Goal: Task Accomplishment & Management: Complete application form

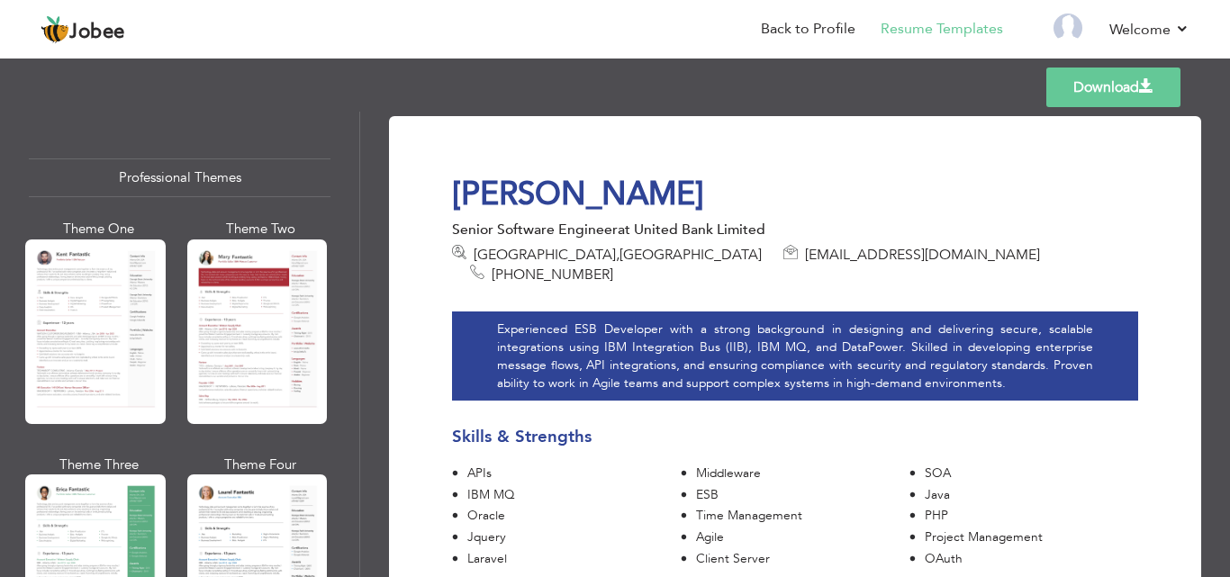
scroll to position [3205, 0]
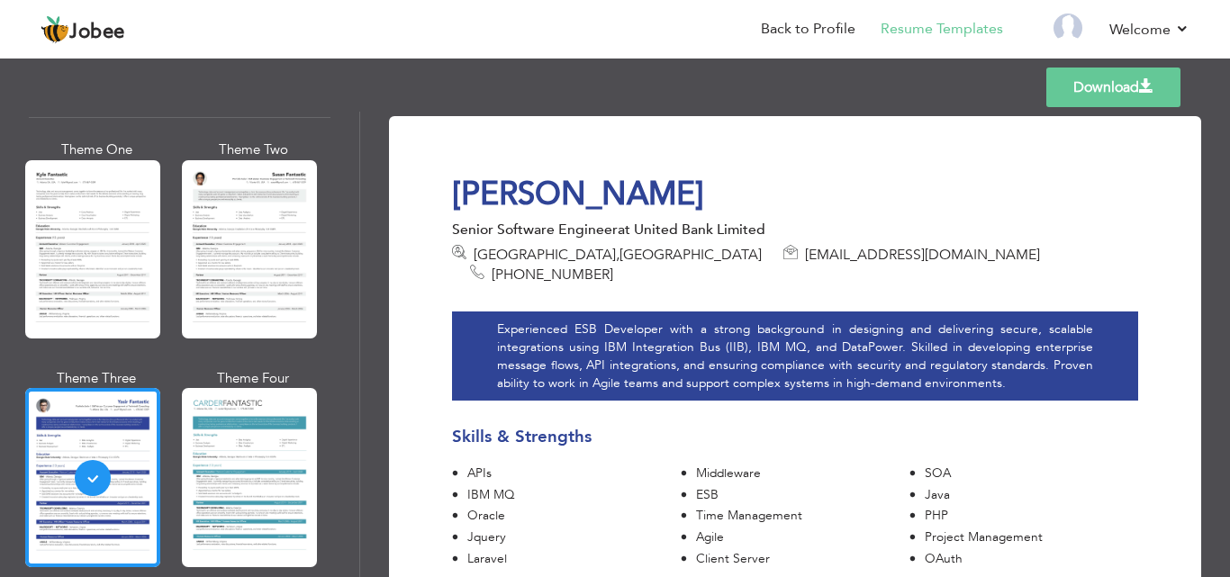
click at [122, 258] on div at bounding box center [92, 249] width 135 height 178
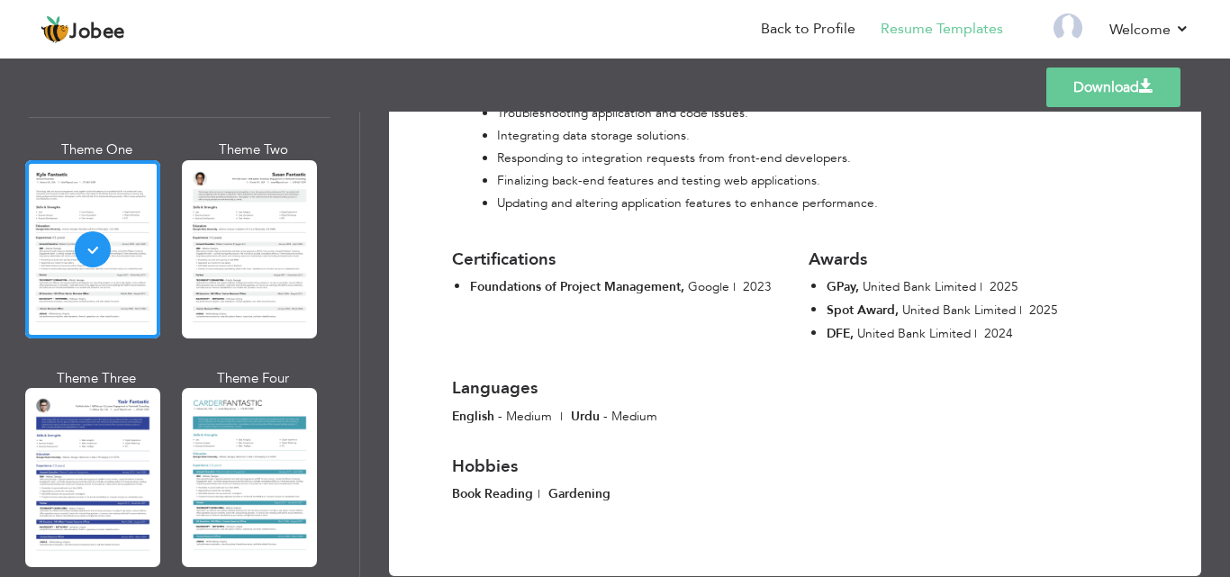
scroll to position [1858, 0]
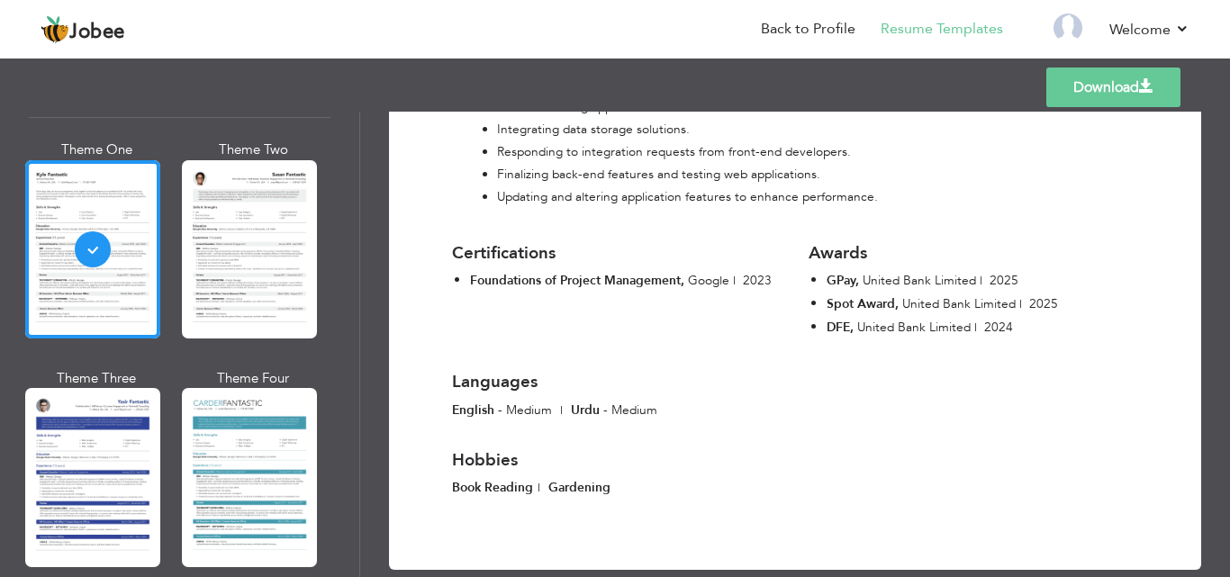
click at [1099, 97] on link "Download" at bounding box center [1113, 88] width 134 height 40
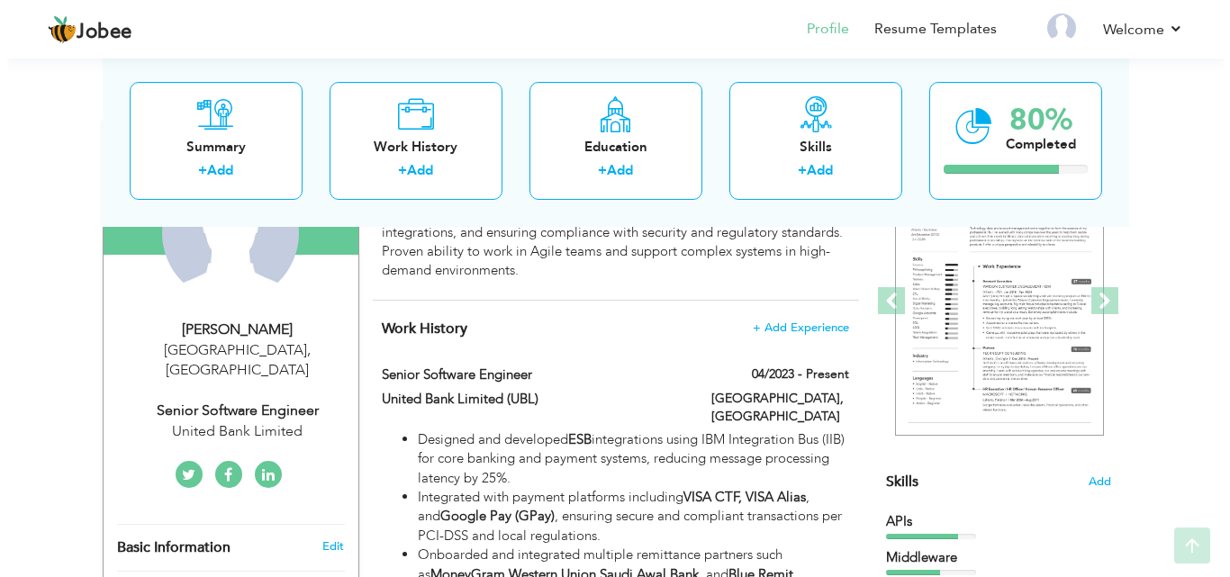
scroll to position [270, 0]
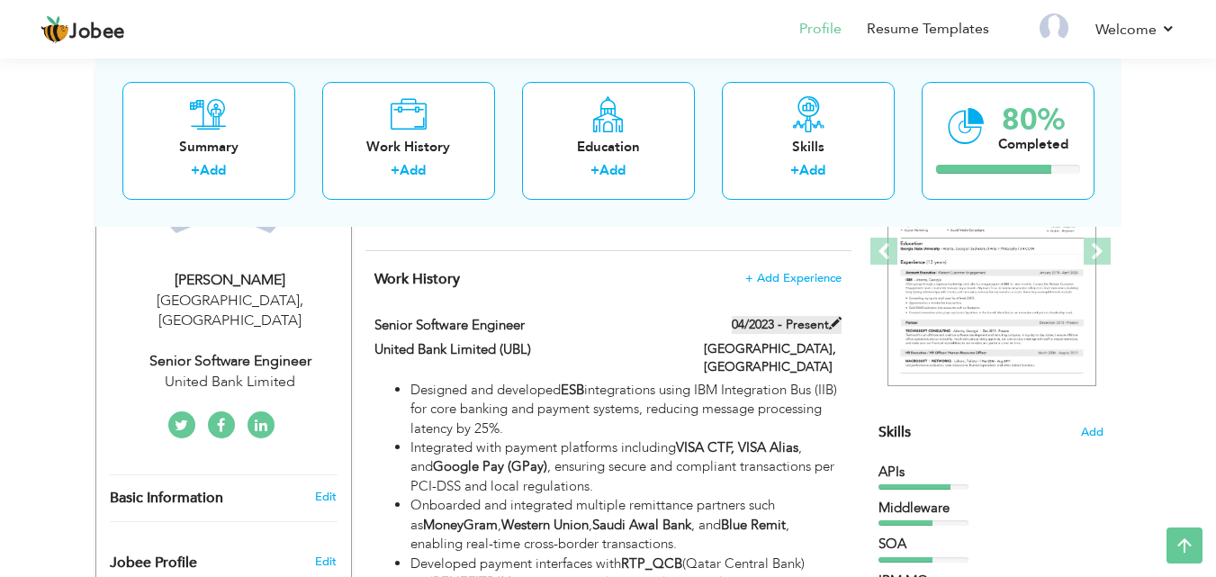
click at [836, 324] on span at bounding box center [835, 323] width 13 height 13
type input "Senior Software Engineer"
type input "United Bank Limited (UBL)"
type input "04/2023"
type input "[GEOGRAPHIC_DATA]"
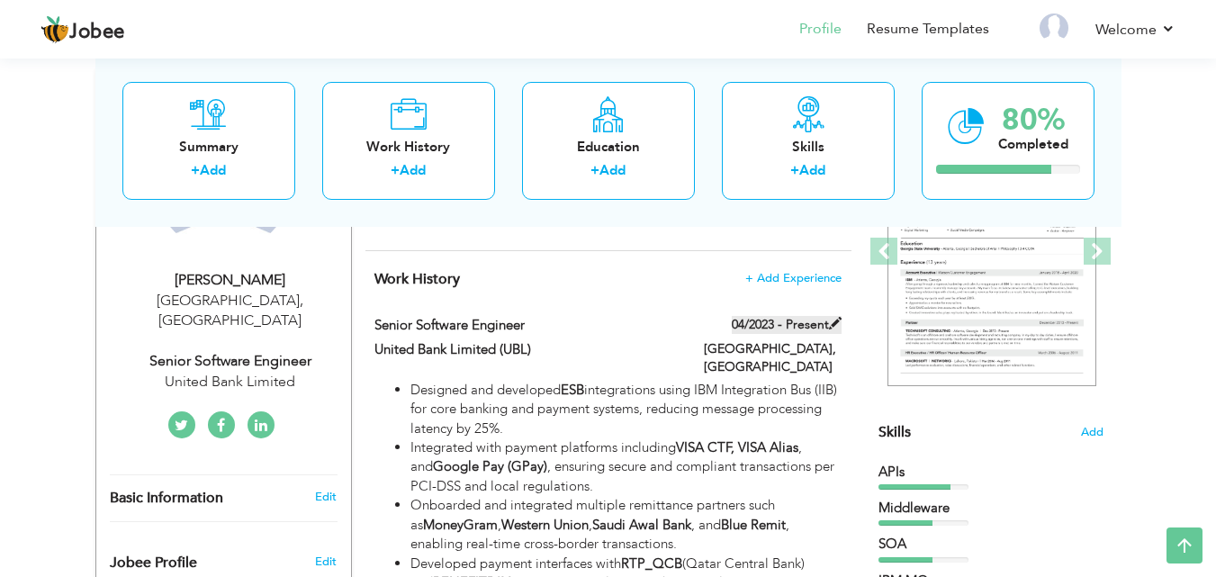
type input "[GEOGRAPHIC_DATA]"
checkbox input "true"
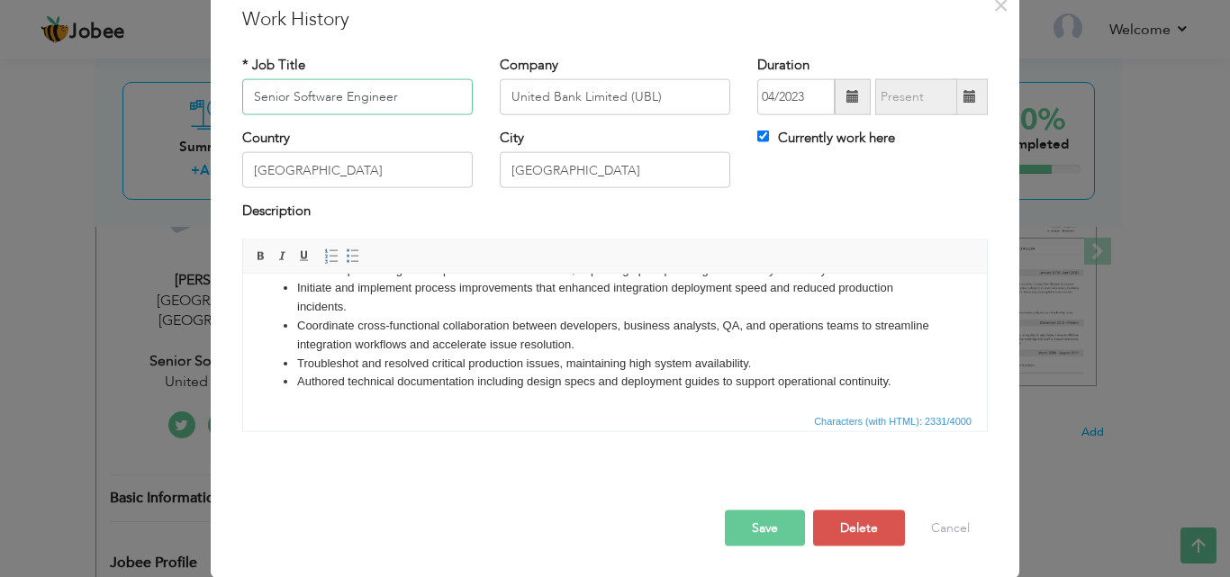
scroll to position [260, 0]
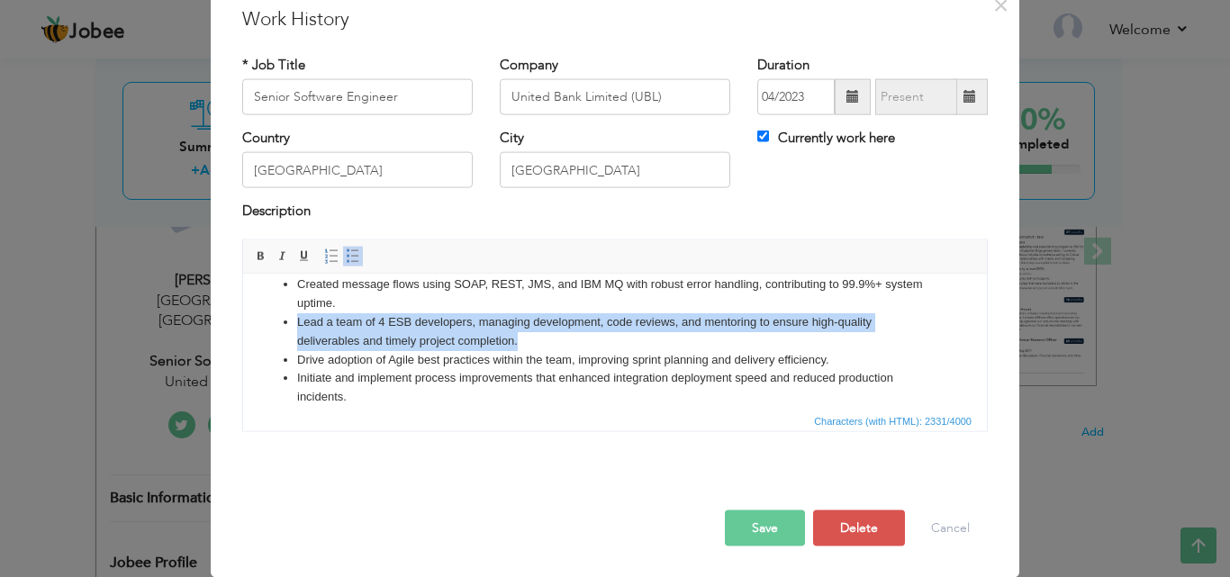
drag, startPoint x: 536, startPoint y: 340, endPoint x: 277, endPoint y: 312, distance: 259.9
click at [277, 312] on ul "Designed and developed ESB integrations using IBM Integration Bus (IIB) for cor…" at bounding box center [615, 256] width 708 height 449
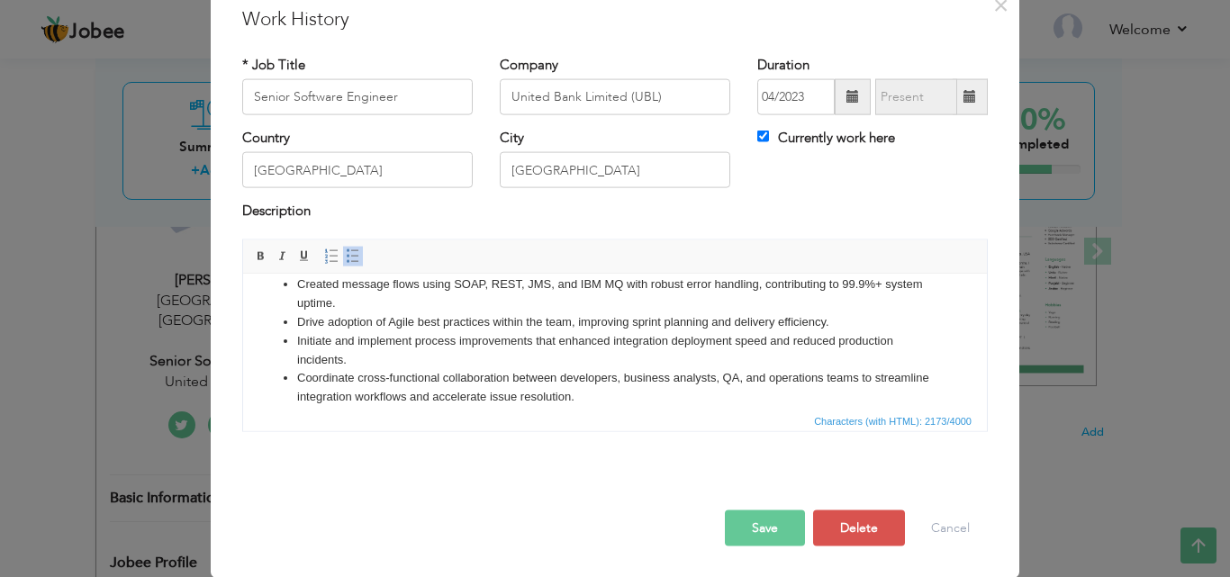
click at [540, 283] on li "Created message flows using SOAP, REST, JMS, and IBM MQ with robust error handl…" at bounding box center [615, 294] width 636 height 38
click at [533, 285] on li "Created message flows using SOAP, REST, , and IBM MQ with robust error handling…" at bounding box center [615, 294] width 636 height 38
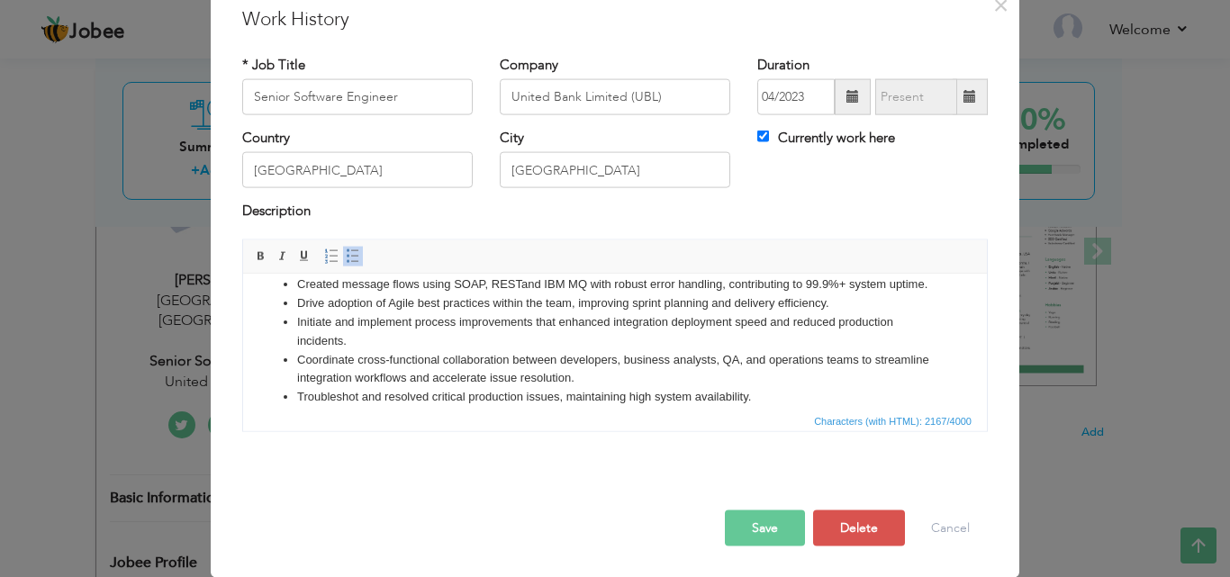
click at [807, 285] on li "Created message flows using SOAP, REST and IBM MQ with robust error handling, c…" at bounding box center [615, 284] width 636 height 19
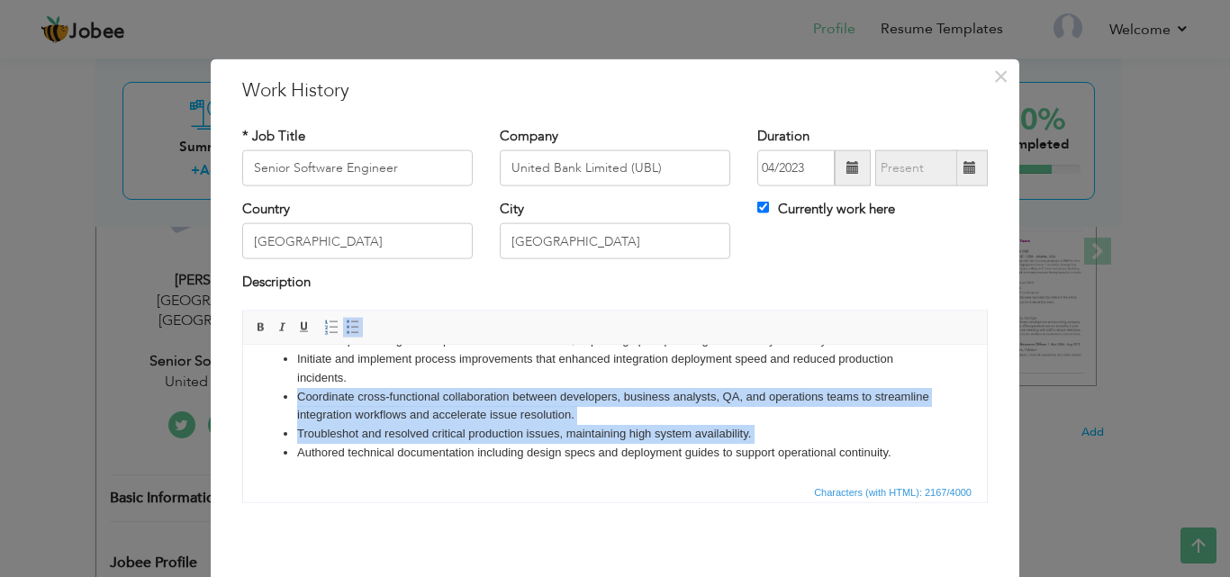
scroll to position [71, 0]
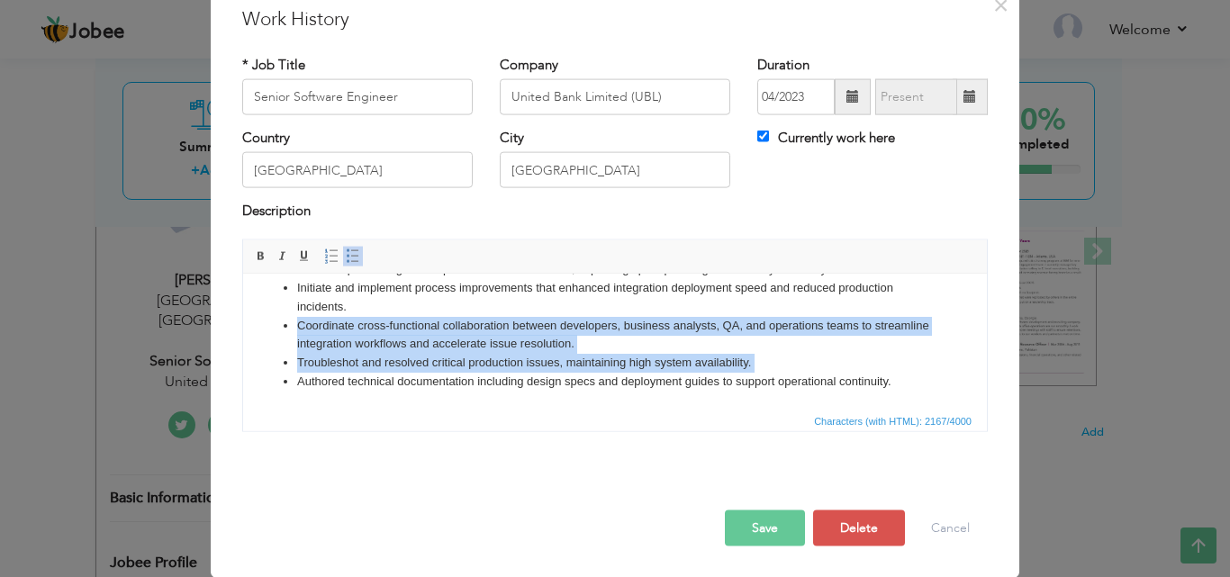
drag, startPoint x: 361, startPoint y: 308, endPoint x: 21, endPoint y: 571, distance: 430.1
click at [243, 409] on html "Designed and developed ESB integrations using IBM Integration Bus (IIB) for cor…" at bounding box center [615, 193] width 744 height 429
click at [438, 341] on li "Coordinate cross-functional collaboration between developers, business analysts…" at bounding box center [615, 335] width 636 height 38
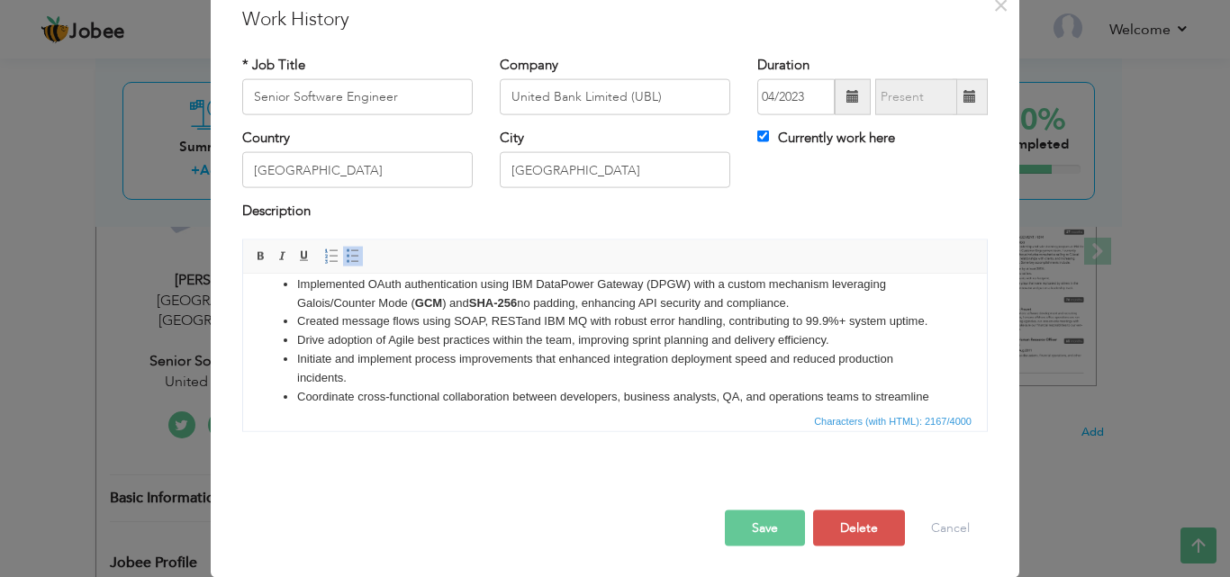
scroll to position [313, 0]
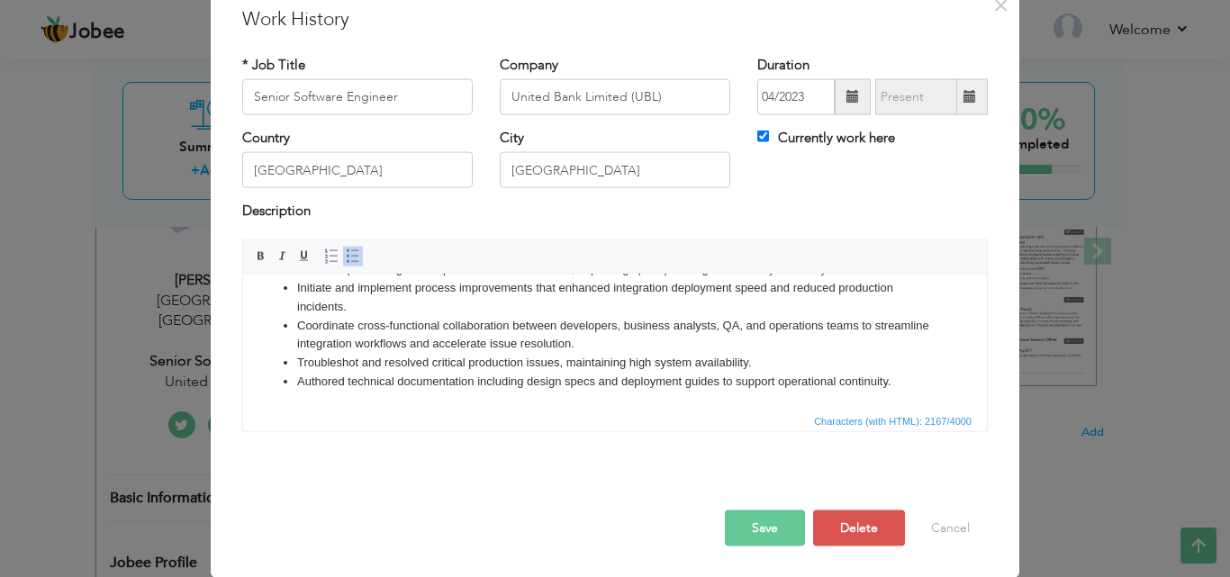
click at [354, 311] on li "Initiate and implement process improvements that enhanced integration deploymen…" at bounding box center [615, 297] width 636 height 38
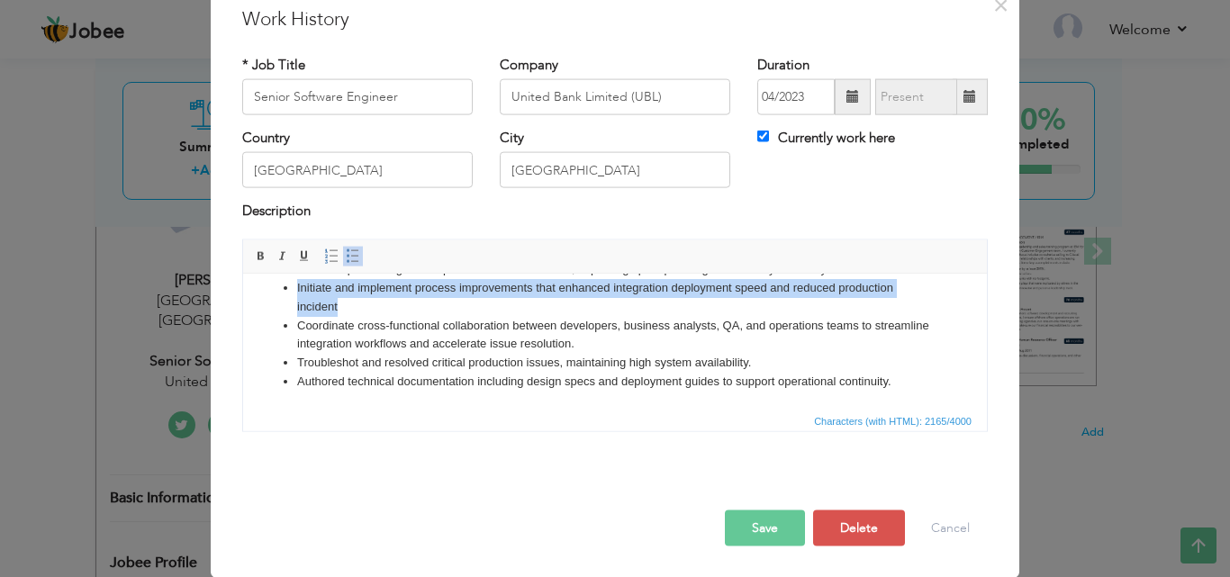
drag, startPoint x: 352, startPoint y: 307, endPoint x: 294, endPoint y: 294, distance: 60.1
click at [294, 294] on ul "Designed and developed ESB integrations using IBM Integration Bus (IIB) for cor…" at bounding box center [615, 193] width 708 height 393
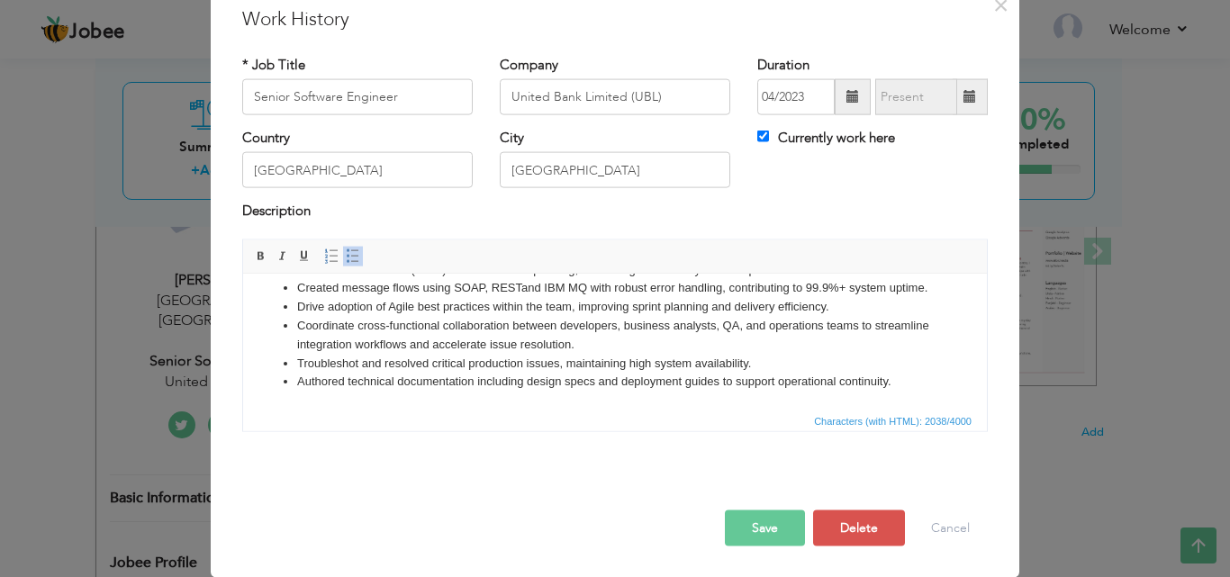
scroll to position [276, 0]
click at [756, 525] on button "Save" at bounding box center [765, 528] width 80 height 36
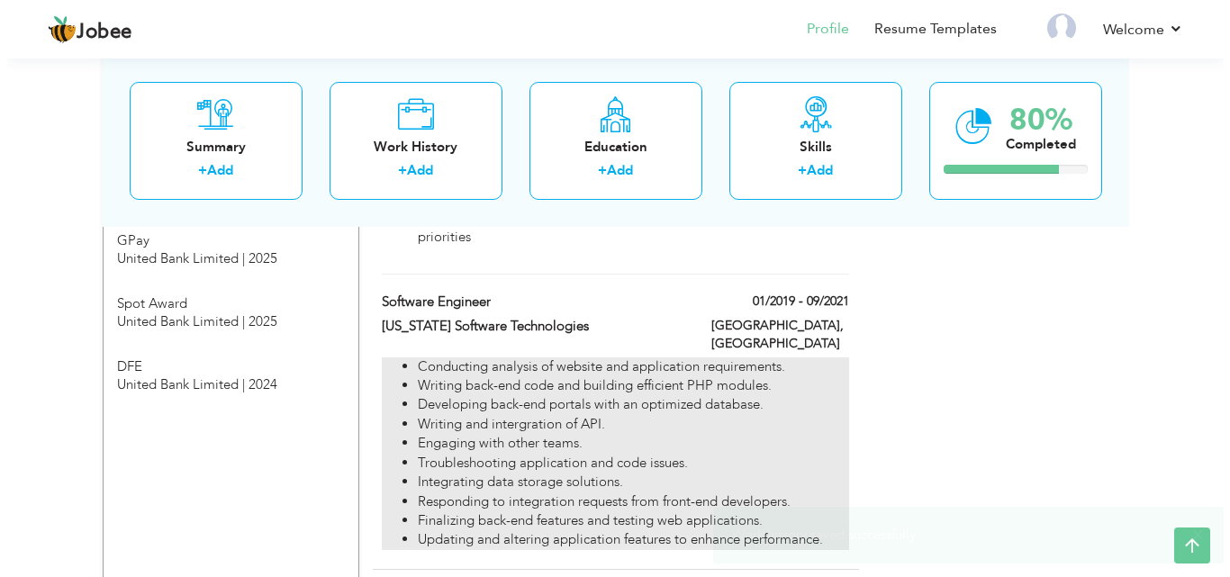
scroll to position [1351, 0]
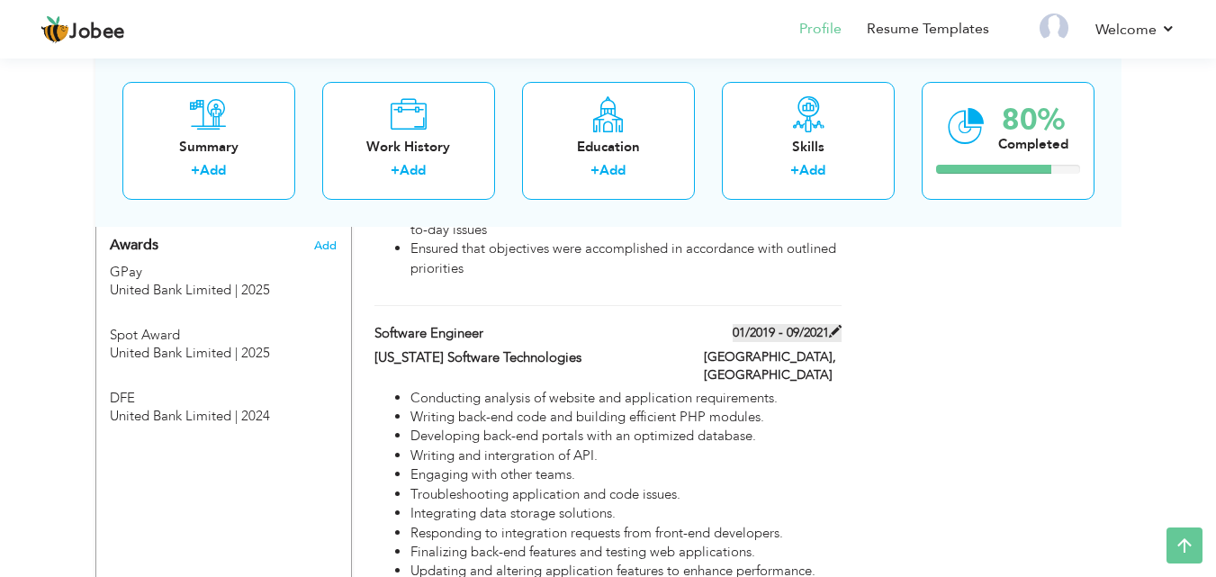
click at [837, 325] on span at bounding box center [835, 331] width 13 height 13
type input "Software Engineer"
type input "[US_STATE] Software Technologies"
type input "01/2019"
type input "09/2021"
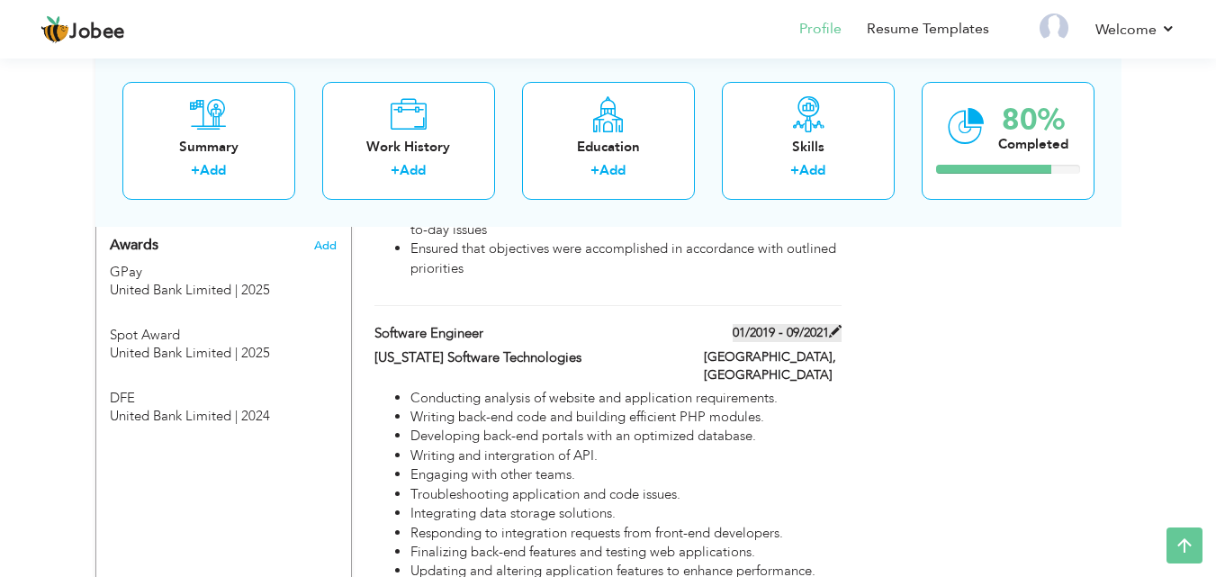
checkbox input "false"
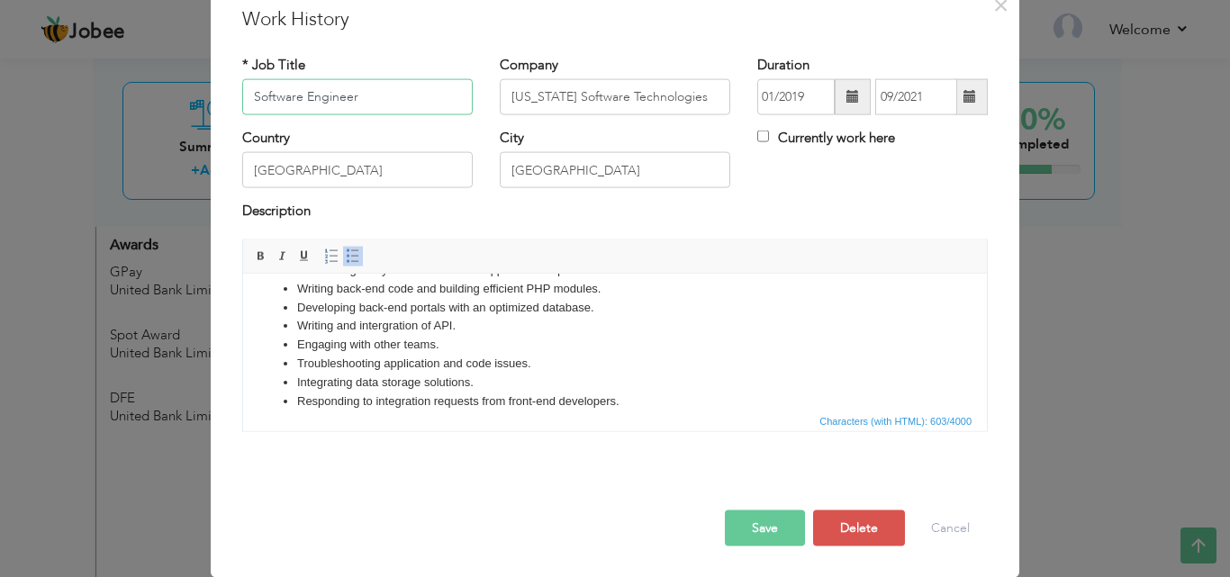
scroll to position [0, 0]
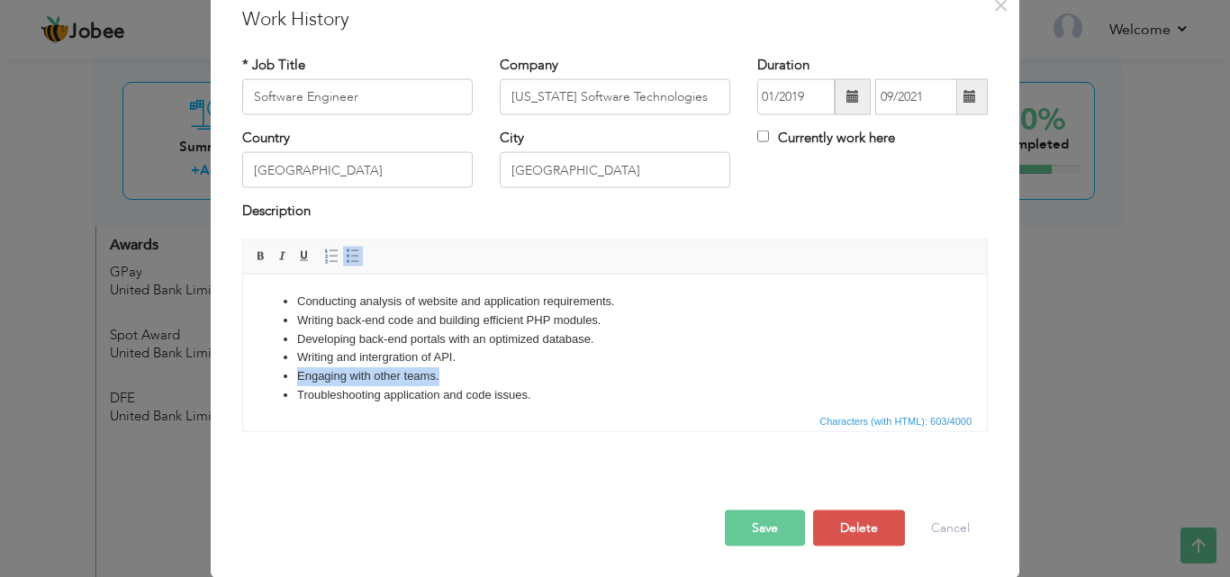
drag, startPoint x: 465, startPoint y: 372, endPoint x: 266, endPoint y: 375, distance: 199.9
click at [266, 375] on ul "Conducting analysis of website and application requirements. Writing back-end c…" at bounding box center [615, 385] width 708 height 187
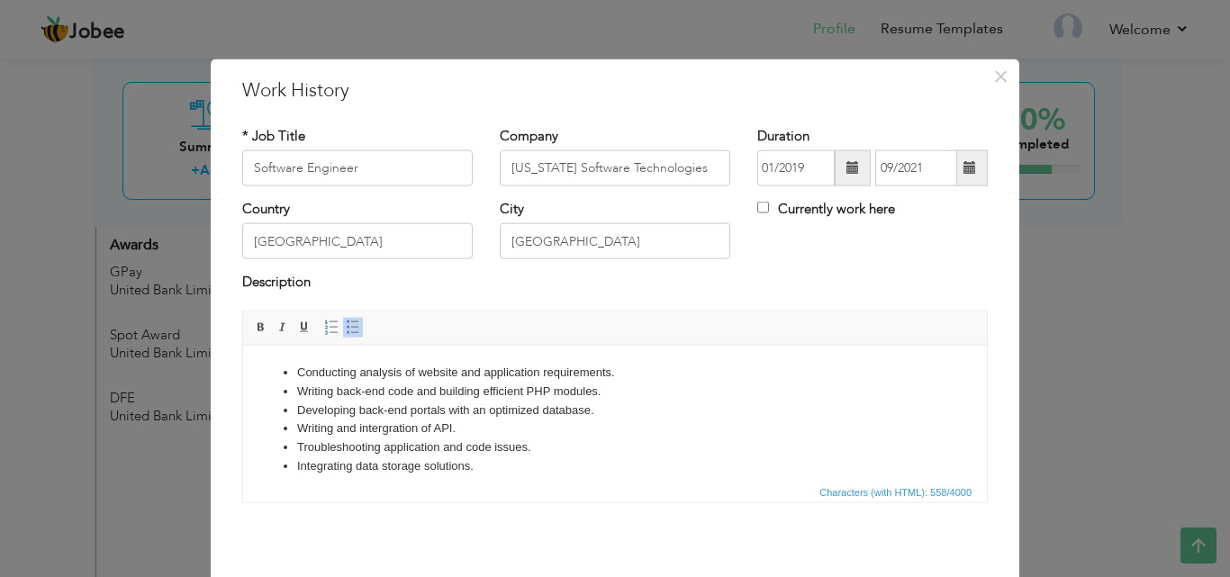
scroll to position [69, 0]
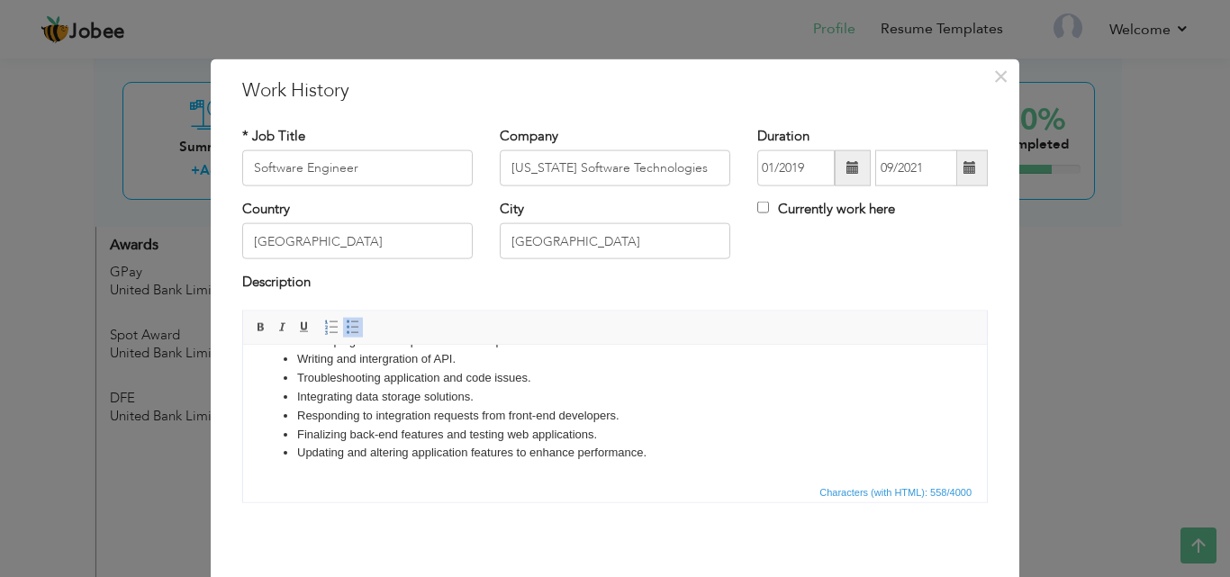
click at [469, 392] on li "Integrating data storage solutions." at bounding box center [615, 396] width 636 height 19
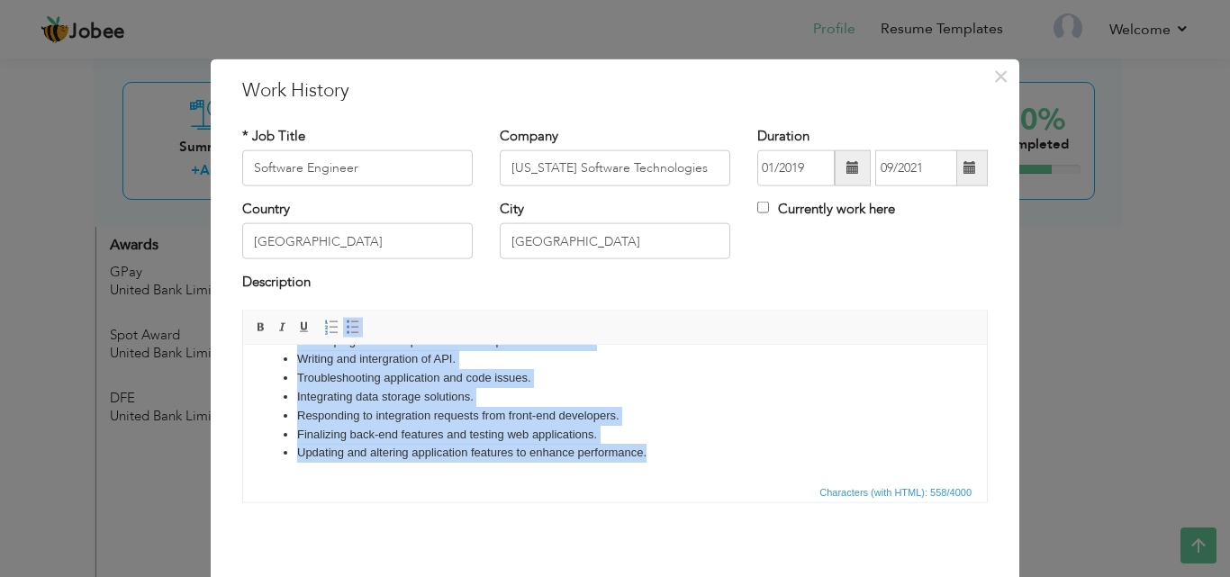
copy ul "Conducting analysis of website and application requirements. Writing back-end c…"
click at [678, 409] on li "Responding to integration requests from front-end developers." at bounding box center [615, 415] width 636 height 19
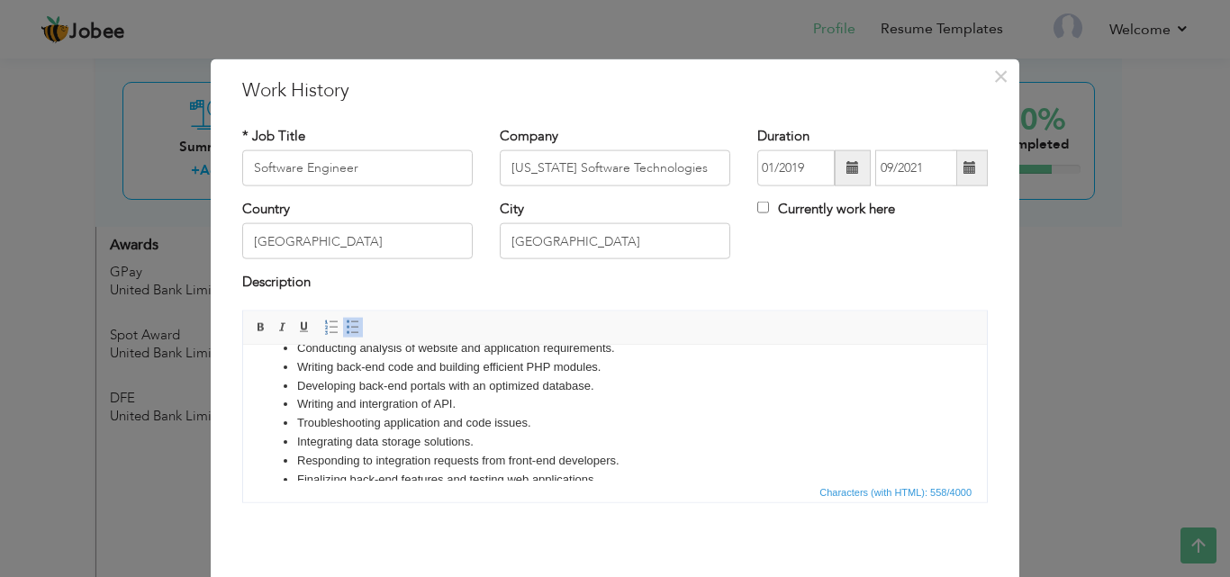
scroll to position [0, 0]
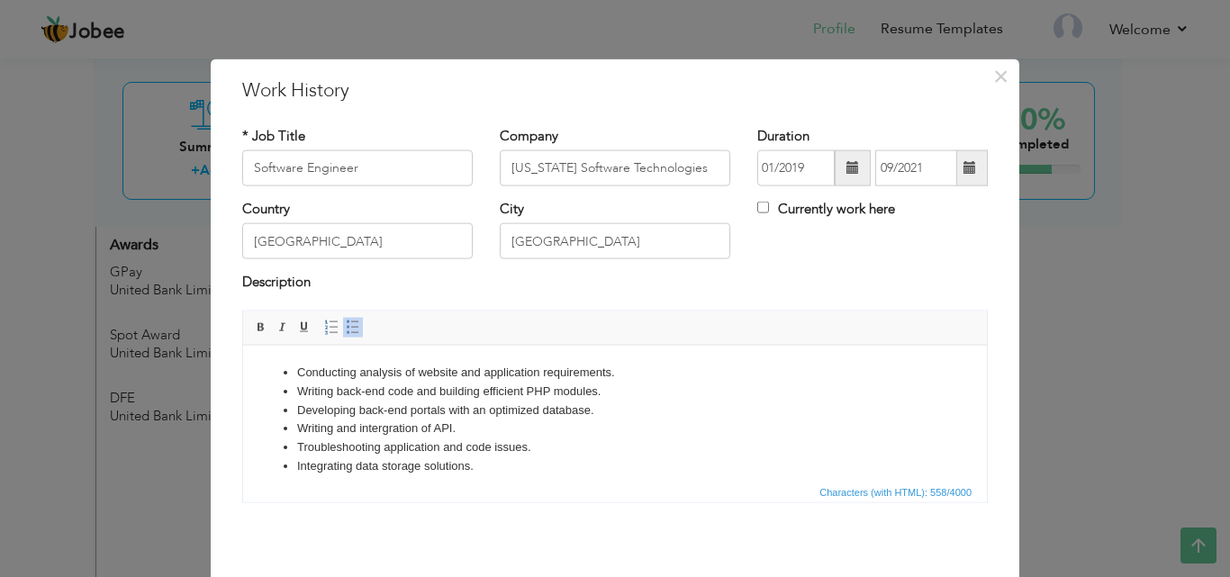
click at [640, 409] on li "Developing back-end portals with an optimized database." at bounding box center [615, 410] width 636 height 19
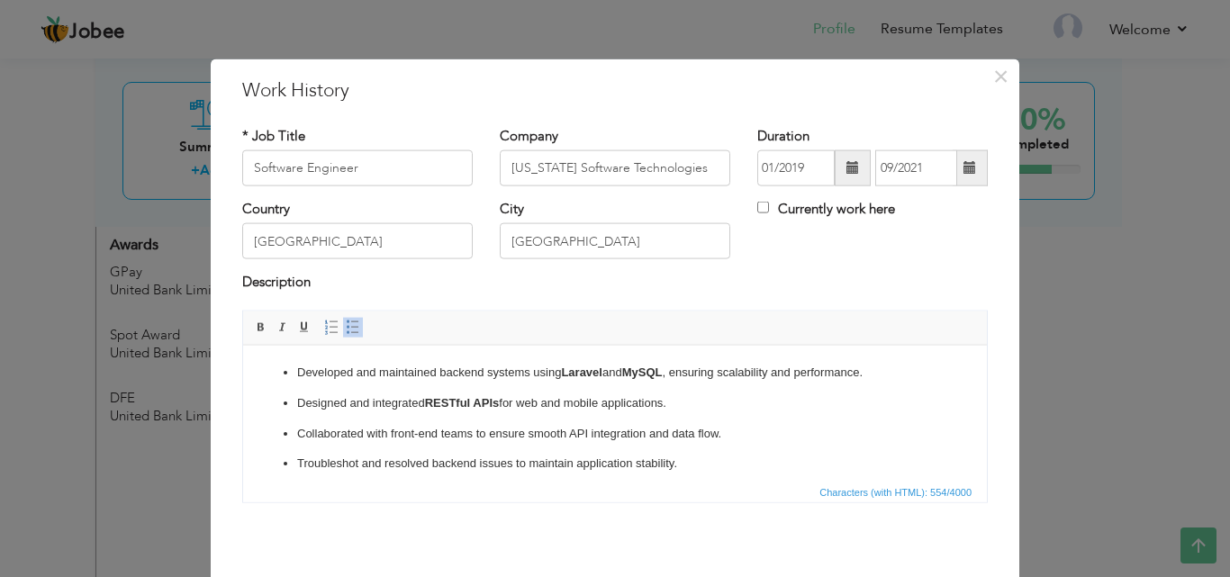
click at [594, 411] on p "Designed and integrated RESTful APIs for web and mobile applications." at bounding box center [615, 402] width 636 height 19
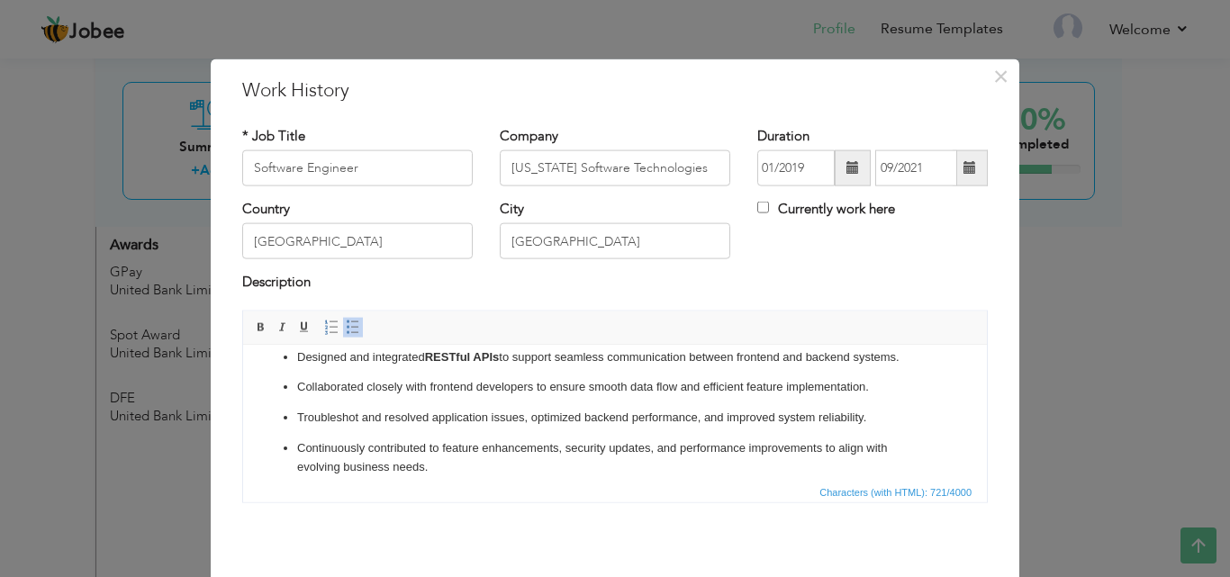
scroll to position [79, 0]
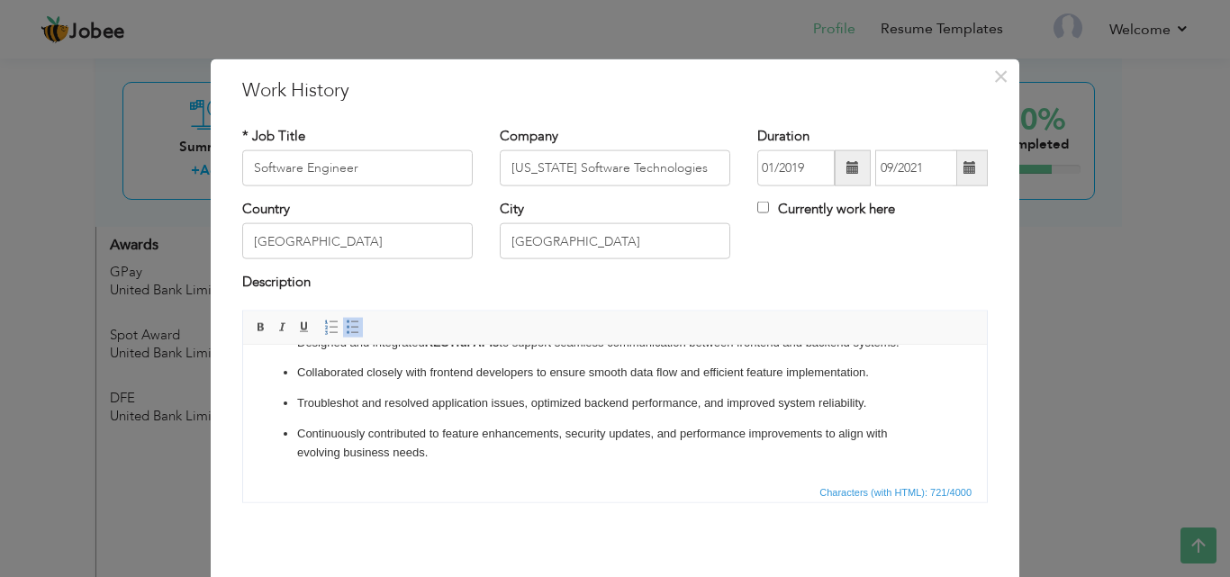
drag, startPoint x: 977, startPoint y: 419, endPoint x: 1245, endPoint y: 851, distance: 508.7
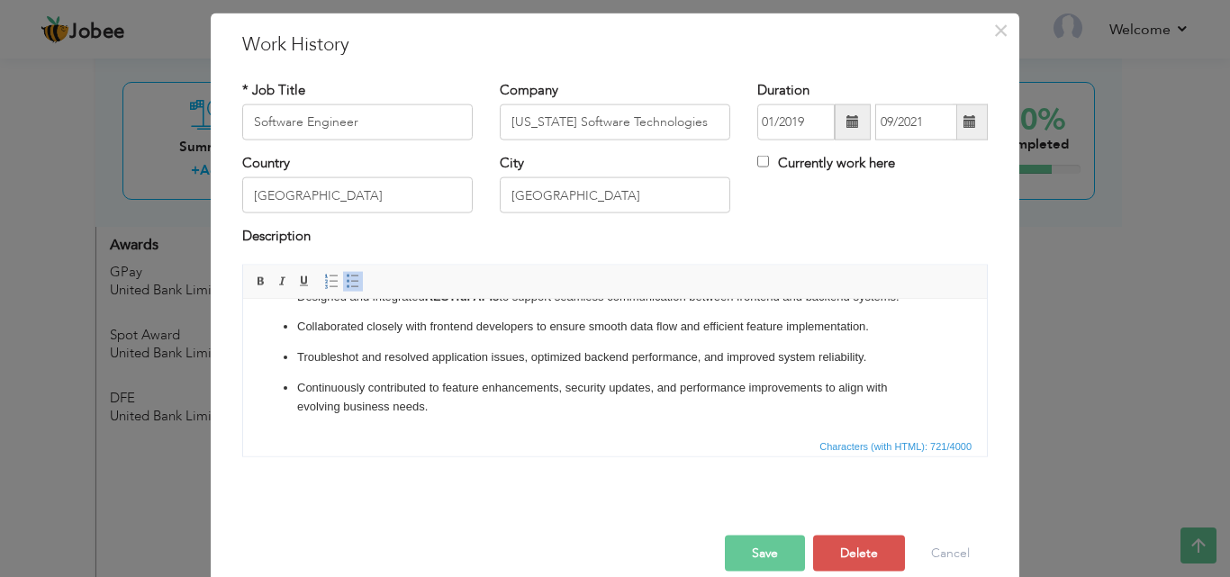
scroll to position [71, 0]
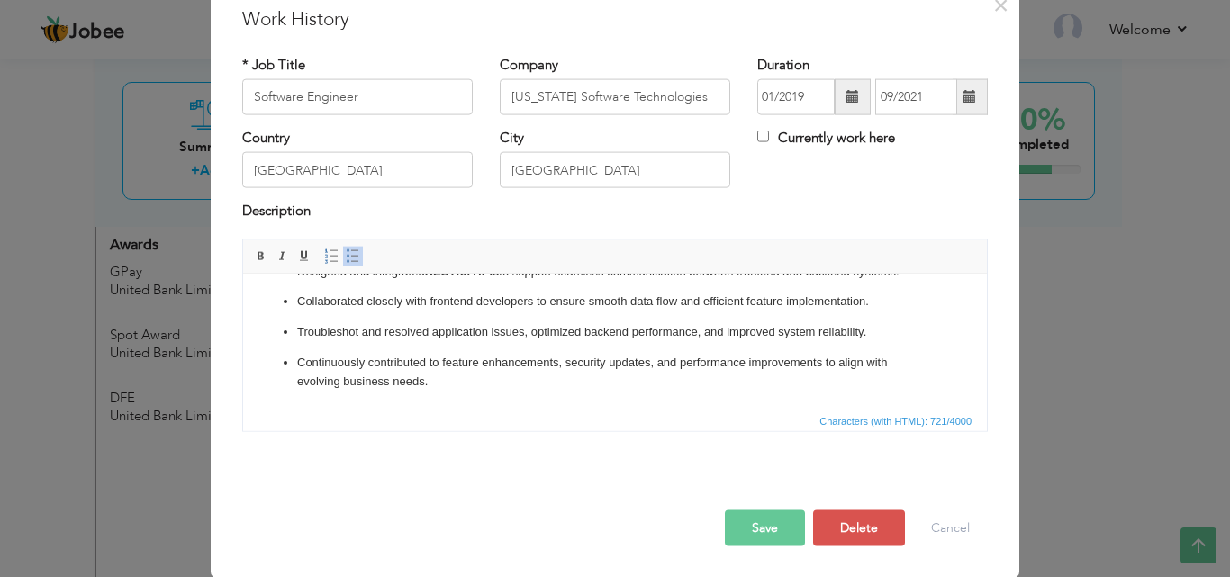
click at [757, 529] on button "Save" at bounding box center [765, 528] width 80 height 36
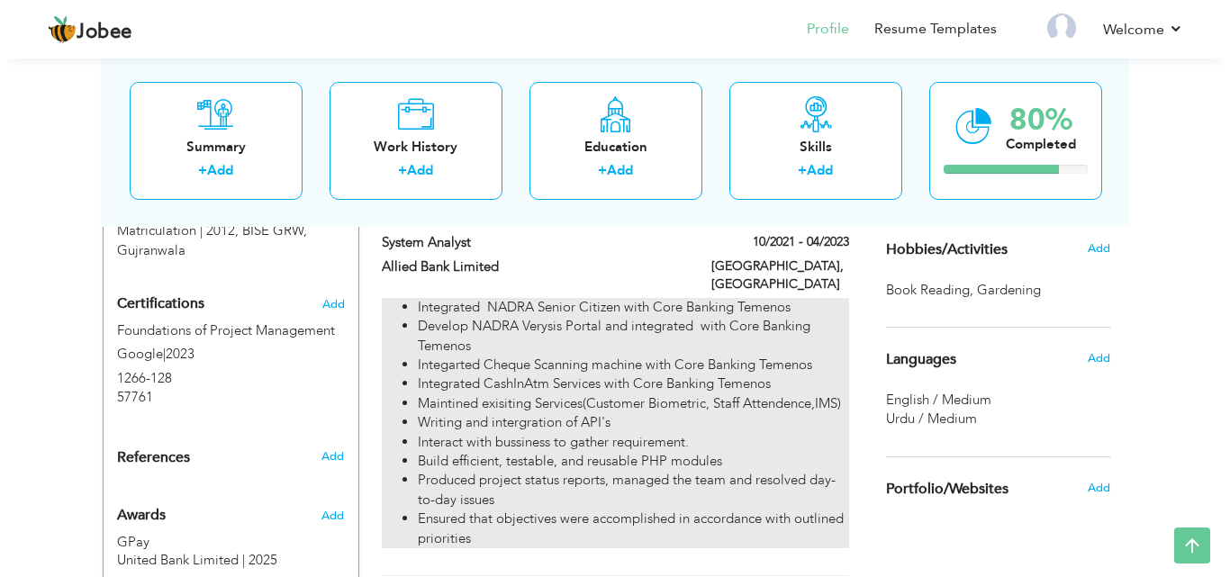
scroll to position [990, 0]
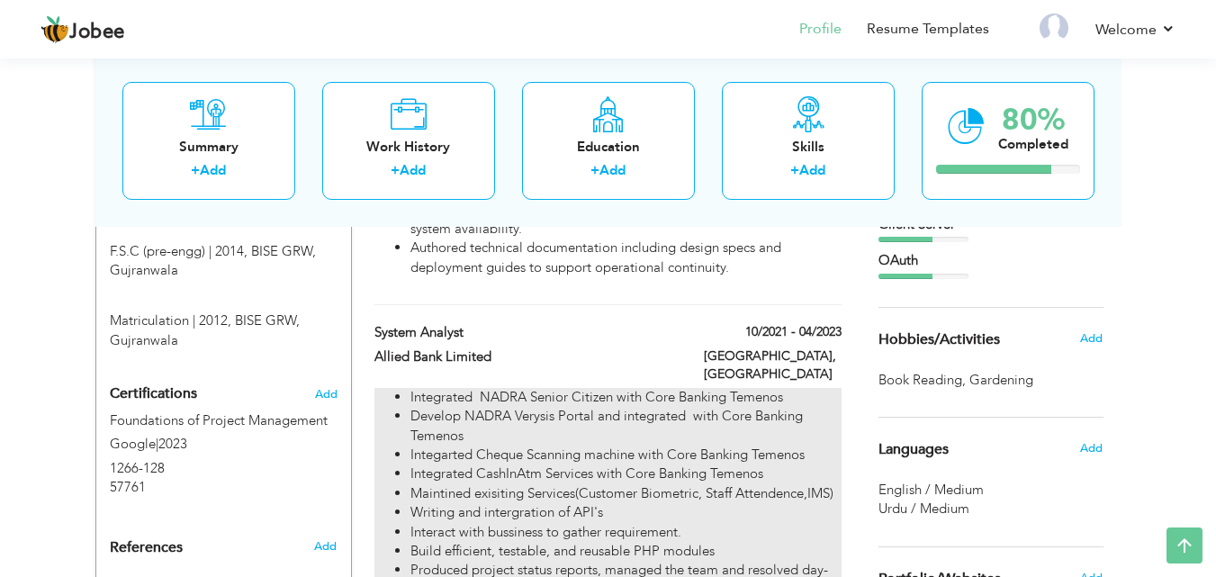
click at [771, 407] on li "Develop NADRA Verysis Portal and integrated with Core Banking Temenos" at bounding box center [626, 426] width 430 height 39
type input "System Analyst"
type input "Allied Bank Limited"
type input "10/2021"
type input "04/2023"
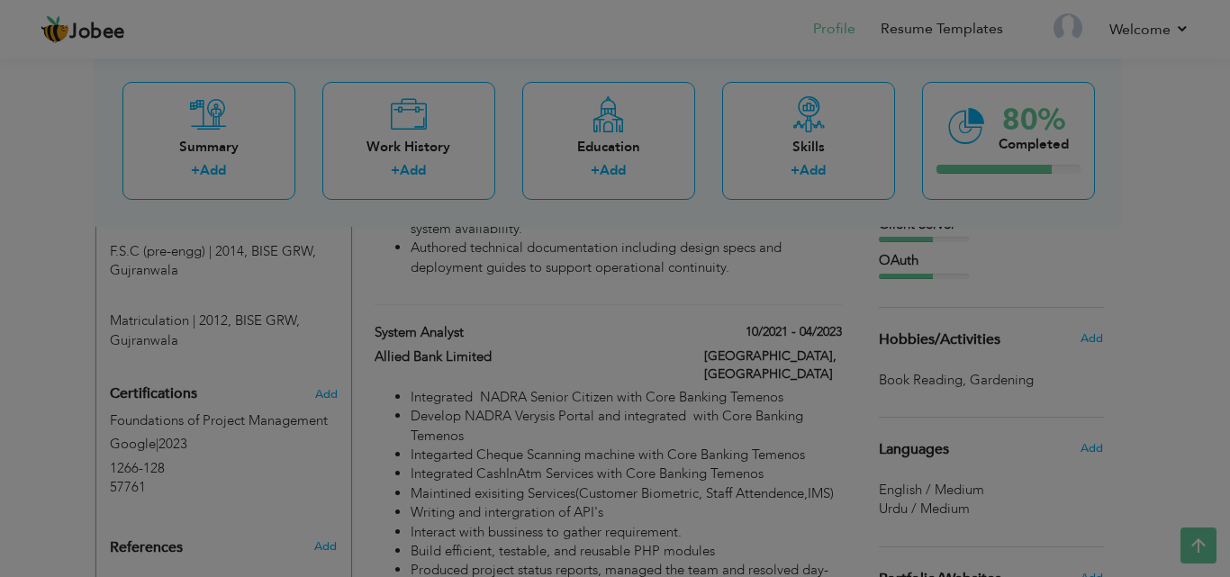
scroll to position [0, 0]
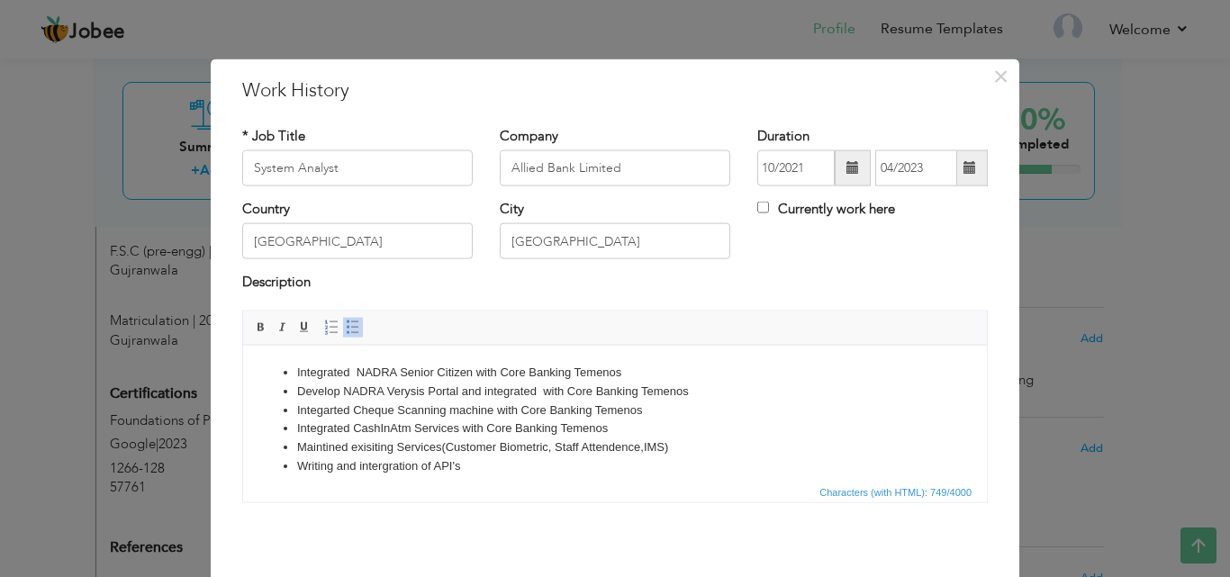
click at [711, 406] on li "Integarted Cheque Scanning machine with Core Banking Temenos" at bounding box center [615, 410] width 636 height 19
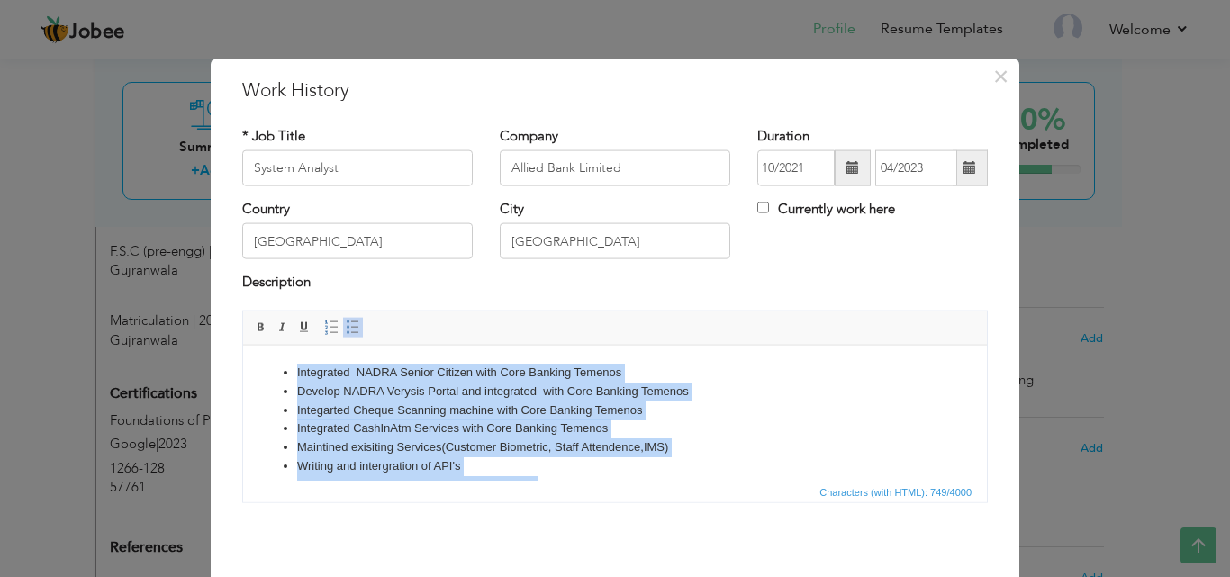
copy ul "Integrated NADRA Senior Citizen with Core Banking Temenos Develop NADRA Verysis…"
click at [711, 384] on li "Develop NADRA Verysis Portal and integrated with Core Banking Temenos" at bounding box center [615, 391] width 636 height 19
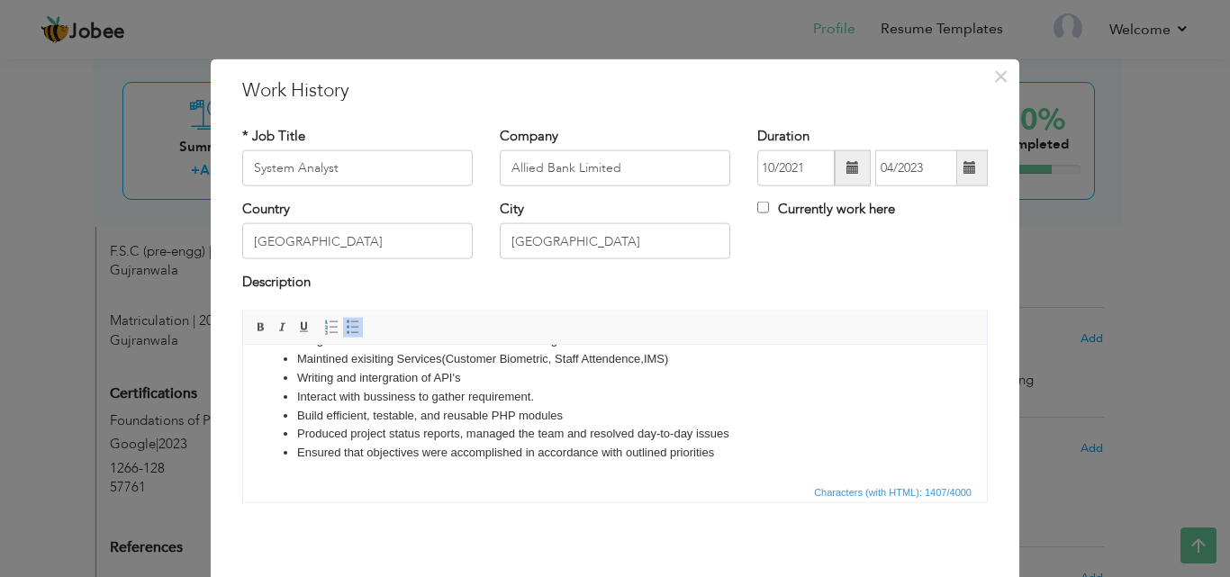
scroll to position [88, 0]
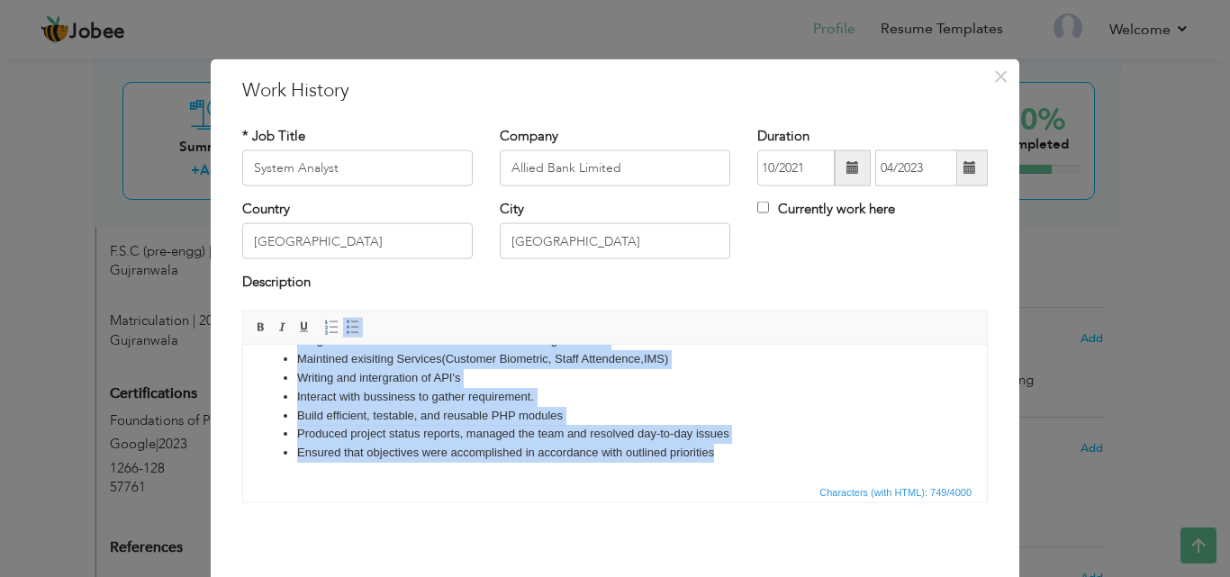
click at [673, 407] on li "Build efficient, testable, and reusable PHP modules" at bounding box center [615, 415] width 636 height 19
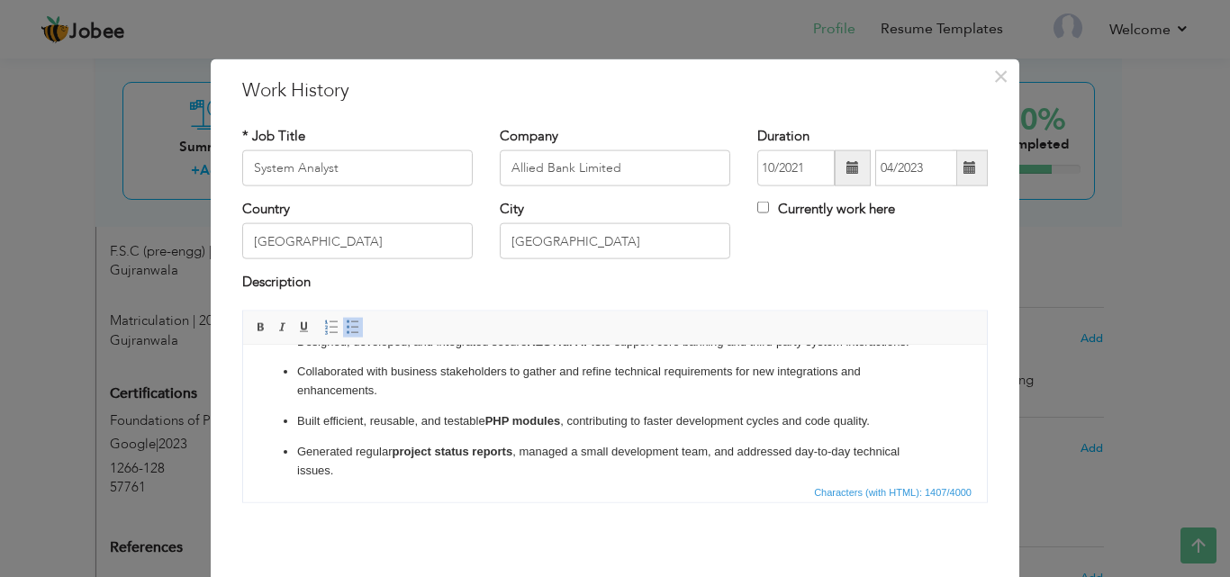
scroll to position [167, 0]
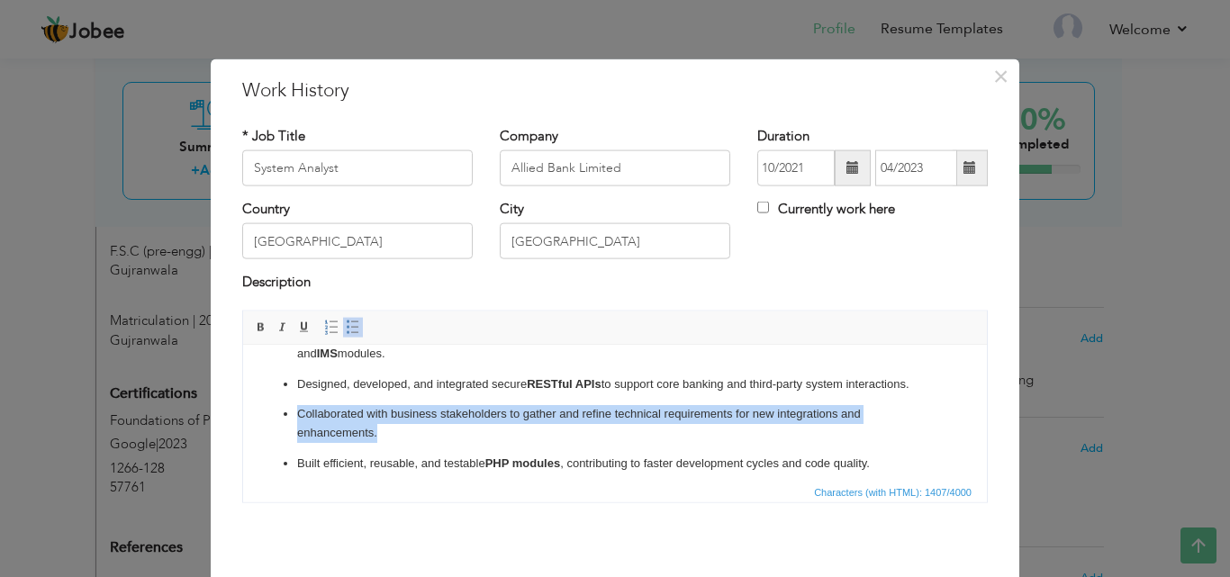
drag, startPoint x: 420, startPoint y: 431, endPoint x: 270, endPoint y: 415, distance: 150.3
click at [270, 415] on ul "Integrated NADRA Senior Citizen verification service with Temenos Core Banking …" at bounding box center [615, 374] width 708 height 356
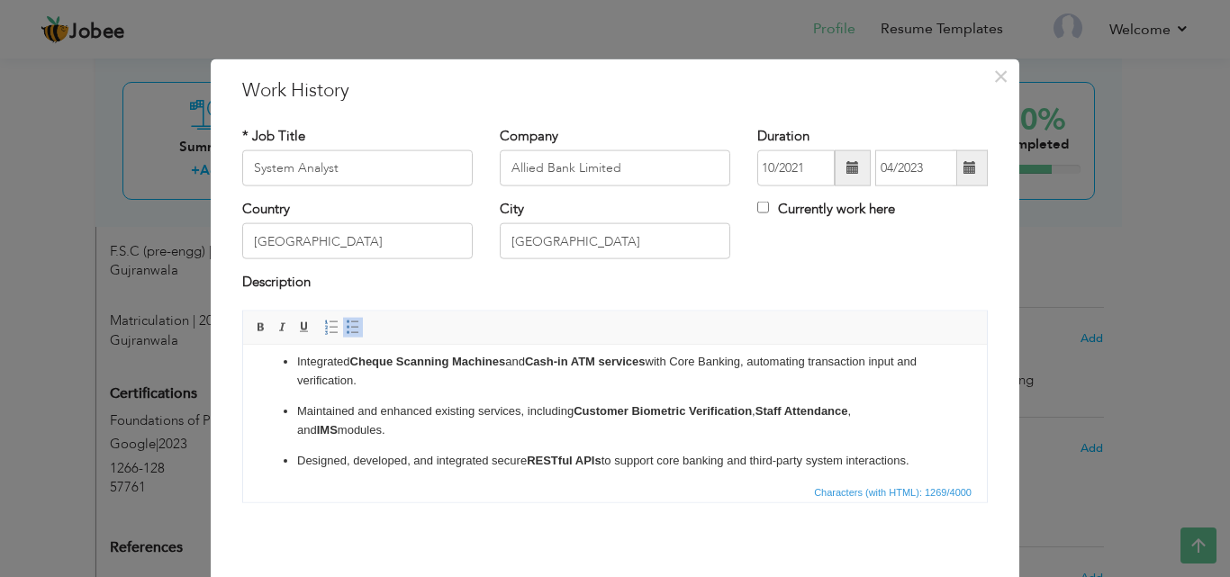
scroll to position [180, 0]
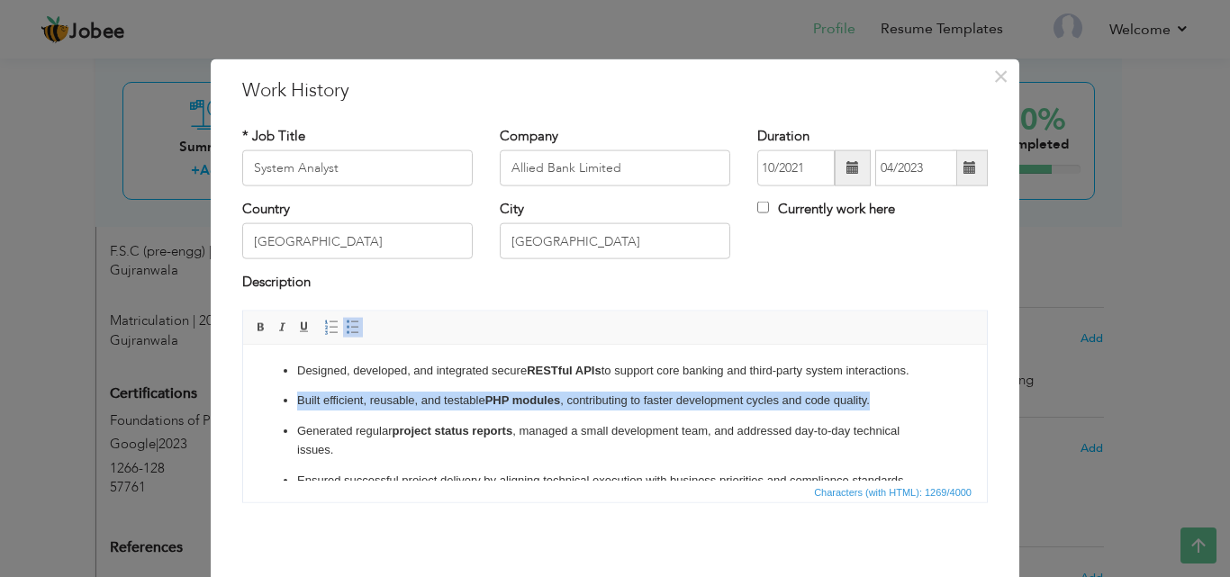
drag, startPoint x: 884, startPoint y: 398, endPoint x: 249, endPoint y: 389, distance: 634.8
click at [254, 392] on html "Integrated NADRA Senior Citizen verification service with Temenos Core Banking …" at bounding box center [615, 336] width 744 height 343
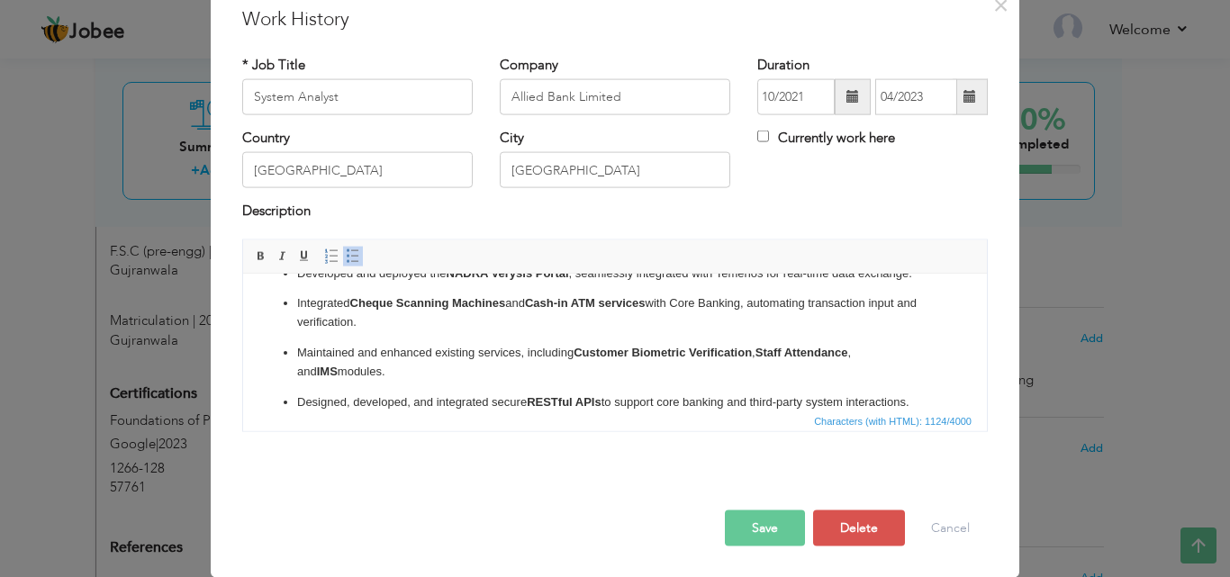
scroll to position [177, 0]
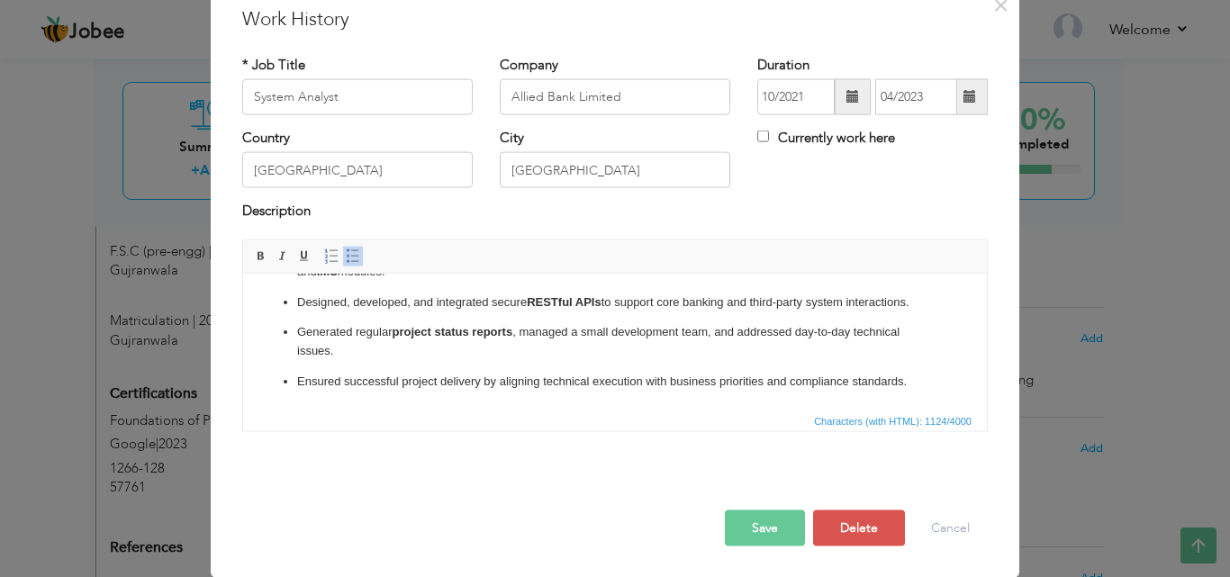
click at [751, 524] on button "Save" at bounding box center [765, 528] width 80 height 36
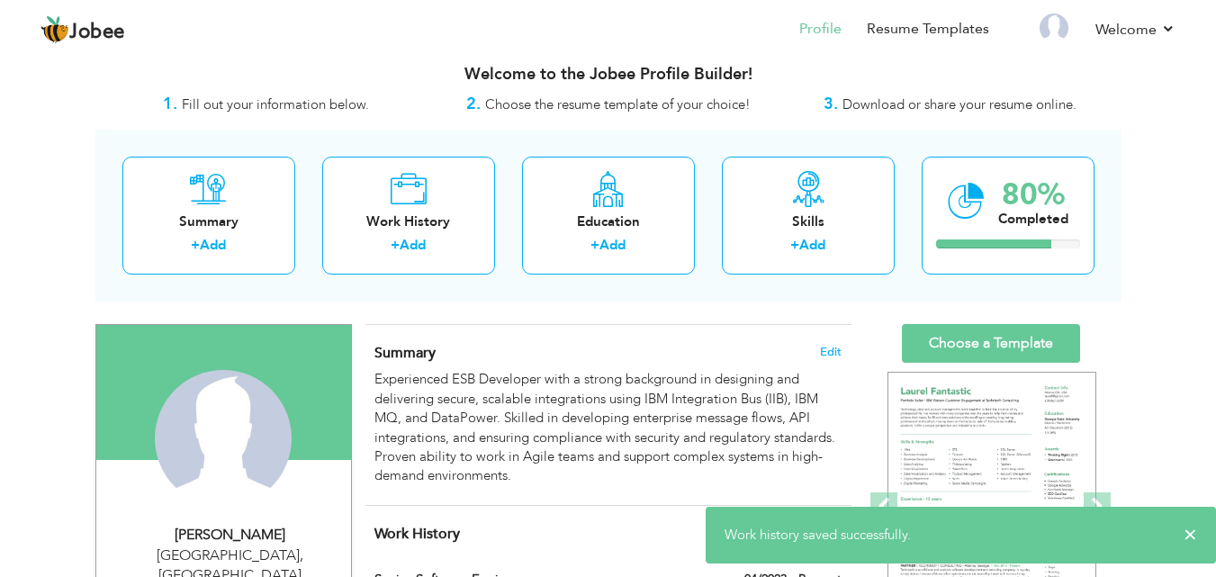
scroll to position [0, 0]
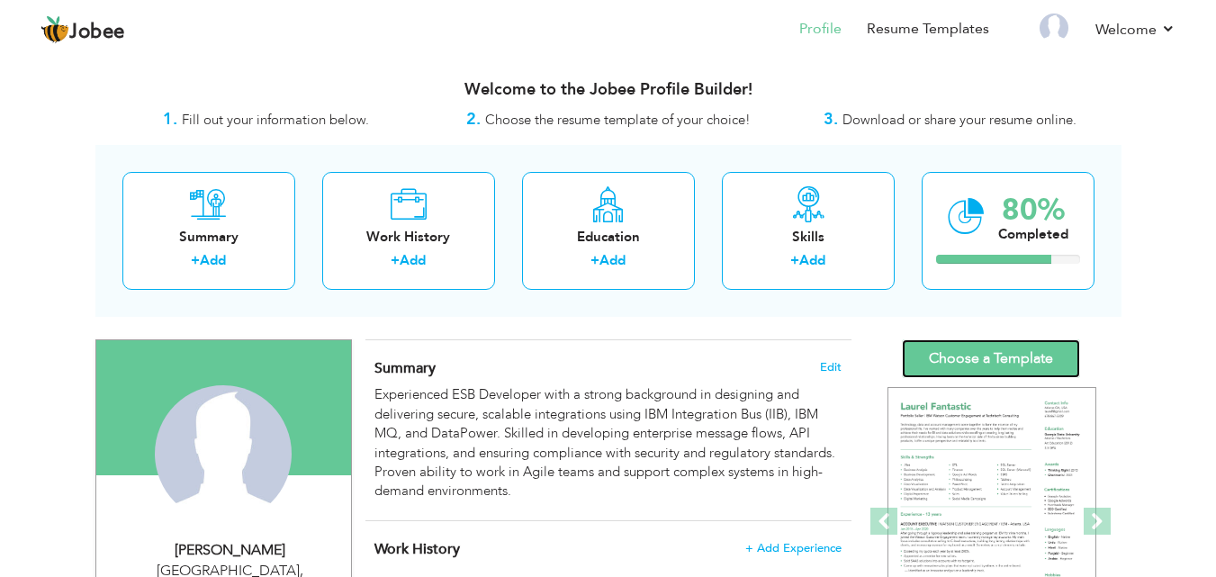
click at [965, 363] on link "Choose a Template" at bounding box center [991, 358] width 178 height 39
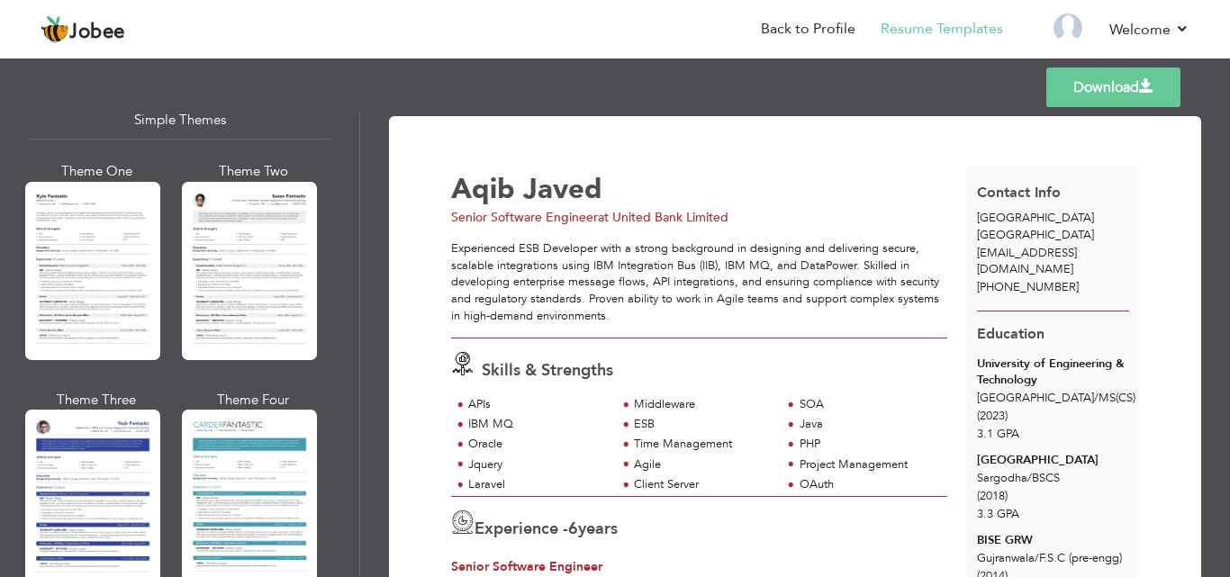
scroll to position [3205, 0]
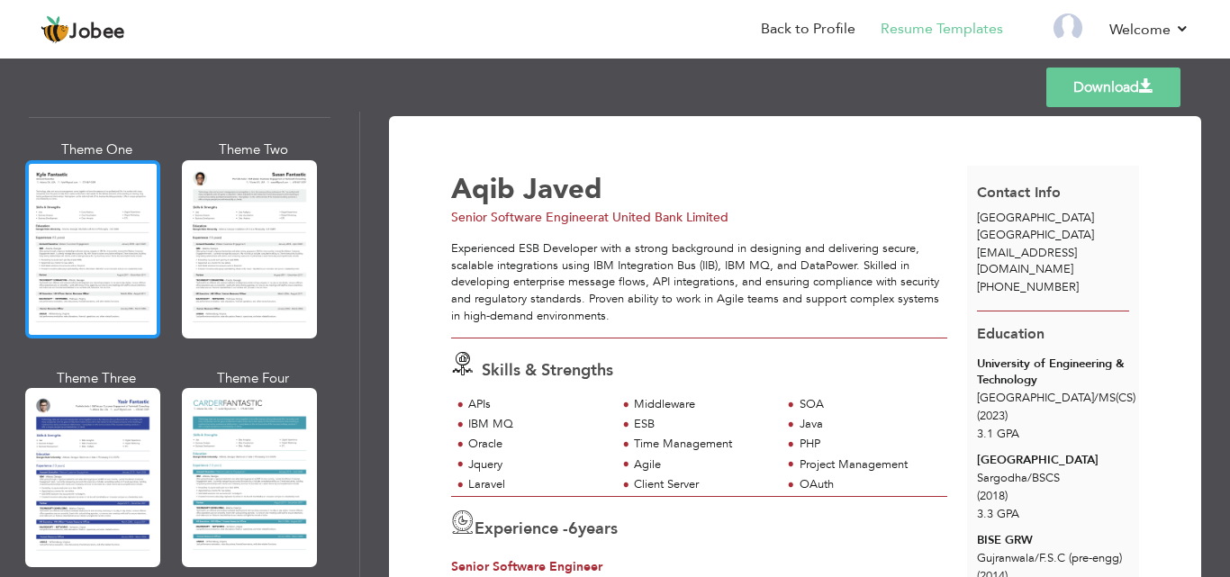
click at [104, 234] on div at bounding box center [92, 249] width 135 height 178
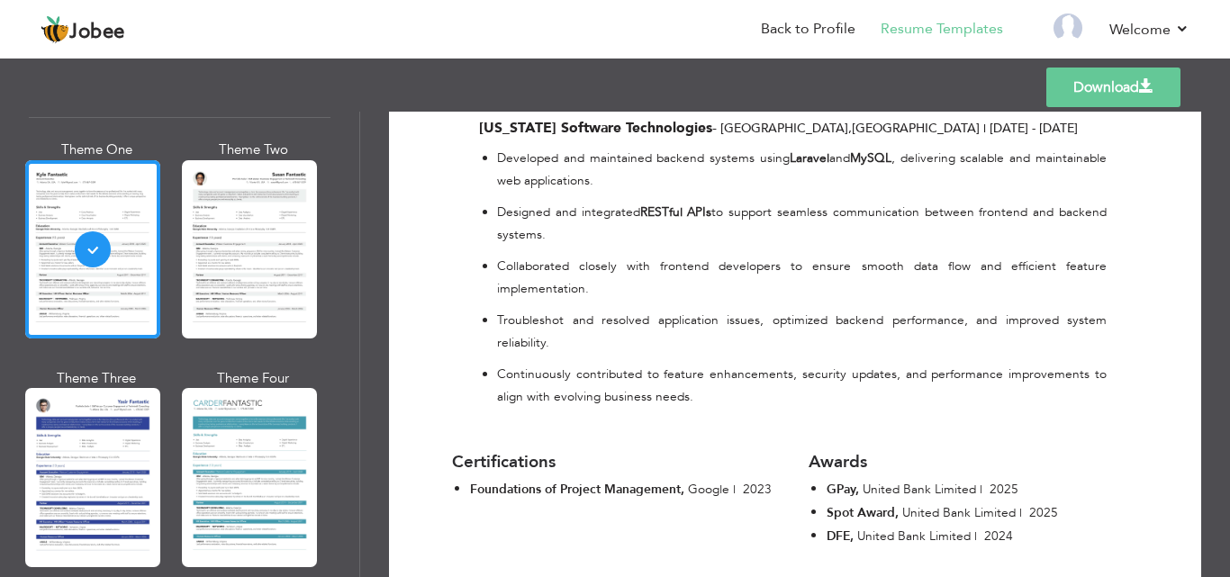
scroll to position [1801, 0]
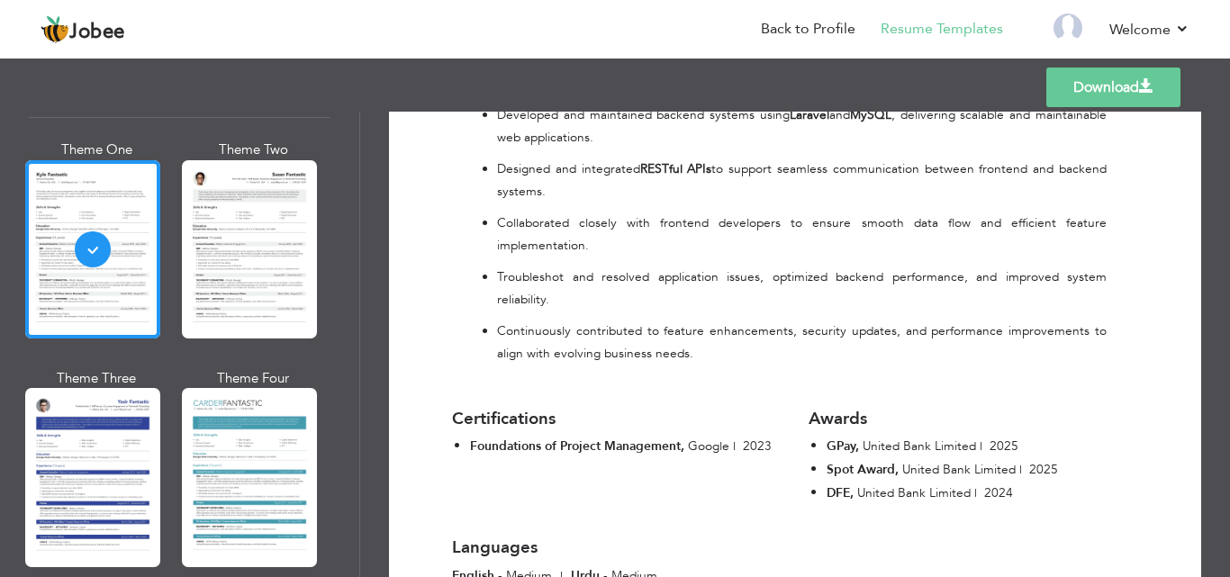
click at [1131, 94] on link "Download" at bounding box center [1113, 88] width 134 height 40
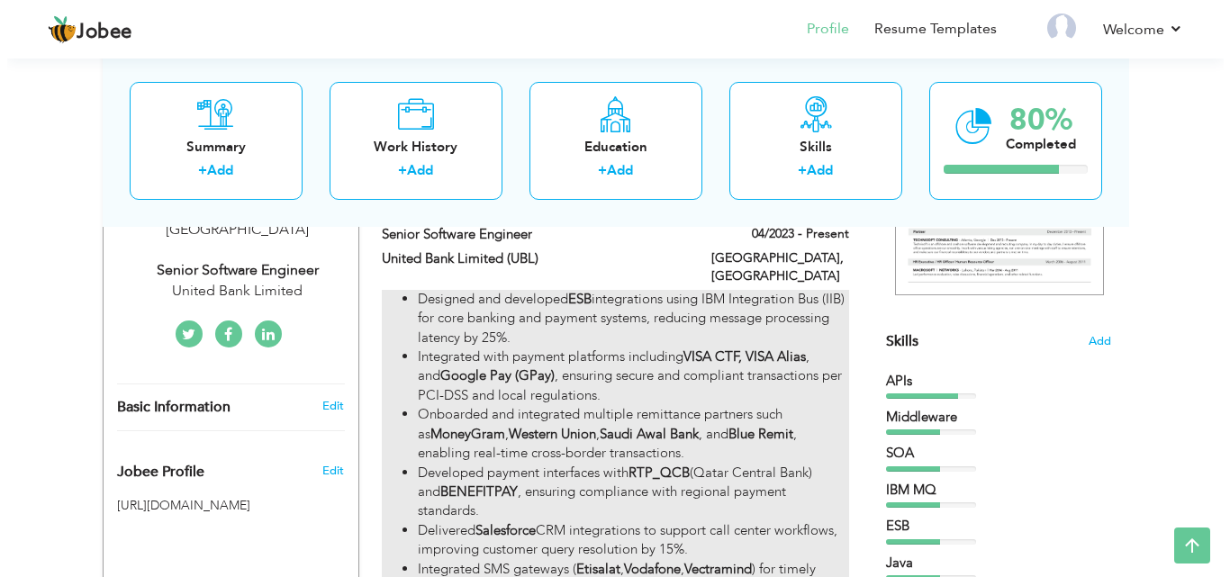
scroll to position [360, 0]
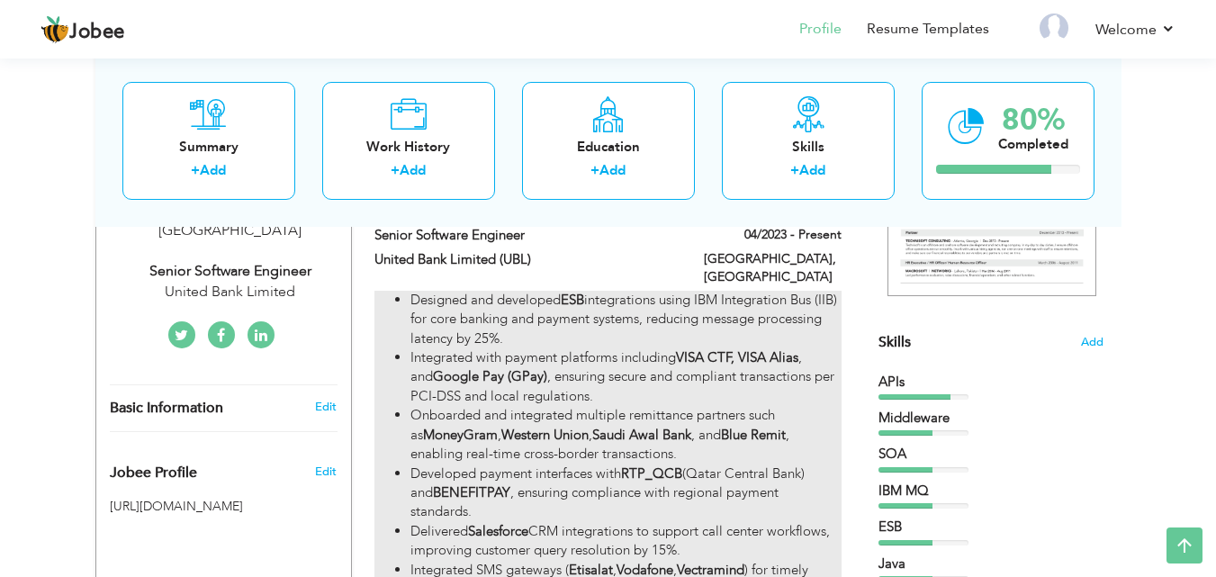
click at [798, 313] on li "Designed and developed ESB integrations using IBM Integration Bus (IIB) for cor…" at bounding box center [626, 320] width 430 height 58
type input "Senior Software Engineer"
type input "United Bank Limited (UBL)"
type input "04/2023"
type input "[GEOGRAPHIC_DATA]"
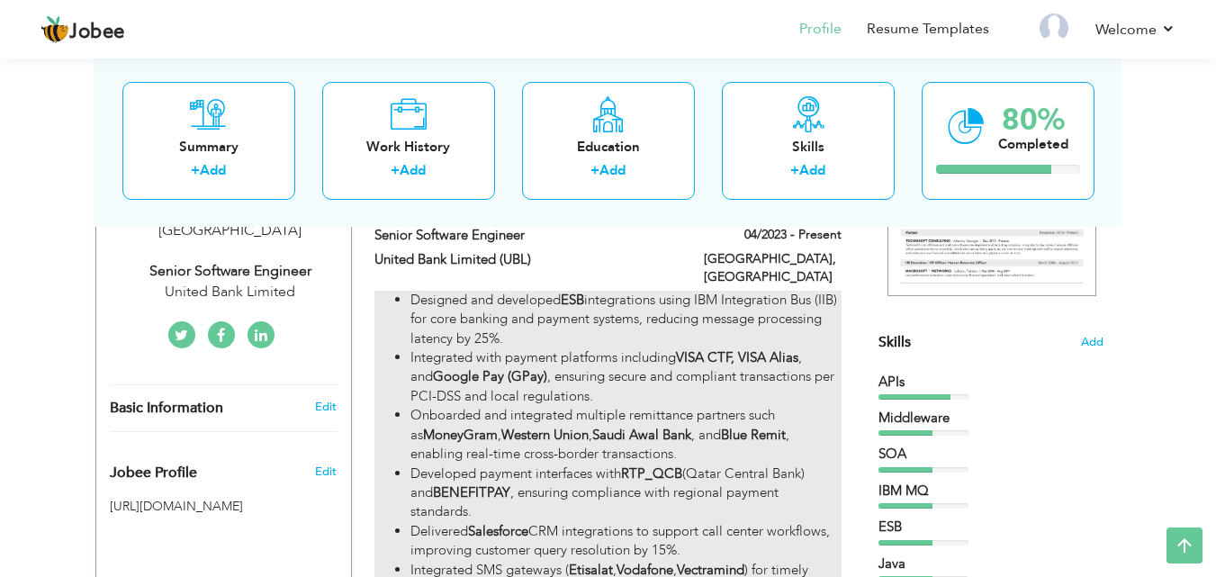
type input "[GEOGRAPHIC_DATA]"
checkbox input "true"
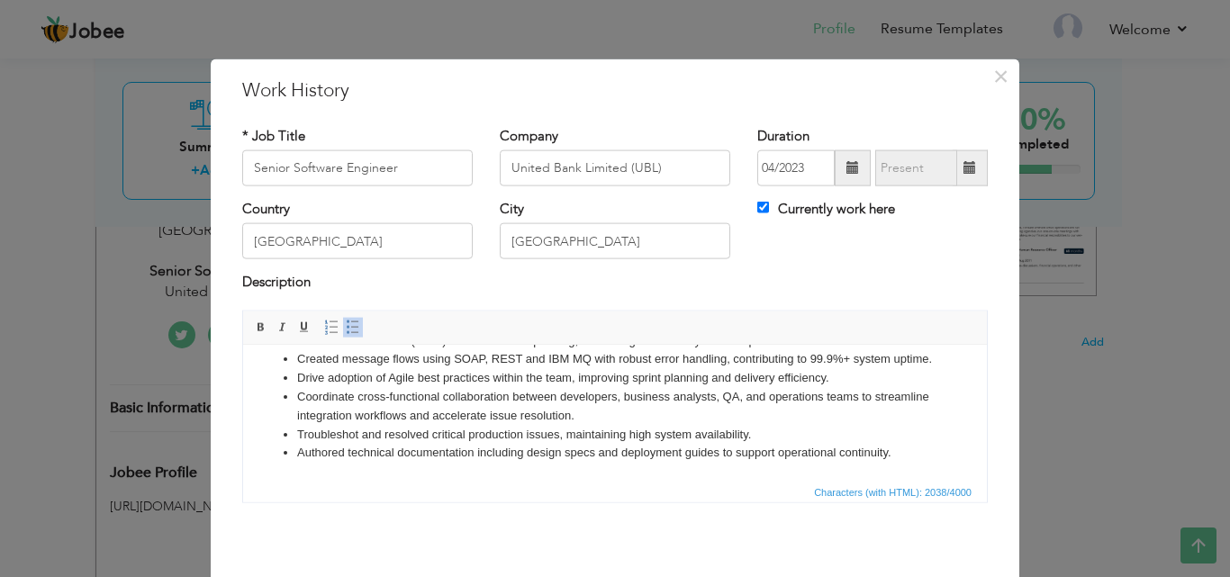
scroll to position [276, 0]
drag, startPoint x: 976, startPoint y: 375, endPoint x: 1231, endPoint y: 798, distance: 494.0
click at [846, 419] on li "Coordinate cross-functional collaboration between developers, business analysts…" at bounding box center [615, 406] width 636 height 38
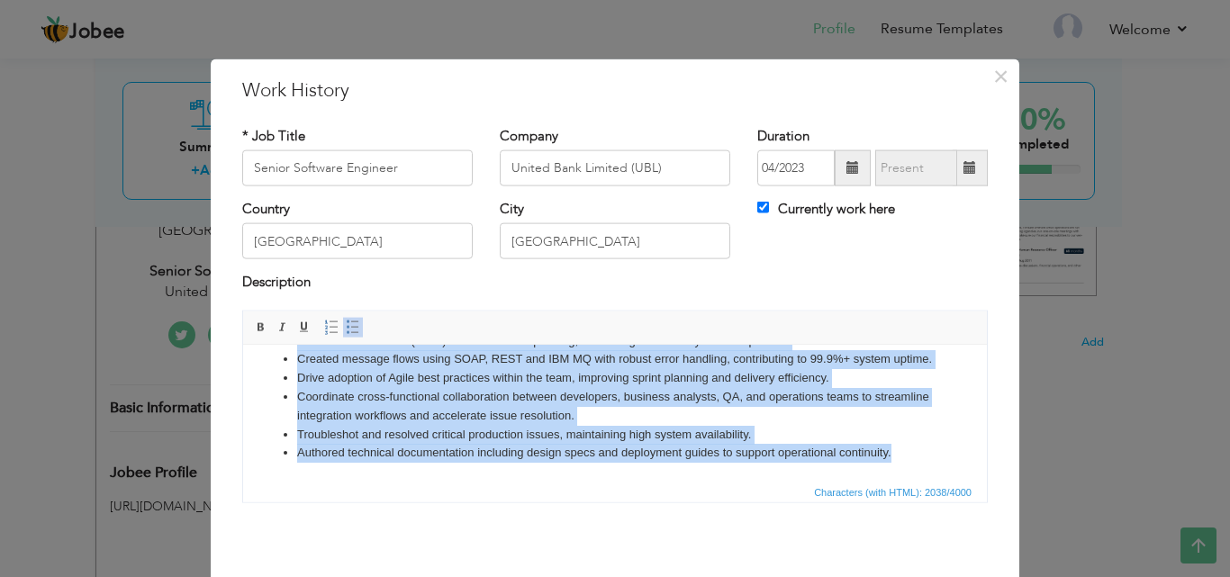
copy ul "Designed and developed ESB integrations using IBM Integration Bus (IIB) for cor…"
click at [762, 429] on li "Troubleshot and resolved critical production issues, maintaining high system av…" at bounding box center [615, 434] width 636 height 19
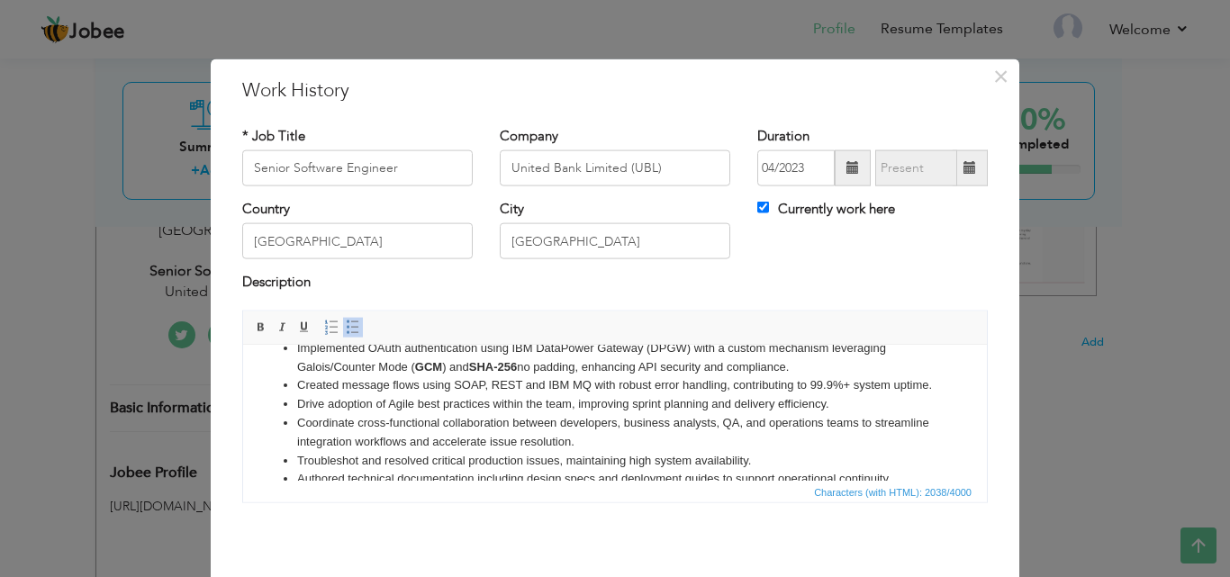
scroll to position [185, 0]
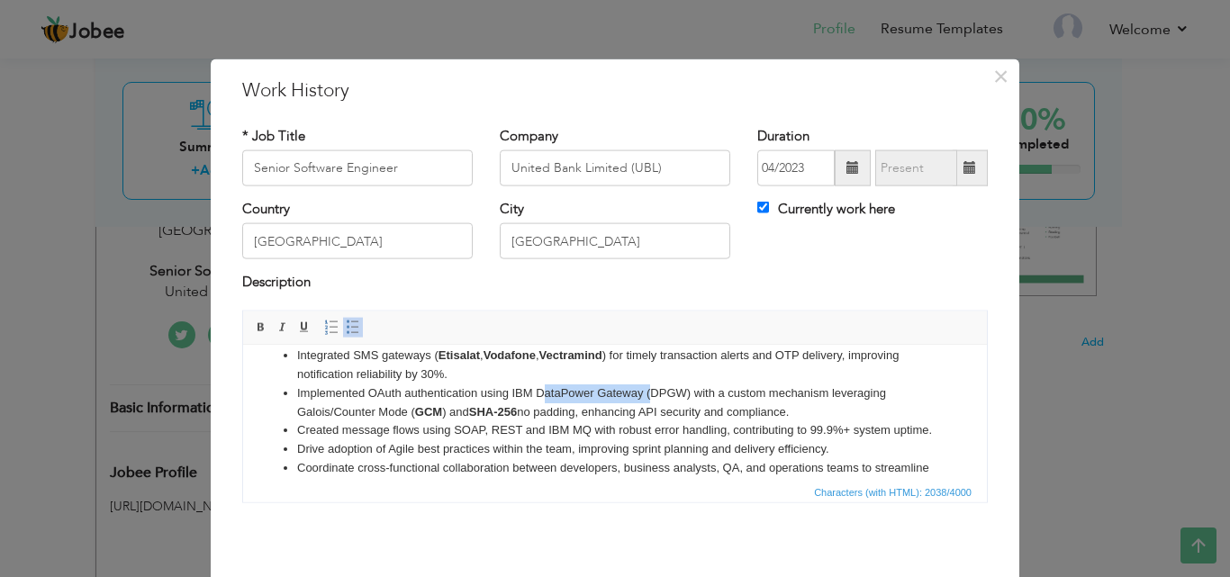
drag, startPoint x: 539, startPoint y: 394, endPoint x: 650, endPoint y: 394, distance: 110.7
click at [650, 394] on li "Implemented OAuth authentication using IBM DataPower Gateway (DPGW) with a cust…" at bounding box center [615, 403] width 636 height 38
click at [625, 402] on li "Implemented OAuth authentication using IBM DataPower Gateway (DPGW) with a cust…" at bounding box center [615, 403] width 636 height 38
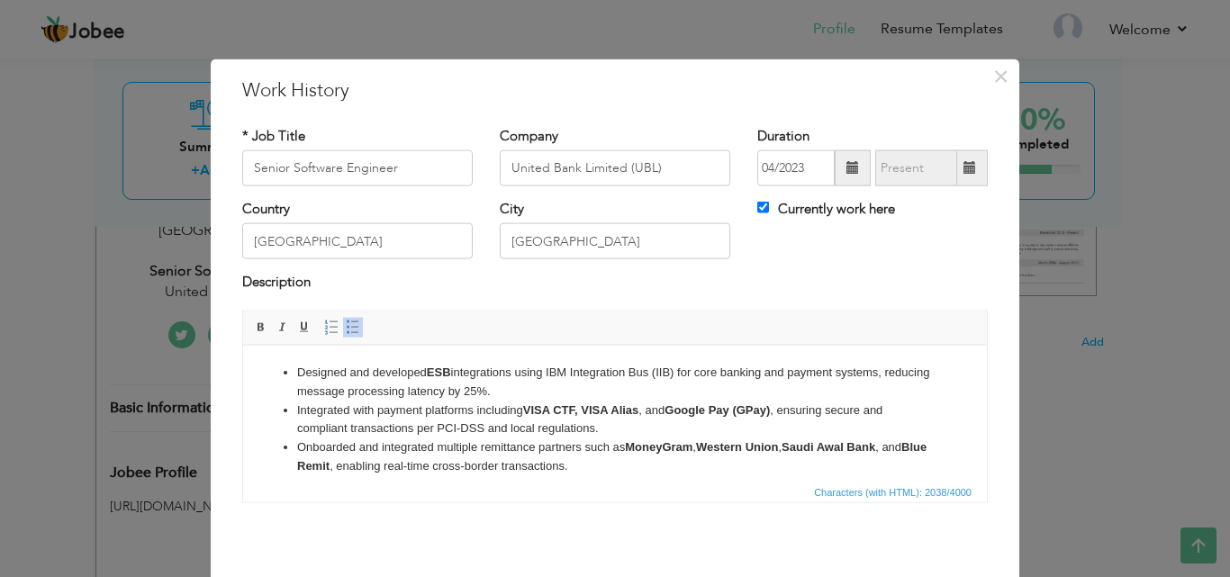
scroll to position [276, 0]
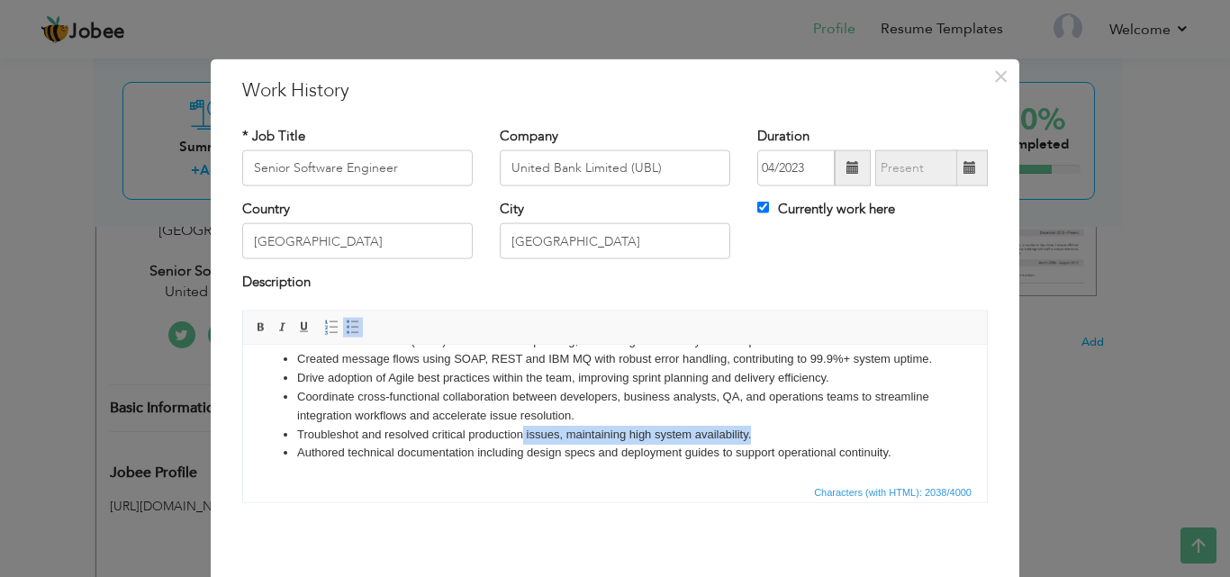
drag, startPoint x: 919, startPoint y: 441, endPoint x: 625, endPoint y: 422, distance: 295.0
click at [524, 426] on ul "Designed and developed ESB integrations using IBM Integration Bus (IIB) for cor…" at bounding box center [615, 284] width 708 height 356
drag, startPoint x: 776, startPoint y: 424, endPoint x: 842, endPoint y: 429, distance: 65.9
click at [777, 425] on li "Troubleshot and resolved critical production issues, maintaining high system av…" at bounding box center [615, 434] width 636 height 19
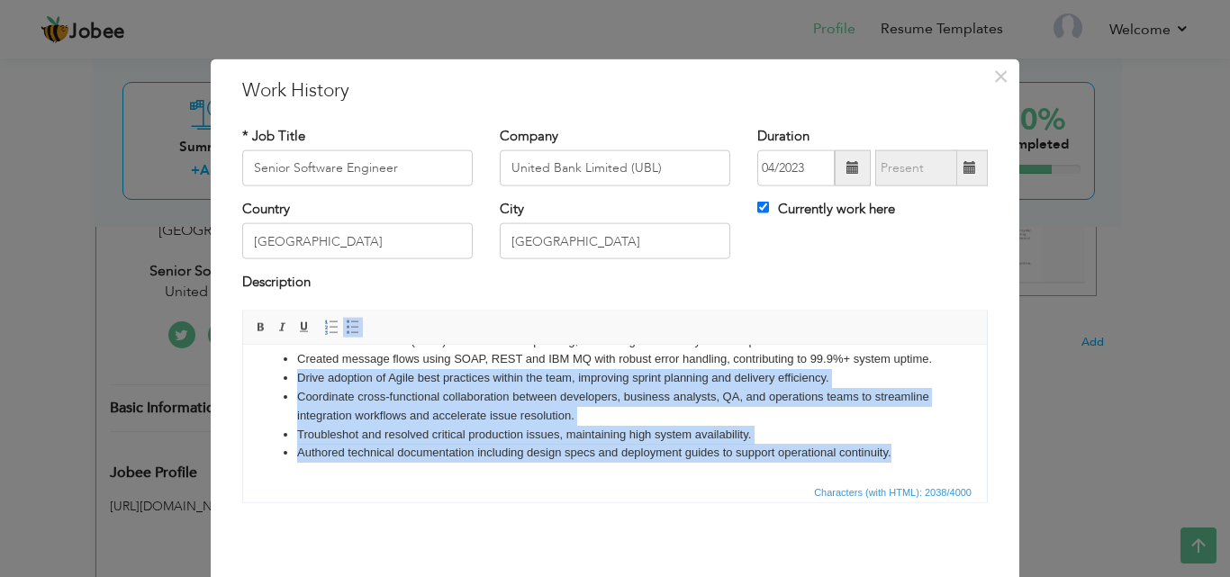
drag, startPoint x: 920, startPoint y: 456, endPoint x: 247, endPoint y: 379, distance: 677.8
click at [247, 376] on html "Designed and developed ESB integrations using IBM Integration Bus (IIB) for cor…" at bounding box center [615, 284] width 744 height 392
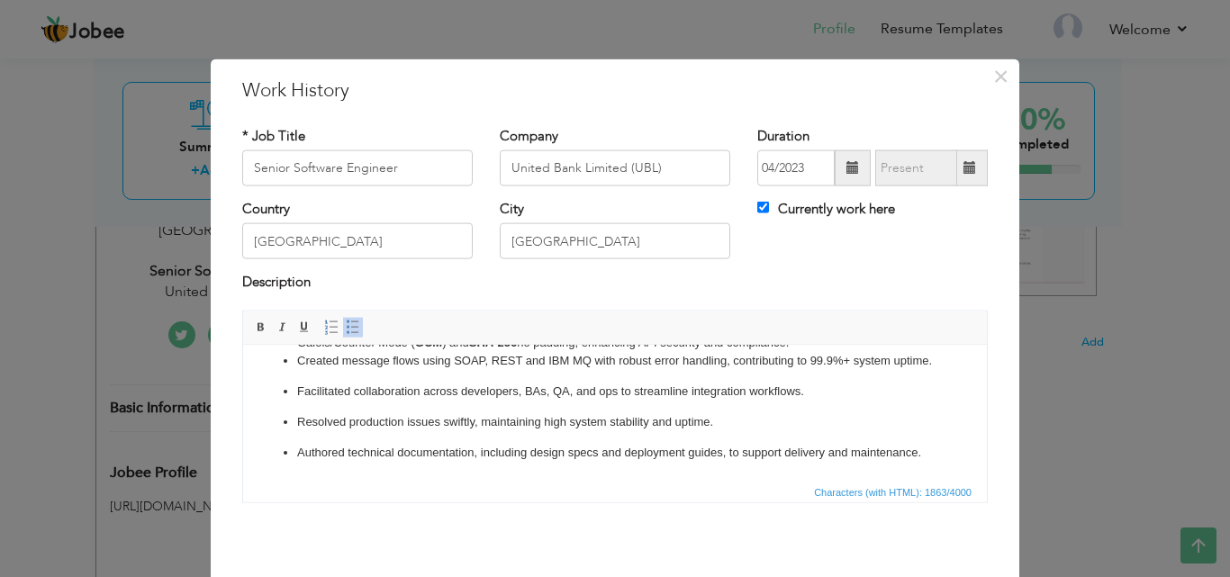
click at [453, 462] on p "Authored technical documentation, including design specs and deployment guides,…" at bounding box center [615, 452] width 636 height 19
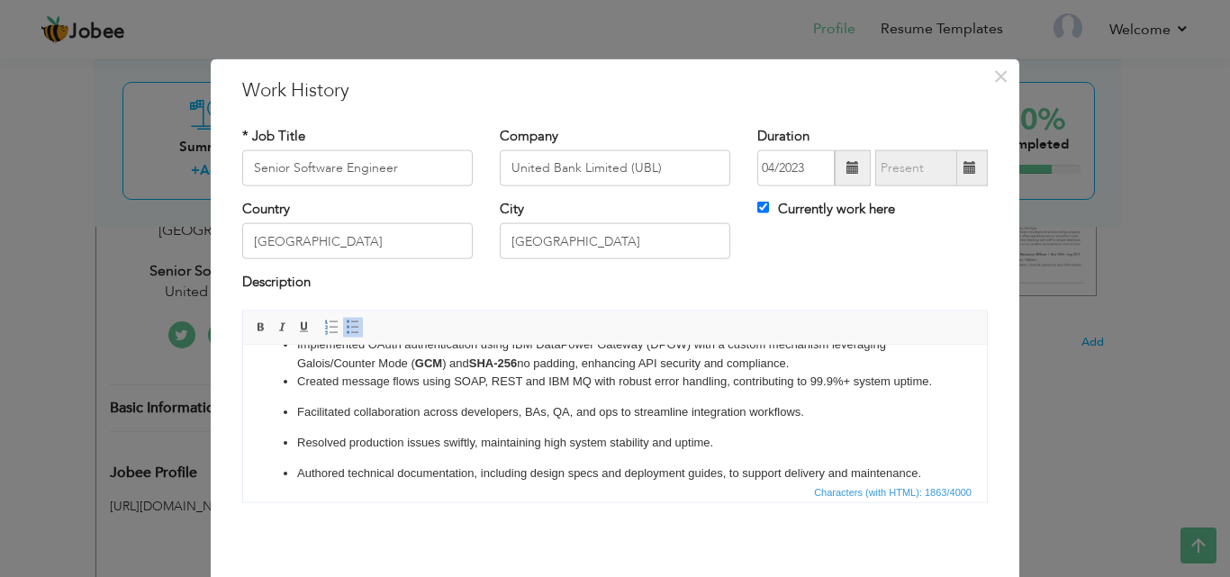
scroll to position [202, 0]
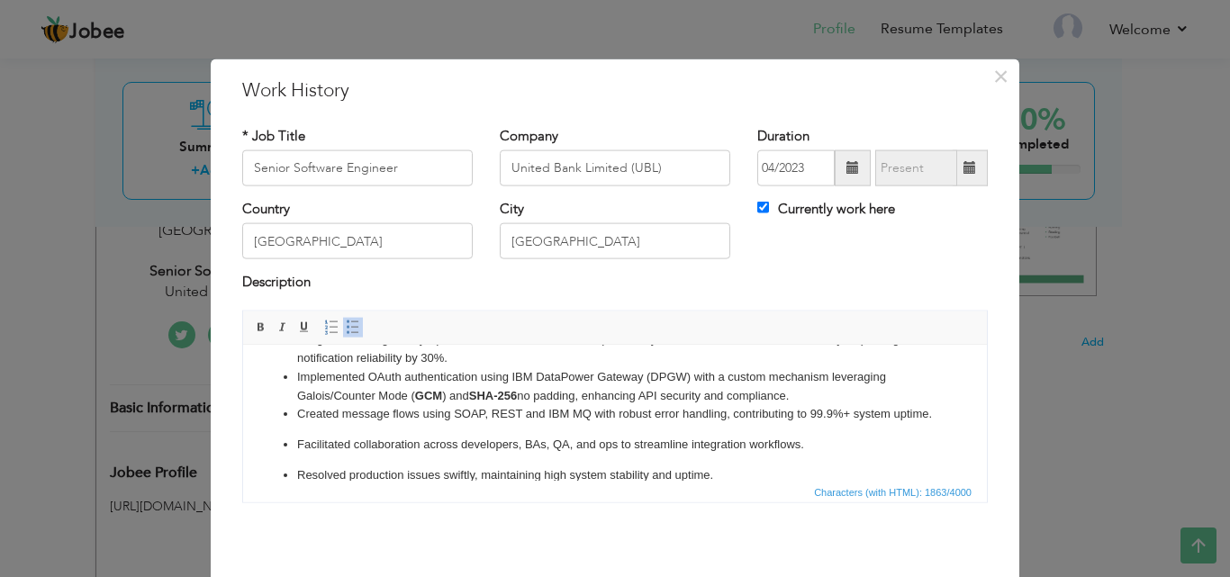
click at [702, 406] on li "Created message flows using SOAP, REST and IBM MQ with robust error handling, c…" at bounding box center [615, 413] width 636 height 19
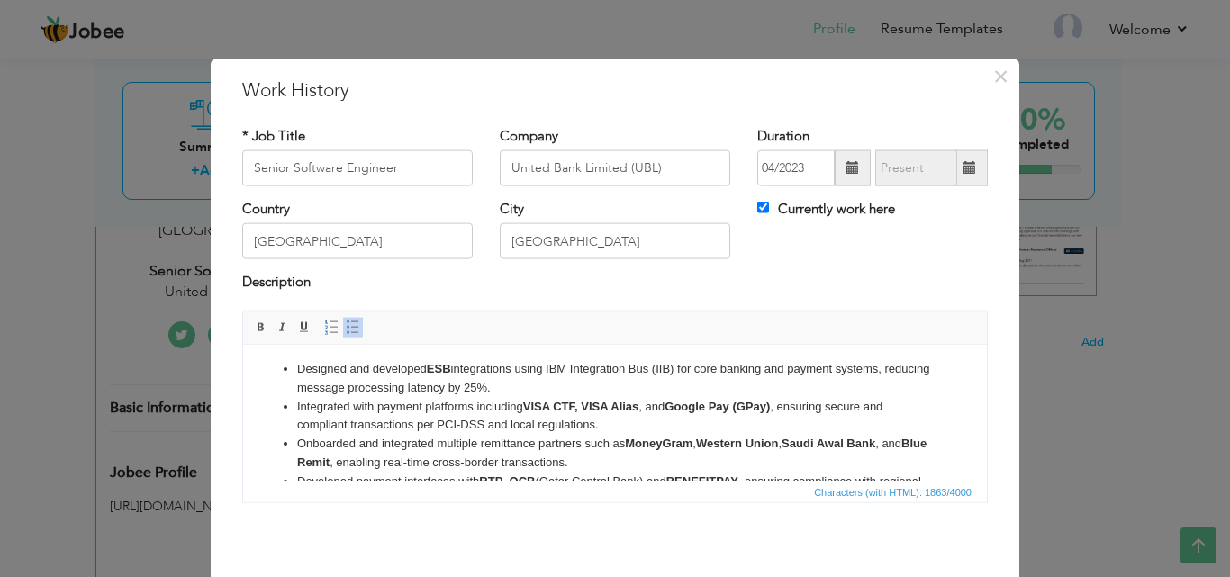
scroll to position [0, 0]
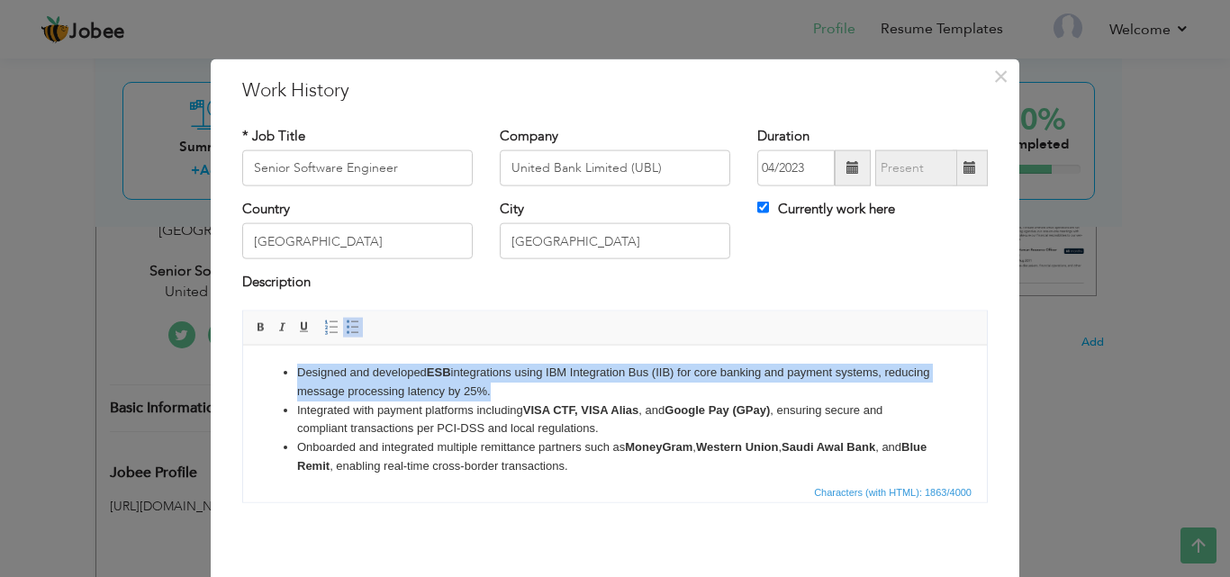
drag, startPoint x: 567, startPoint y: 389, endPoint x: 287, endPoint y: 378, distance: 280.2
click at [297, 378] on li "Designed and developed ESB integrations using IBM Integration Bus (IIB) for cor…" at bounding box center [615, 382] width 636 height 38
click at [718, 385] on li "Designed and developed ESB integrations using IBM Integration Bus (IIB) for cor…" at bounding box center [615, 382] width 636 height 38
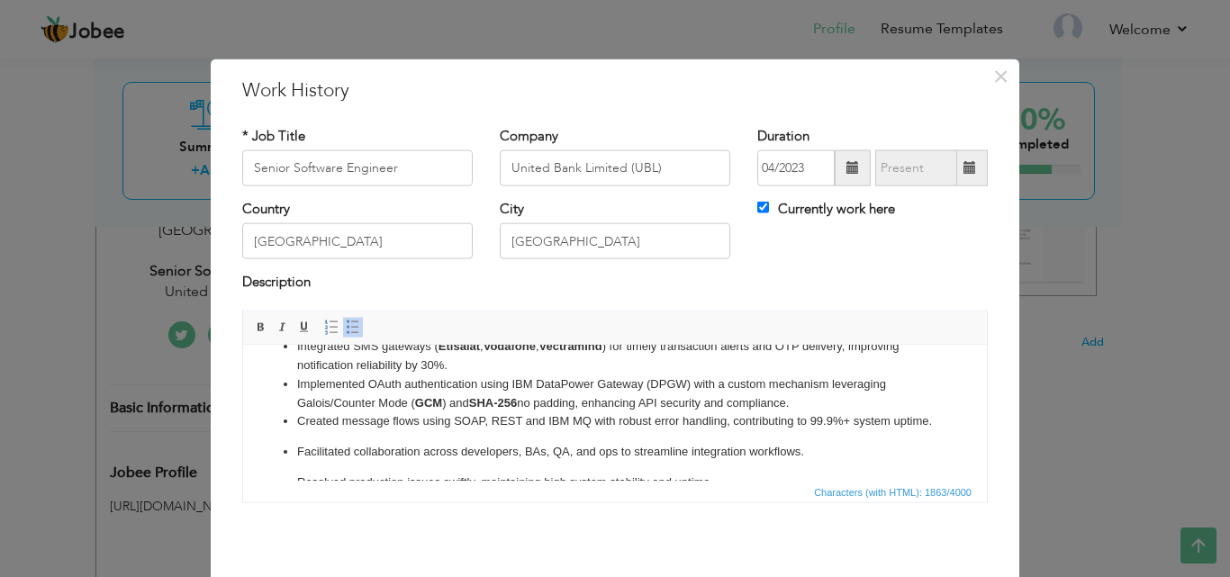
scroll to position [217, 0]
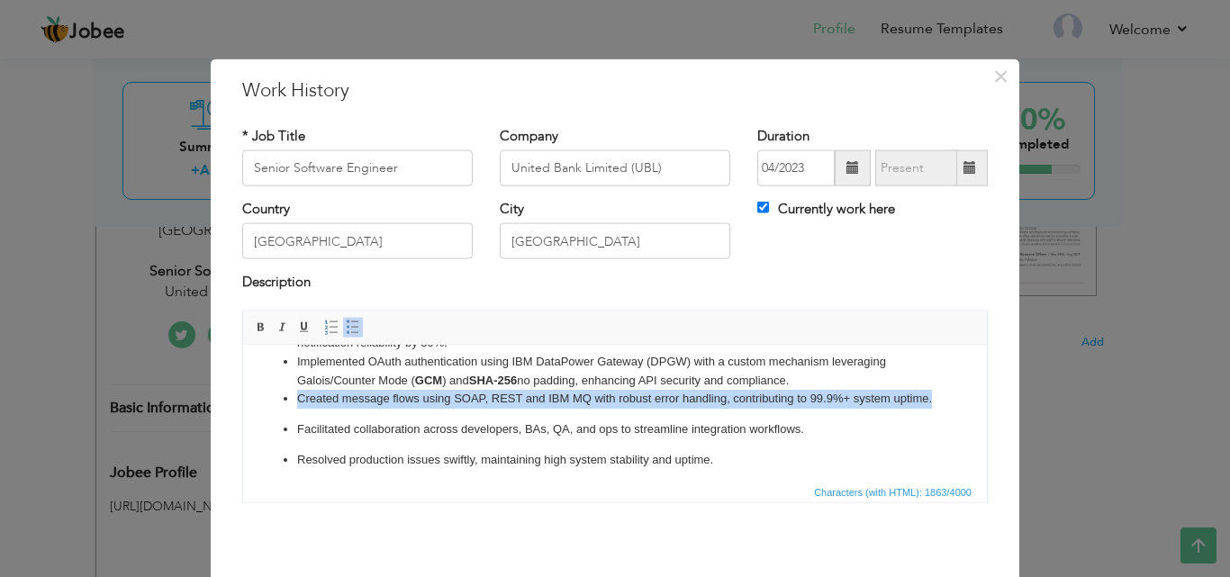
drag, startPoint x: 374, startPoint y: 421, endPoint x: 266, endPoint y: 389, distance: 112.8
click at [266, 389] on ul "Designed and developed ESB integrations using IBM Integration Bus (IIB) for cor…" at bounding box center [615, 323] width 708 height 354
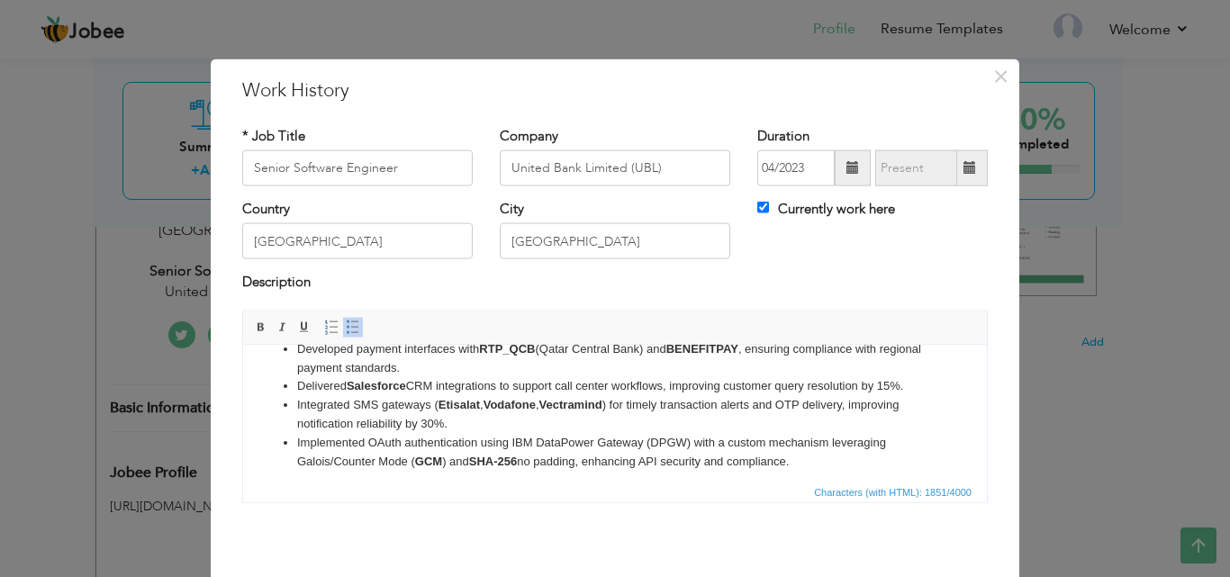
scroll to position [180, 0]
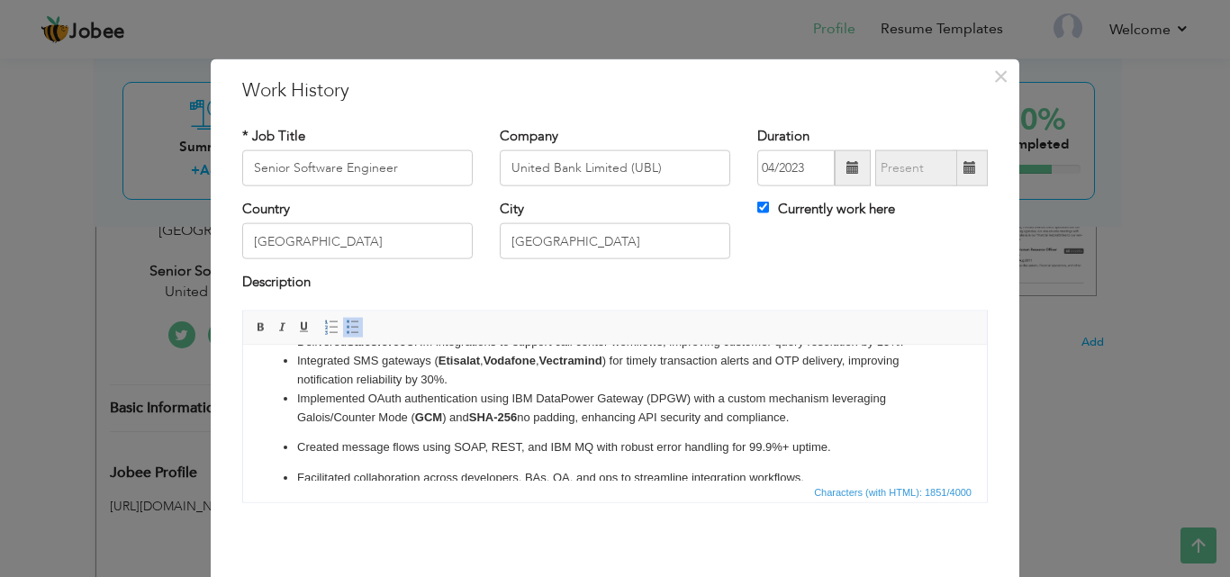
click at [663, 389] on li "Implemented OAuth authentication using IBM DataPower Gateway (DPGW) with a cust…" at bounding box center [615, 408] width 636 height 38
click at [254, 321] on span at bounding box center [261, 327] width 14 height 14
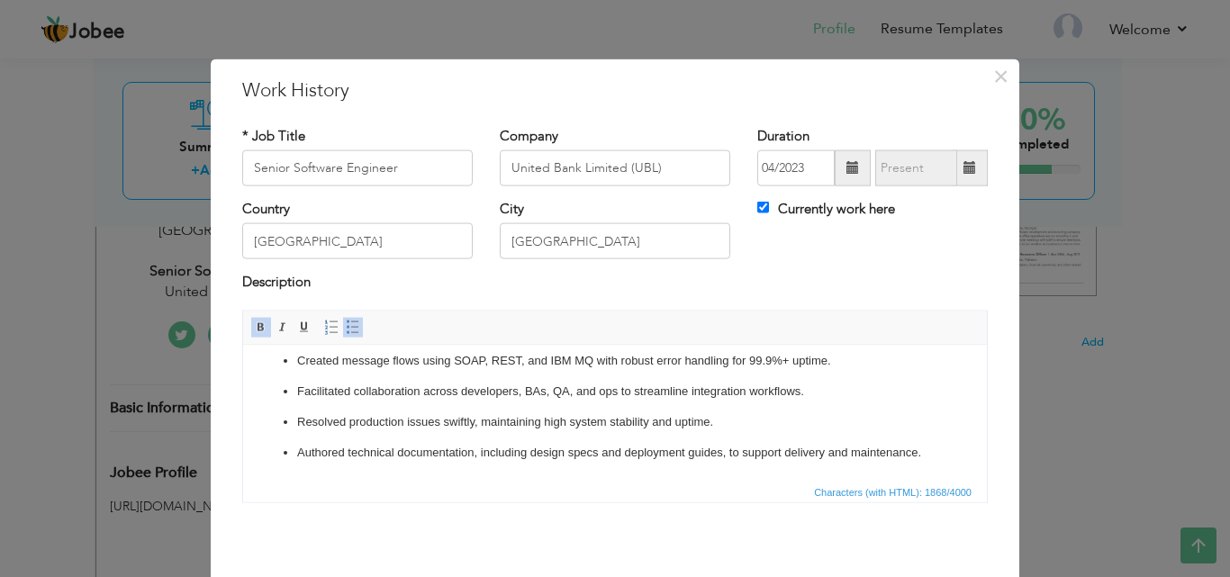
scroll to position [285, 0]
drag, startPoint x: 1239, startPoint y: 792, endPoint x: 1236, endPoint y: 814, distance: 21.8
click at [993, 469] on div "× Work History * Job Title Senior Software Engineer Company United Bank Limited…" at bounding box center [615, 354] width 809 height 590
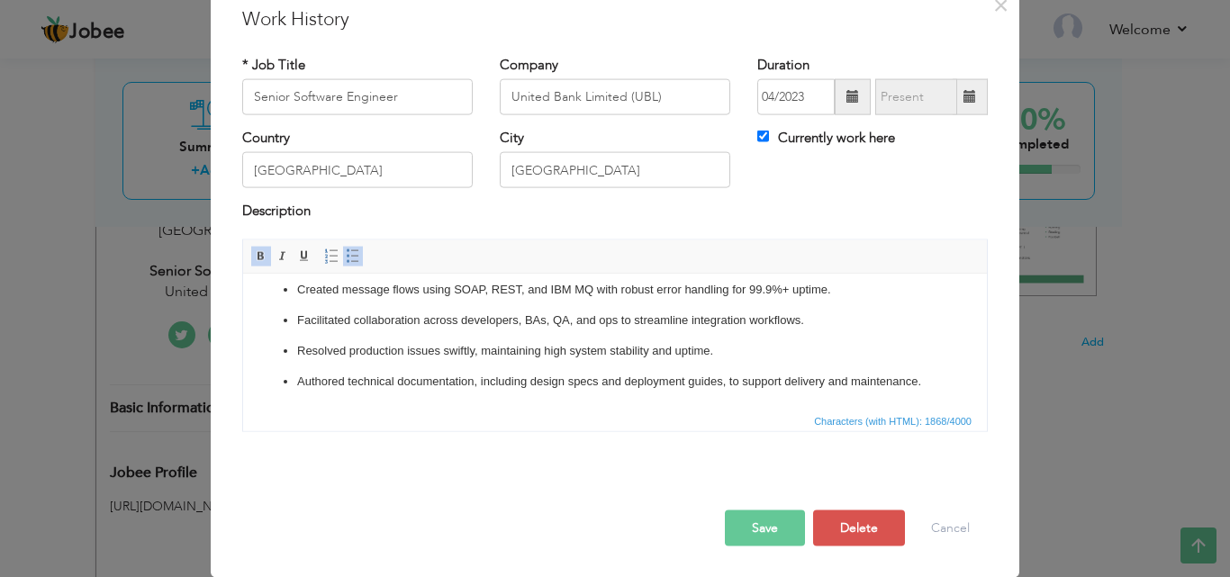
click at [747, 529] on button "Save" at bounding box center [765, 528] width 80 height 36
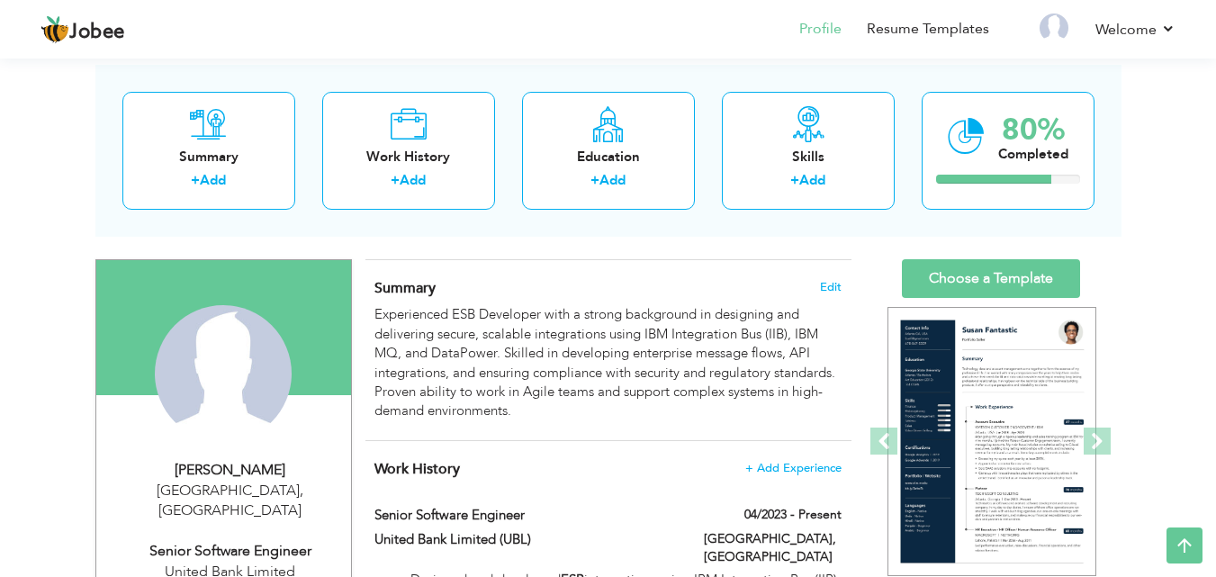
scroll to position [0, 0]
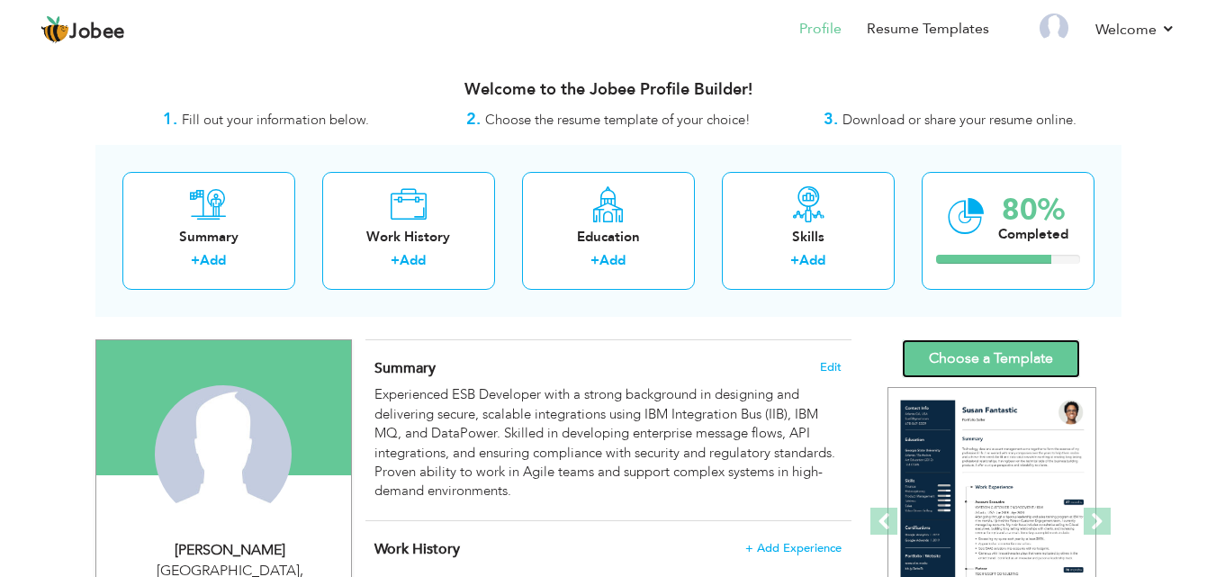
click at [982, 361] on link "Choose a Template" at bounding box center [991, 358] width 178 height 39
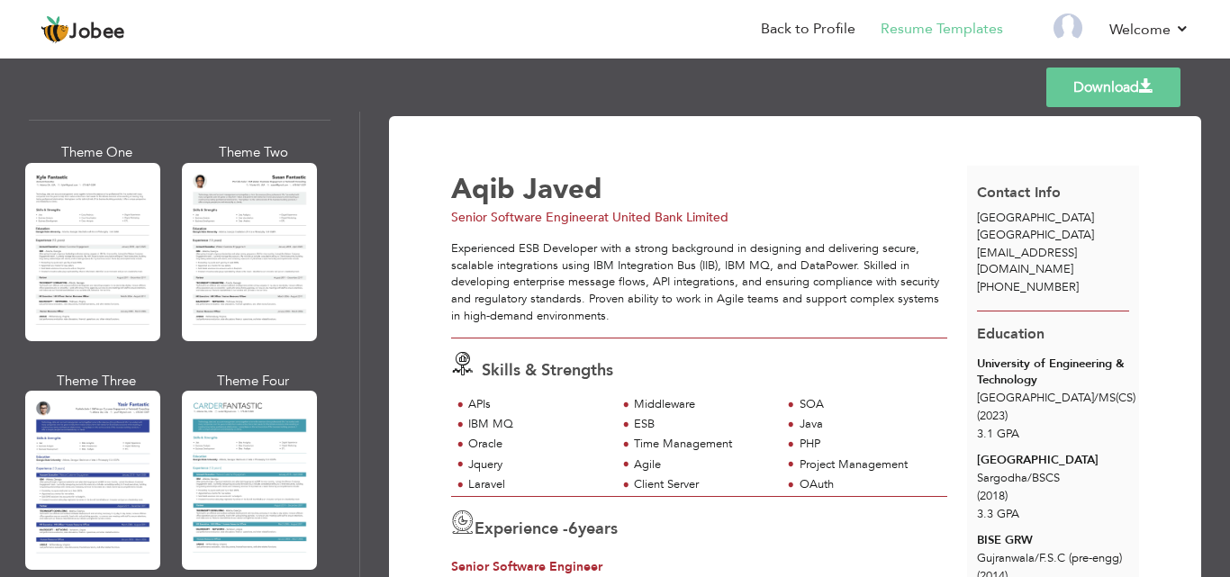
scroll to position [3205, 0]
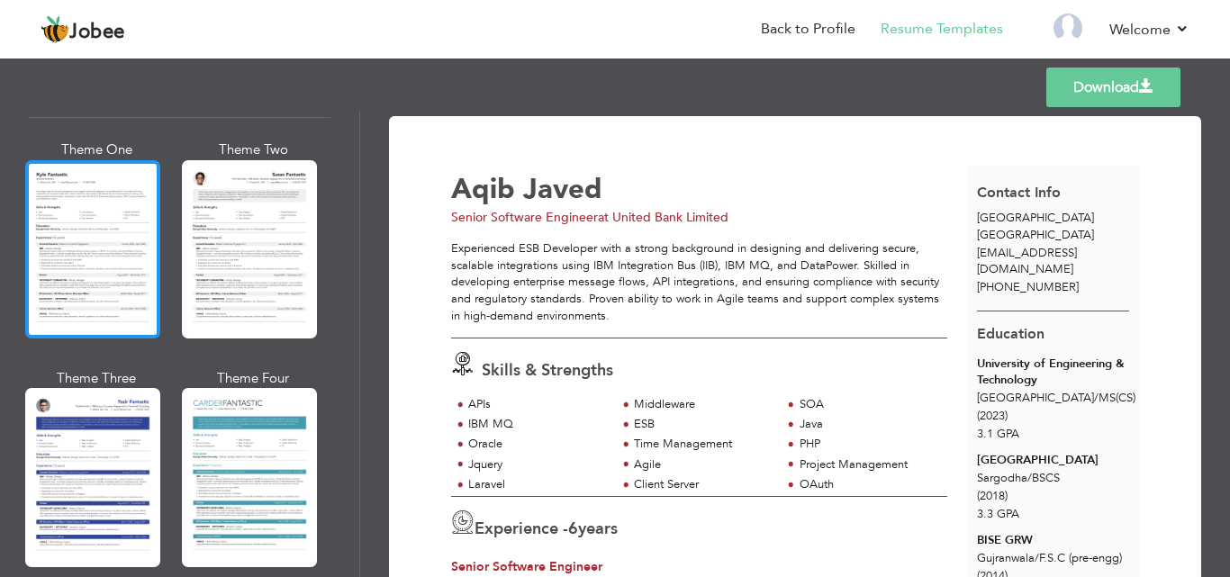
click at [88, 213] on div at bounding box center [92, 249] width 135 height 178
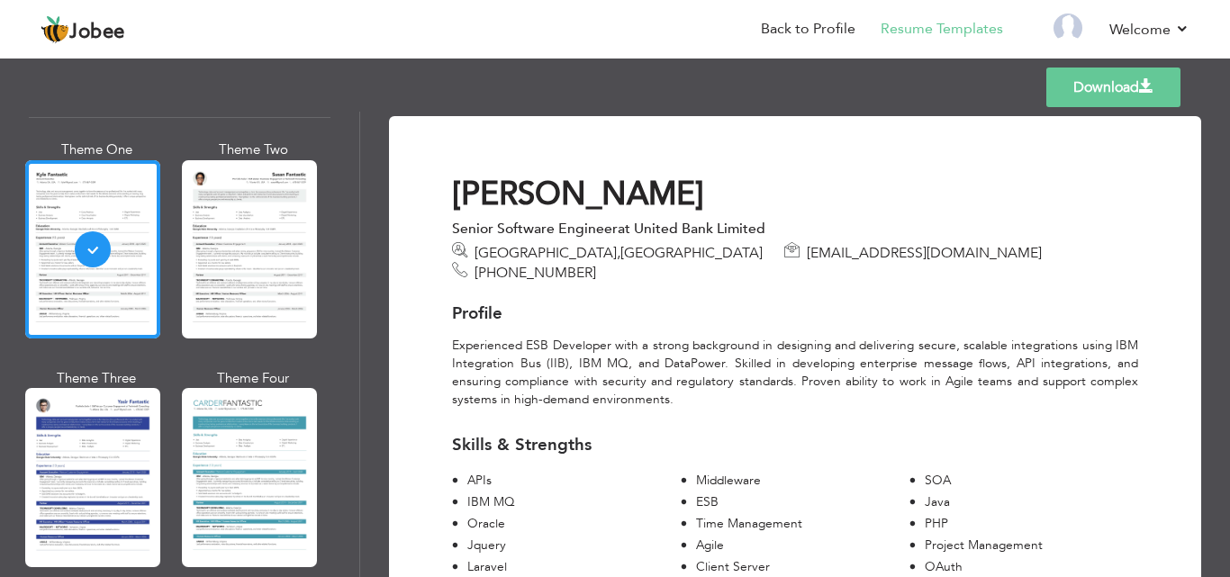
click at [1107, 93] on link "Download" at bounding box center [1113, 88] width 134 height 40
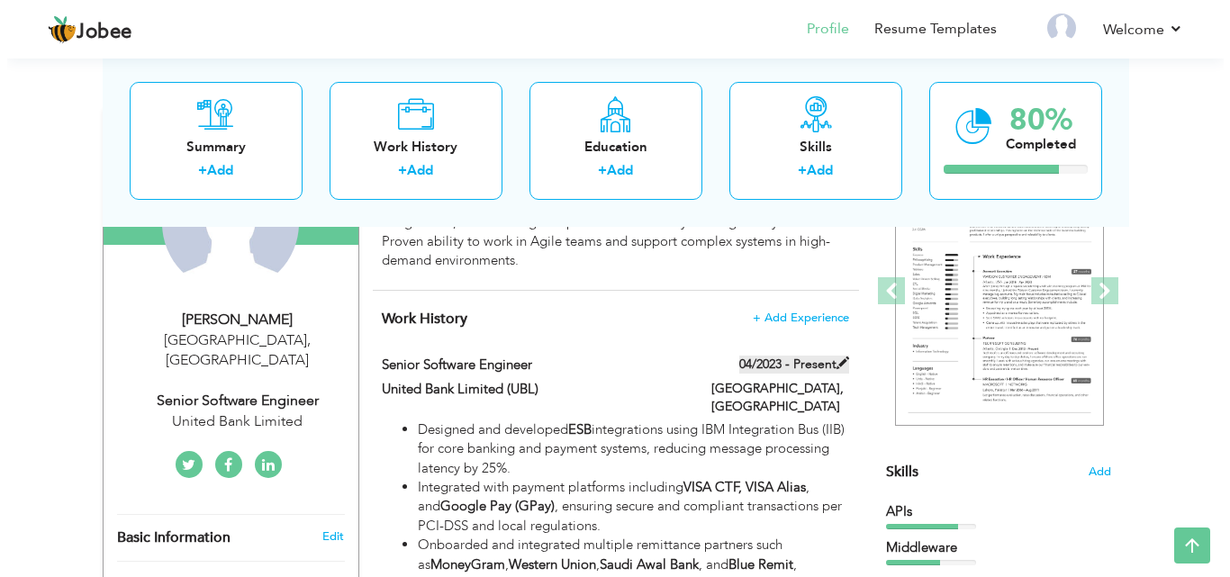
scroll to position [180, 0]
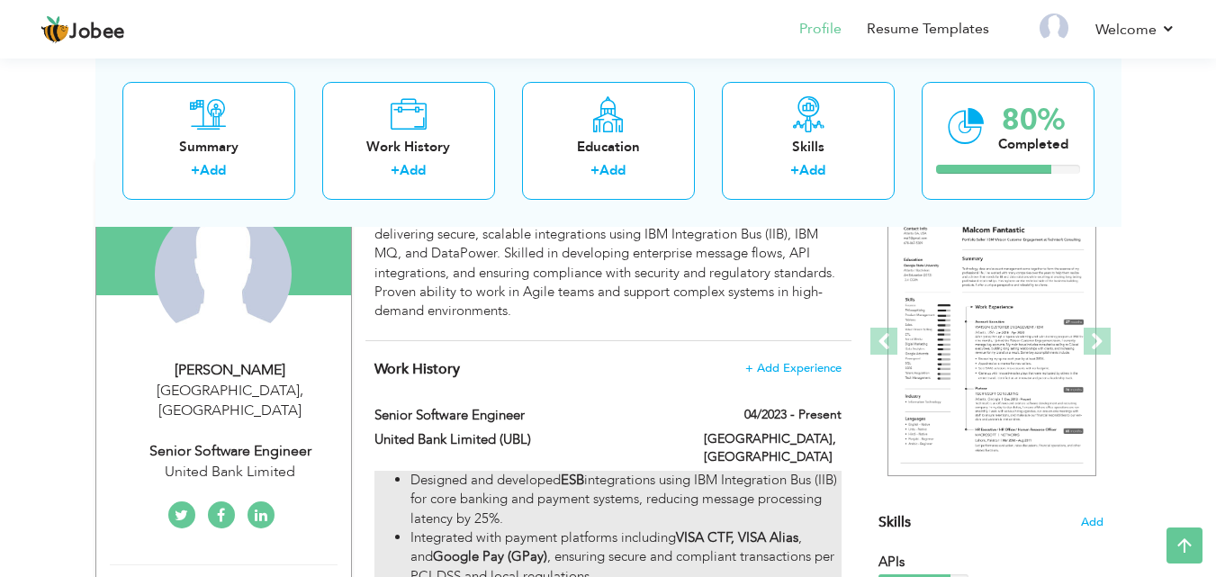
click at [744, 485] on li "Designed and developed ESB integrations using IBM Integration Bus (IIB) for cor…" at bounding box center [626, 500] width 430 height 58
type input "Senior Software Engineer"
type input "United Bank Limited (UBL)"
type input "04/2023"
type input "[GEOGRAPHIC_DATA]"
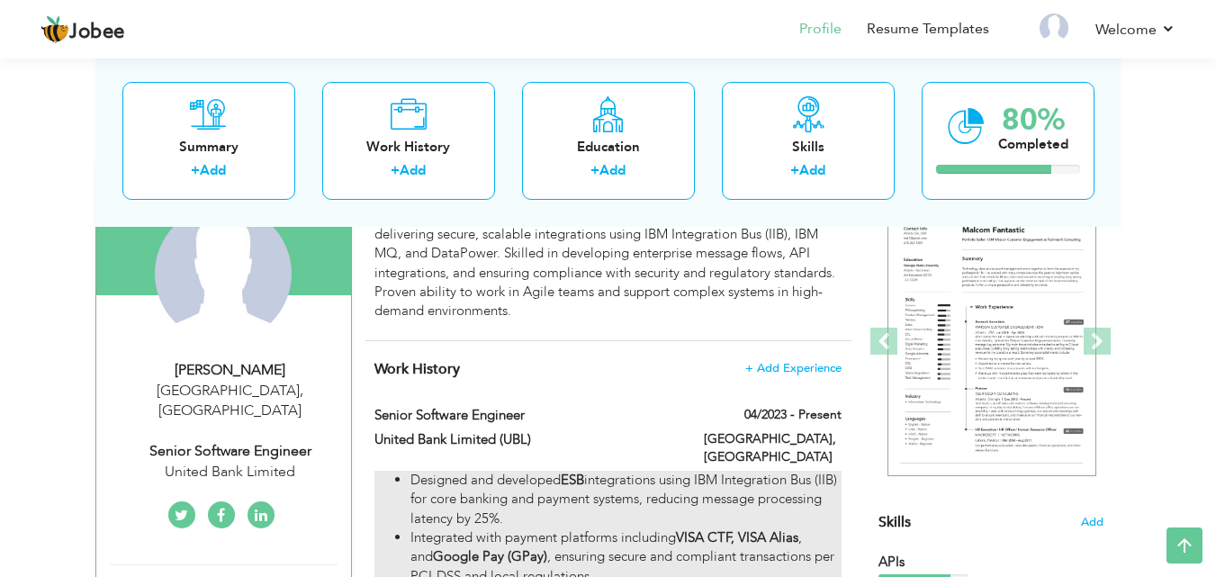
type input "[GEOGRAPHIC_DATA]"
checkbox input "true"
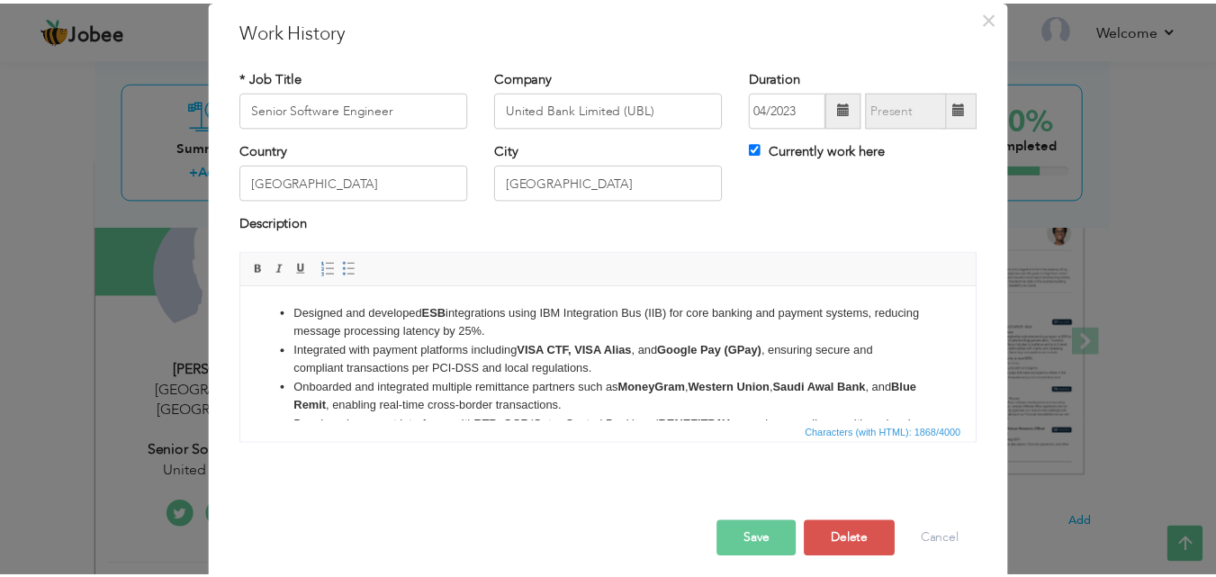
scroll to position [61, 0]
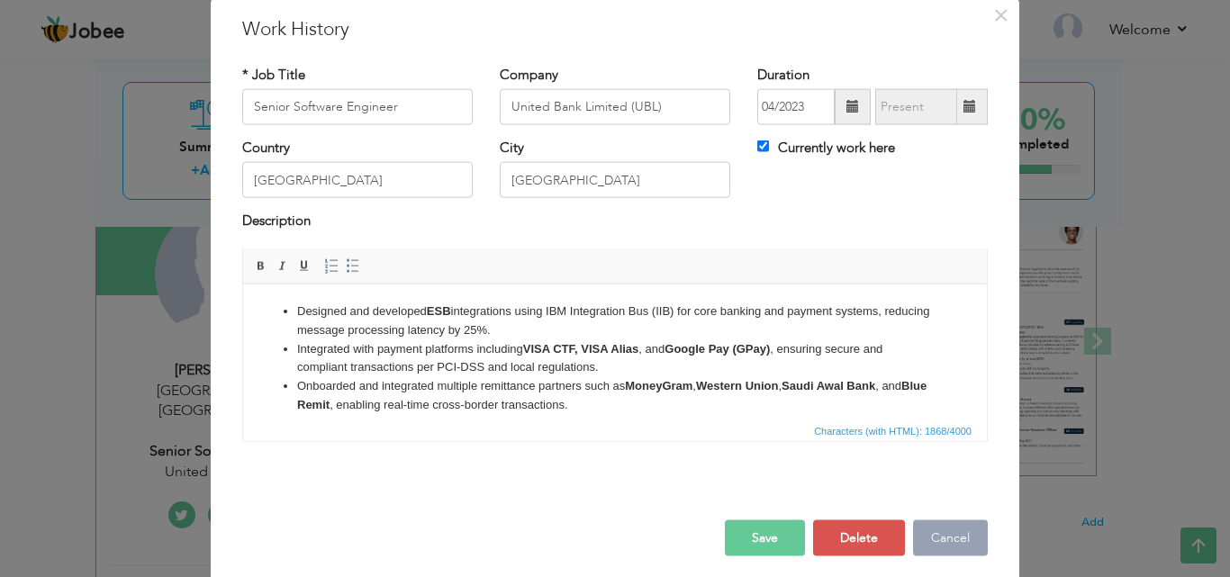
click at [964, 542] on button "Cancel" at bounding box center [950, 538] width 75 height 36
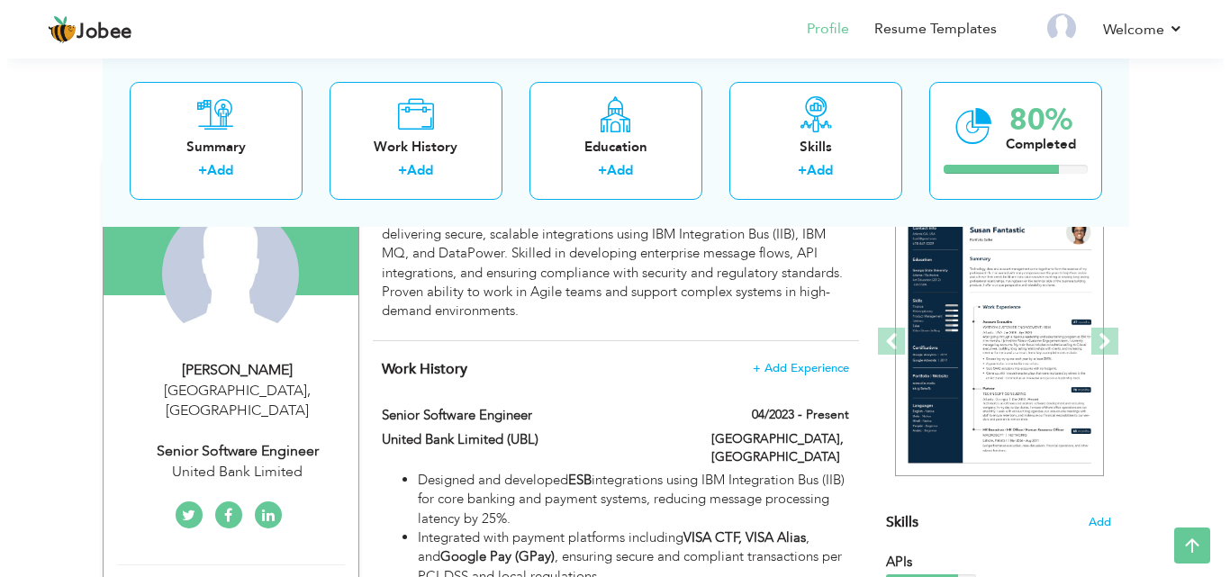
scroll to position [450, 0]
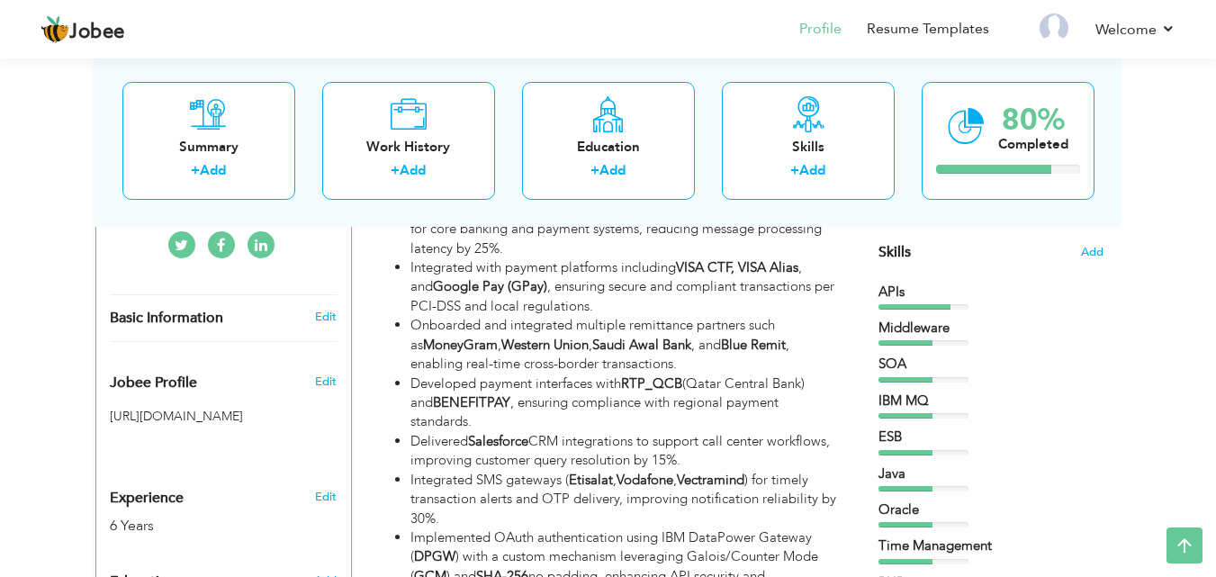
click at [894, 251] on span "Skills" at bounding box center [895, 252] width 32 height 20
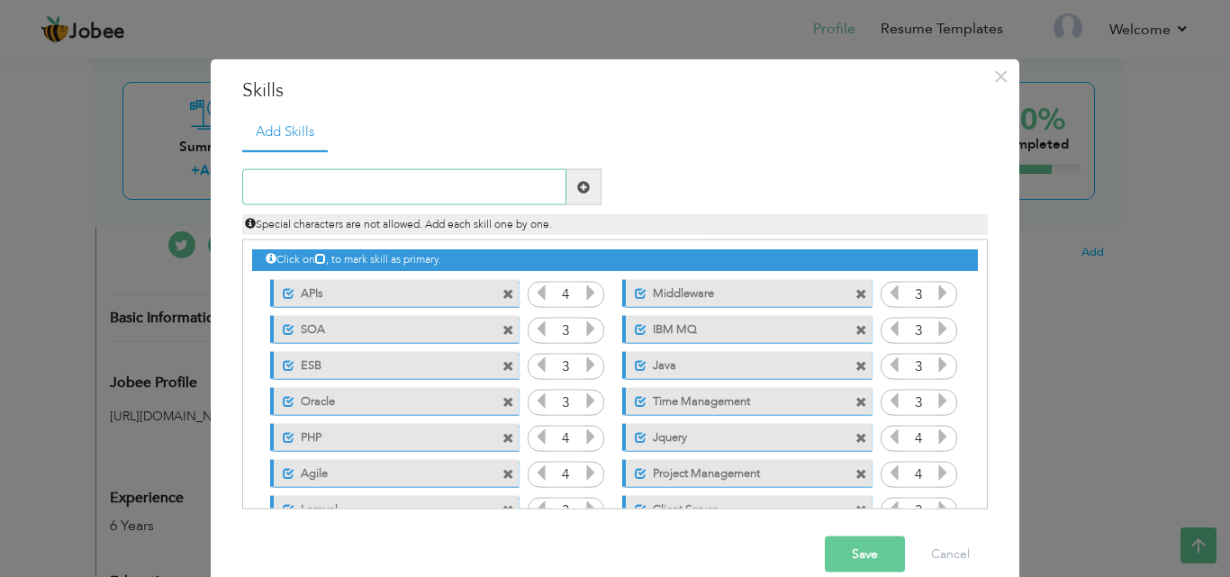
scroll to position [77, 0]
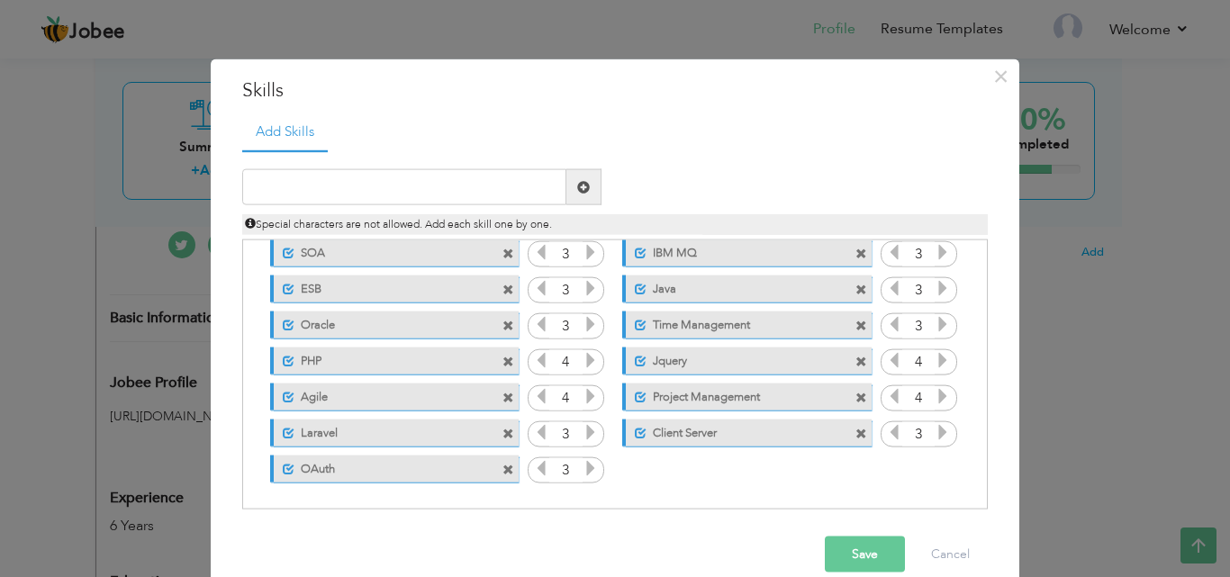
click at [855, 433] on span at bounding box center [861, 434] width 12 height 12
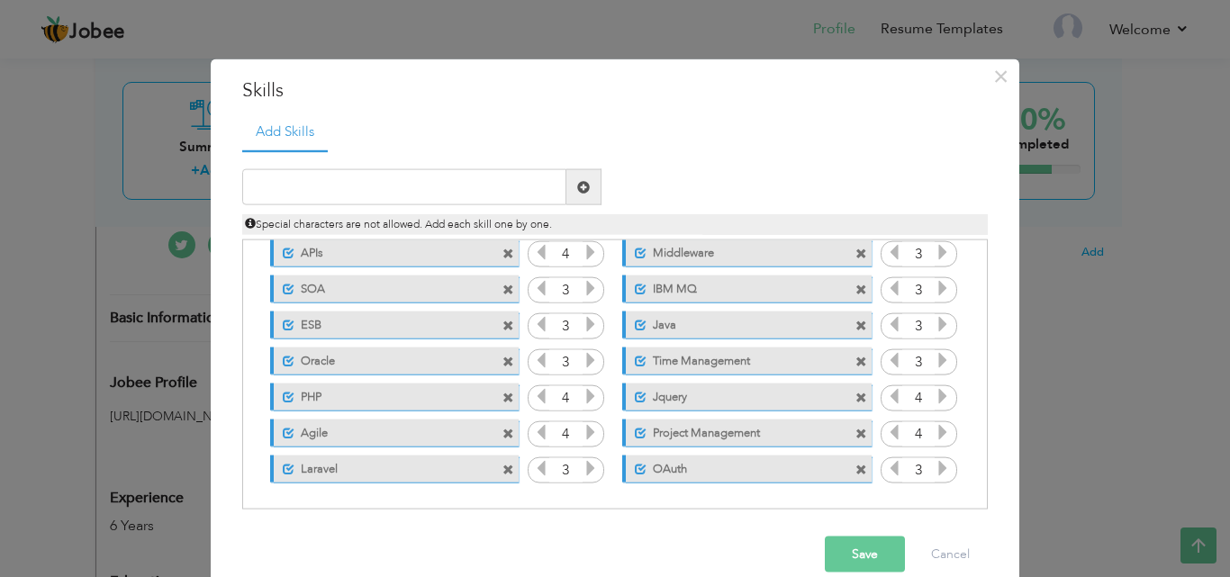
click at [855, 362] on span at bounding box center [861, 362] width 12 height 12
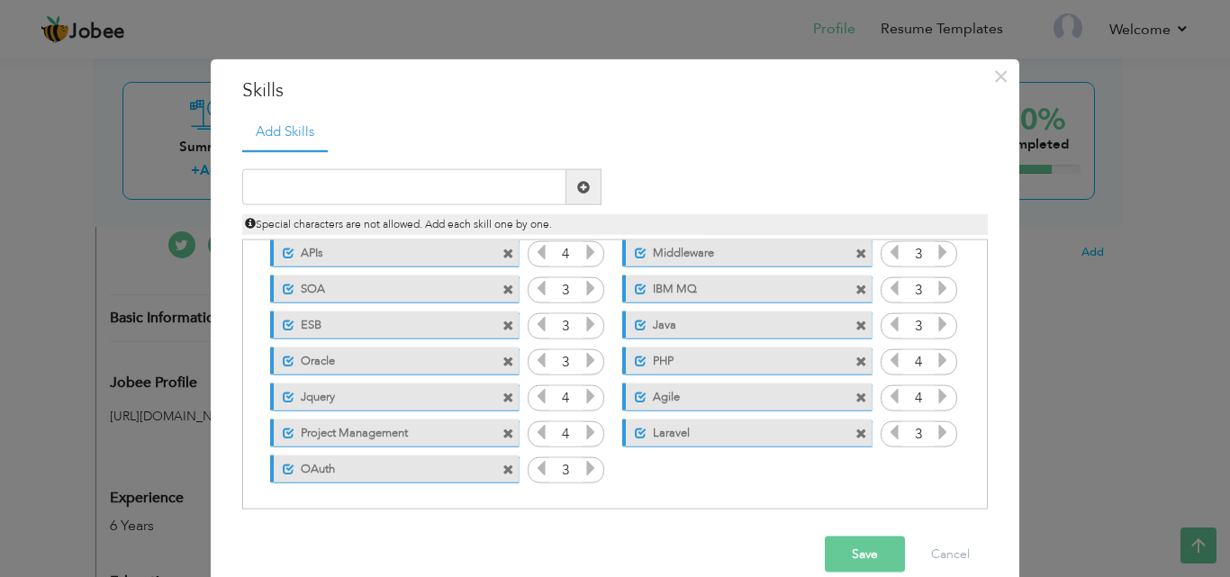
click at [503, 399] on span at bounding box center [508, 398] width 12 height 12
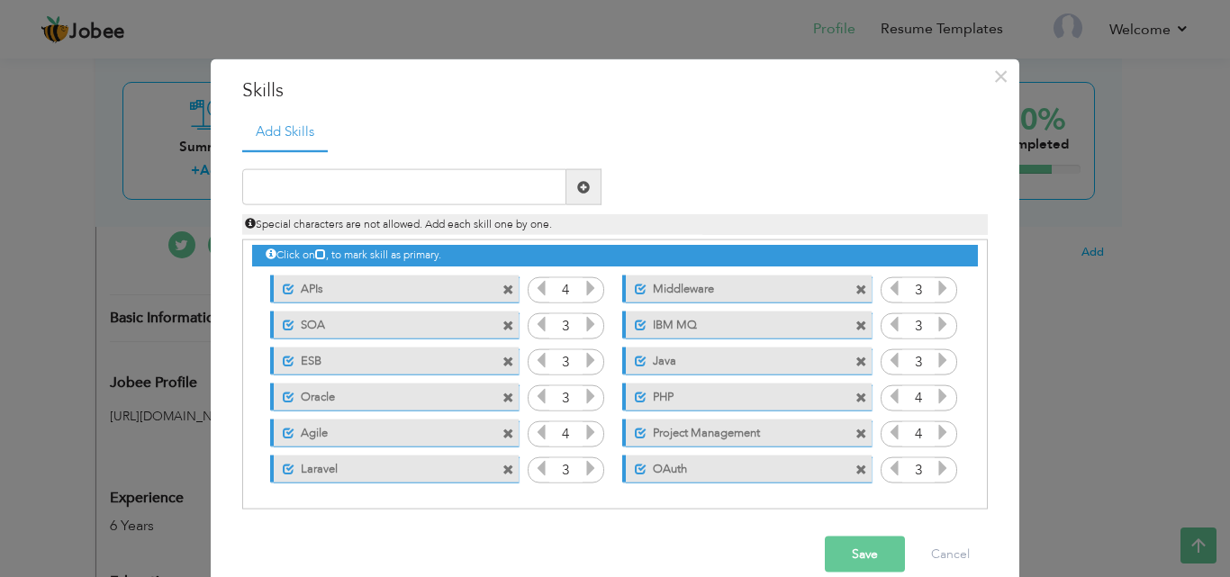
click at [859, 555] on button "Save" at bounding box center [865, 555] width 80 height 36
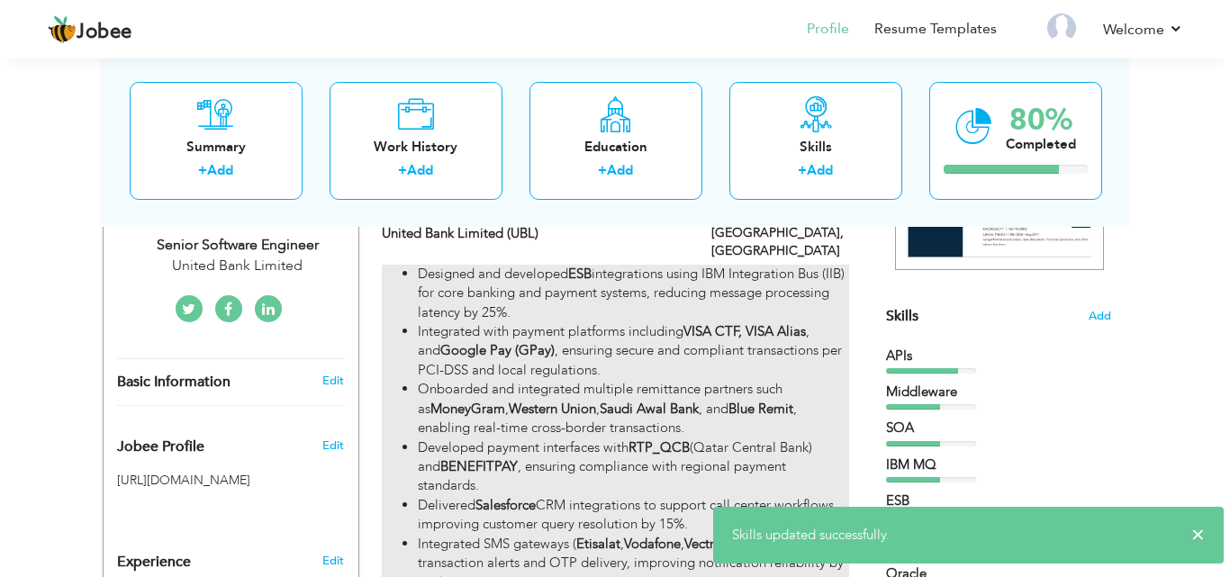
scroll to position [360, 0]
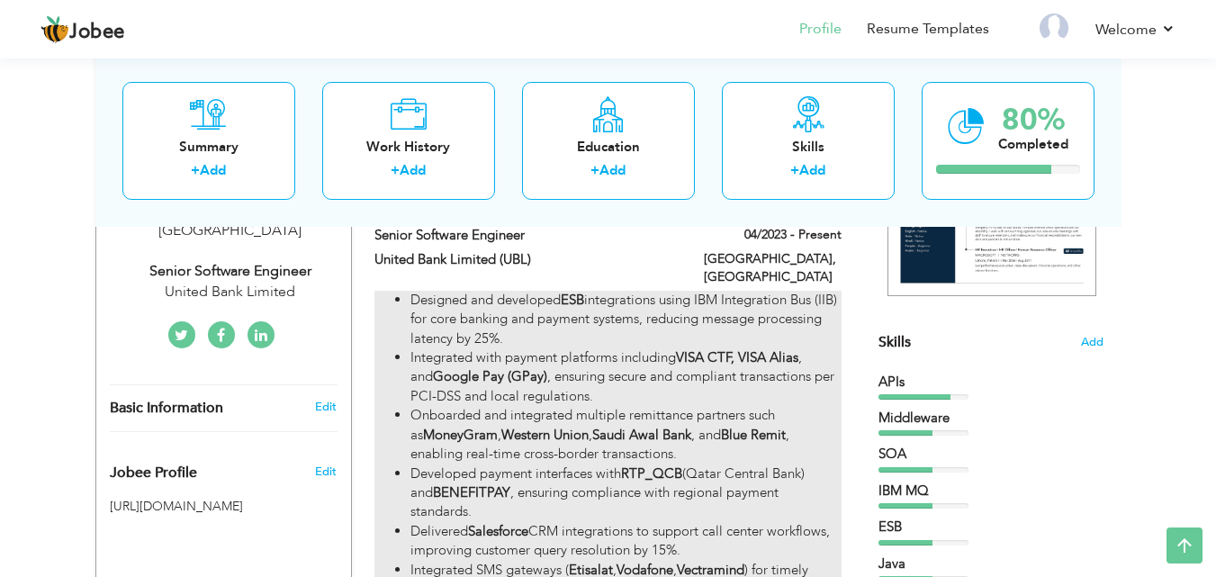
click at [782, 304] on li "Designed and developed ESB integrations using IBM Integration Bus (IIB) for cor…" at bounding box center [626, 320] width 430 height 58
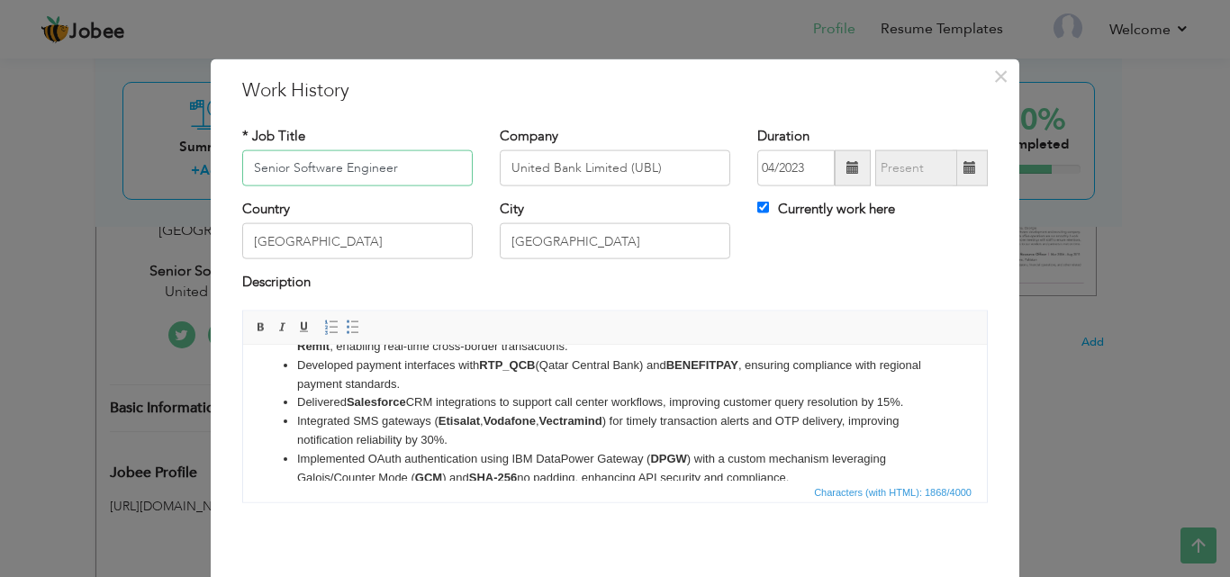
scroll to position [90, 0]
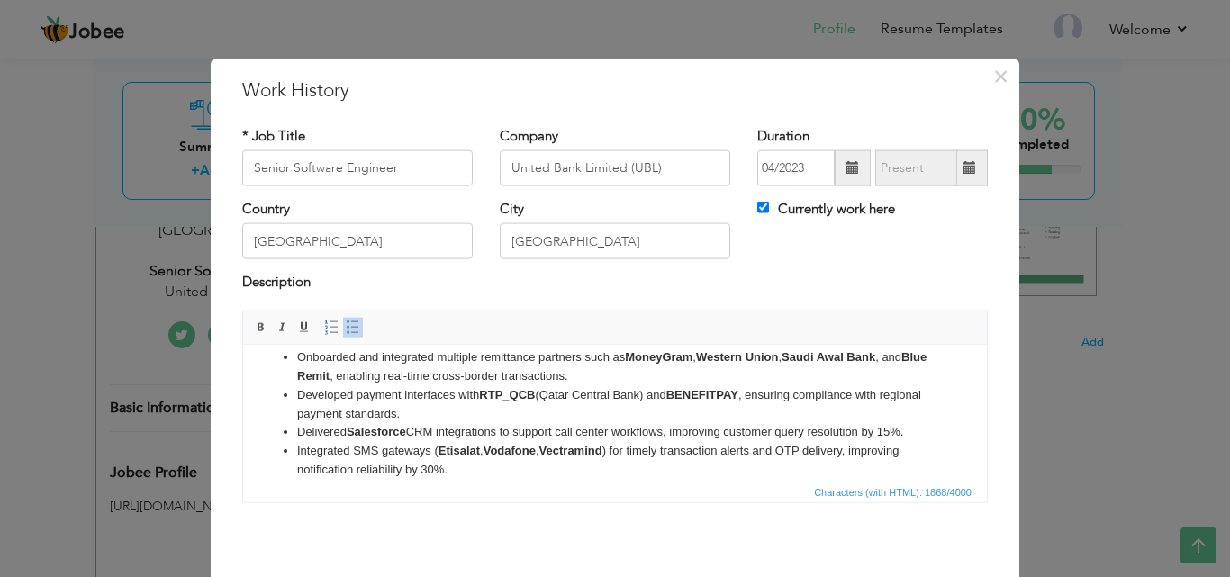
click at [746, 453] on li "Integrated SMS gateways ( Etisalat , Vodafone , Vectramind ) for timely transac…" at bounding box center [615, 460] width 636 height 38
click at [778, 453] on li "Integrated SMS gateways ( Etisalat , Vodafone , Vectramind ) for timely transac…" at bounding box center [615, 460] width 636 height 38
click at [776, 452] on li "Integrated SMS gateways ( Etisalat , Vodafone , Vectramind ) for timely transac…" at bounding box center [615, 460] width 636 height 38
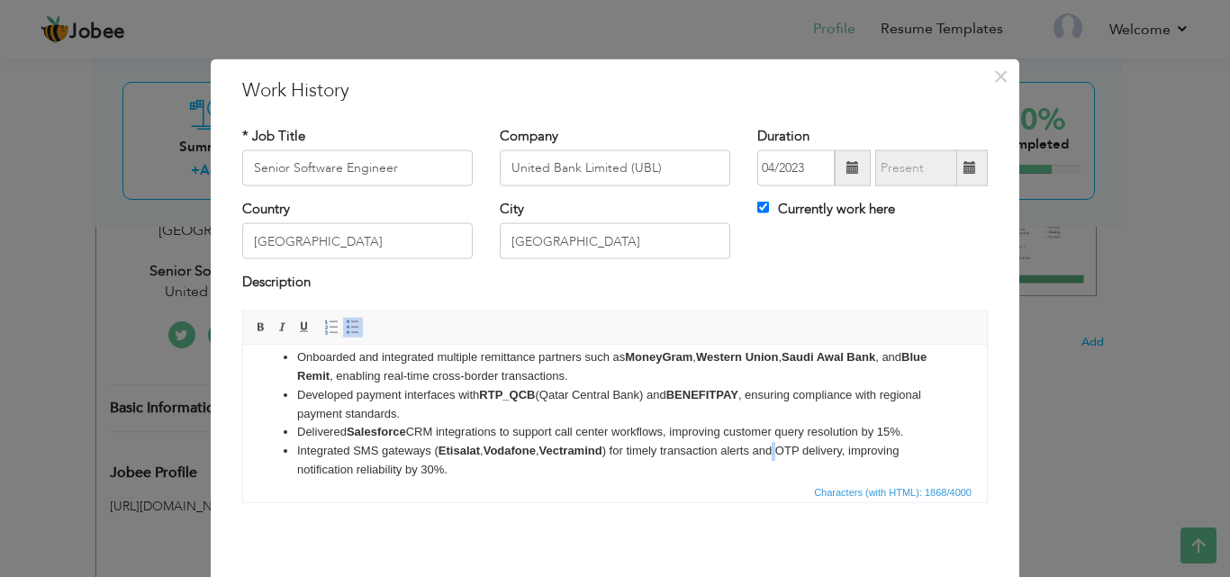
click at [776, 452] on li "Integrated SMS gateways ( Etisalat , Vodafone , Vectramind ) for timely transac…" at bounding box center [615, 460] width 636 height 38
click at [787, 464] on li "Integrated SMS gateways ( Etisalat , Vodafone , Vectramind ) for timely transac…" at bounding box center [615, 460] width 636 height 38
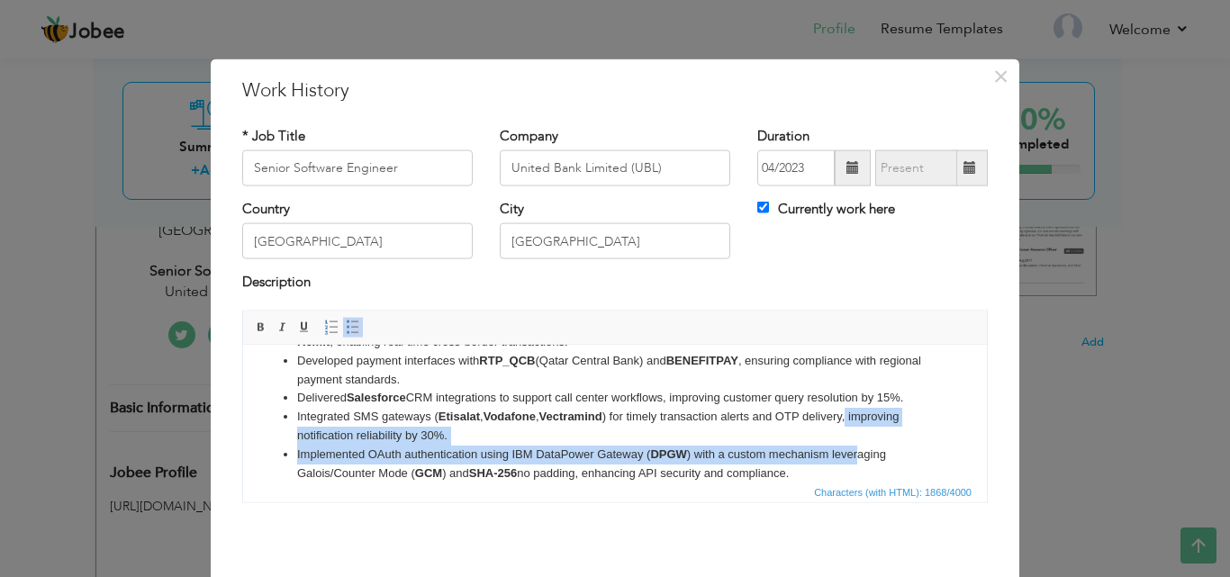
scroll to position [142, 0]
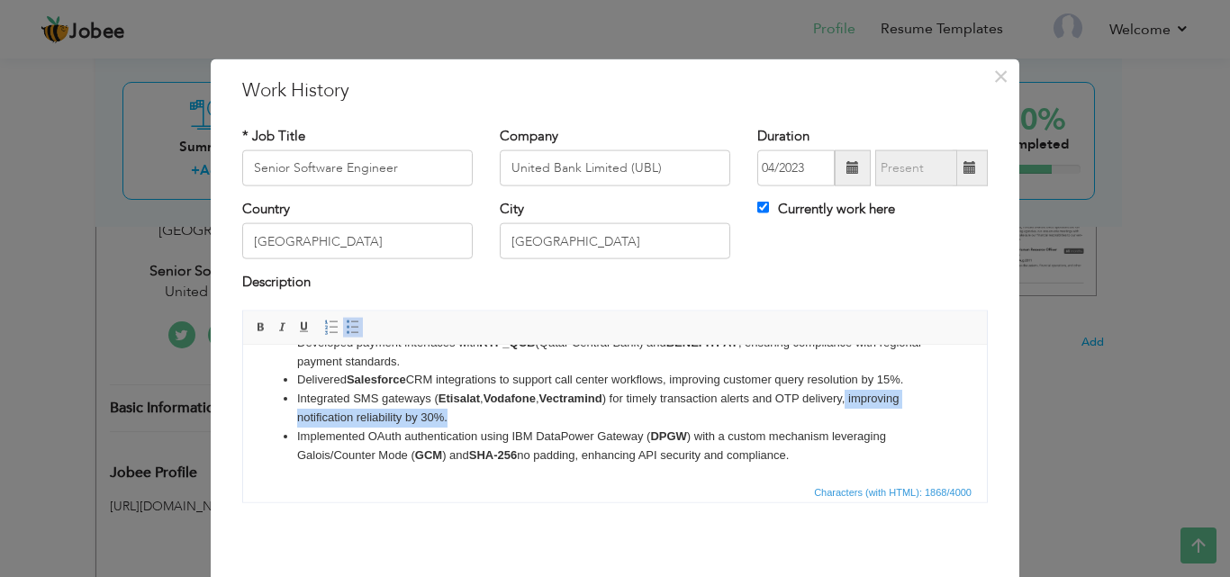
drag, startPoint x: 850, startPoint y: 448, endPoint x: 857, endPoint y: 410, distance: 39.4
click at [857, 410] on li "Integrated SMS gateways ( Etisalat , Vodafone , Vectramind ) for timely transac…" at bounding box center [615, 408] width 636 height 38
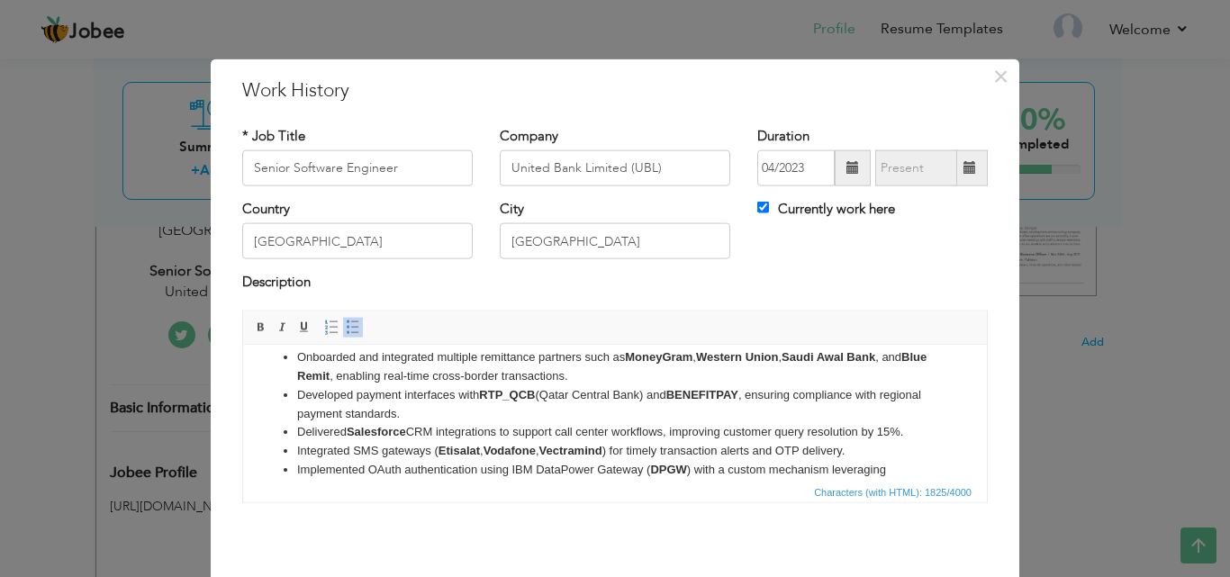
scroll to position [86, 0]
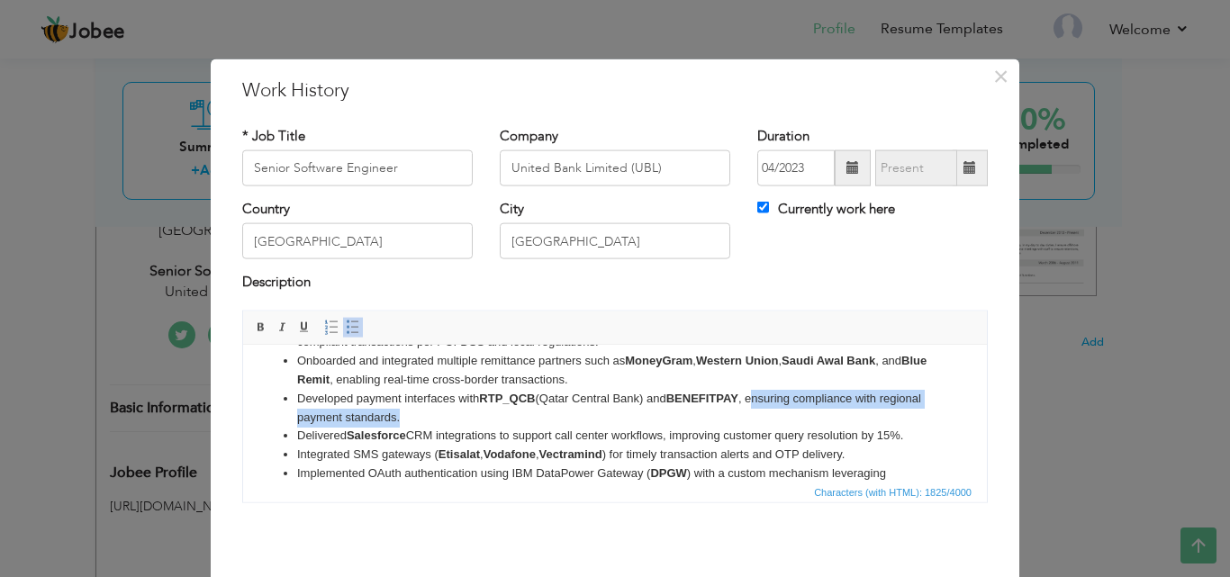
drag, startPoint x: 759, startPoint y: 401, endPoint x: 773, endPoint y: 423, distance: 26.2
click at [773, 423] on li "Developed payment interfaces with RTP_QCB (Qatar Central Bank) and BENEFITPAY ,…" at bounding box center [615, 408] width 636 height 38
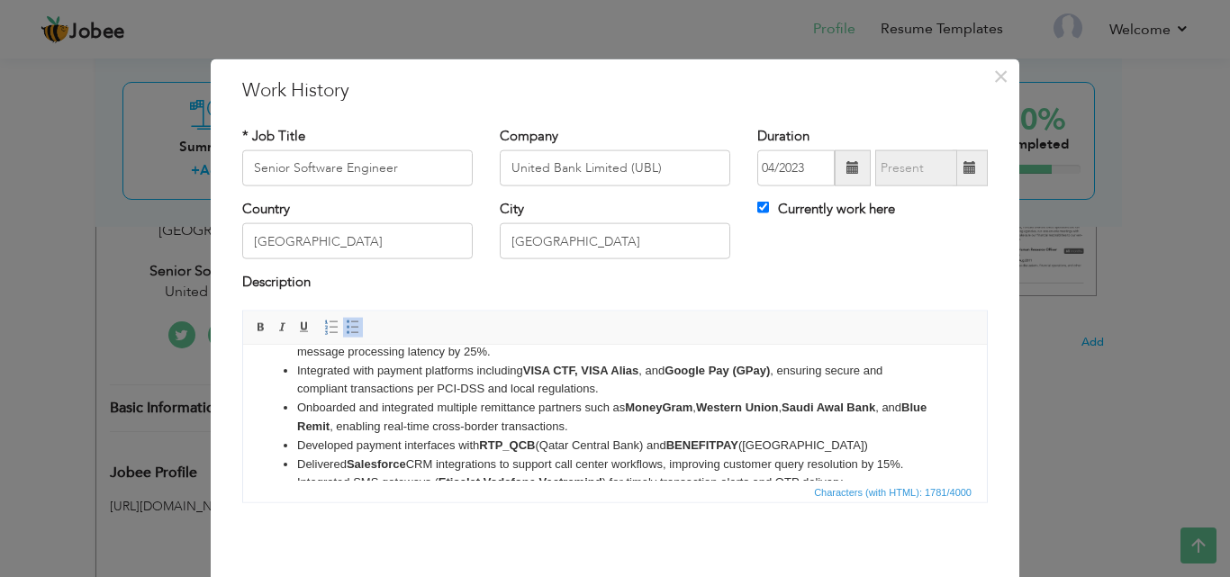
scroll to position [36, 0]
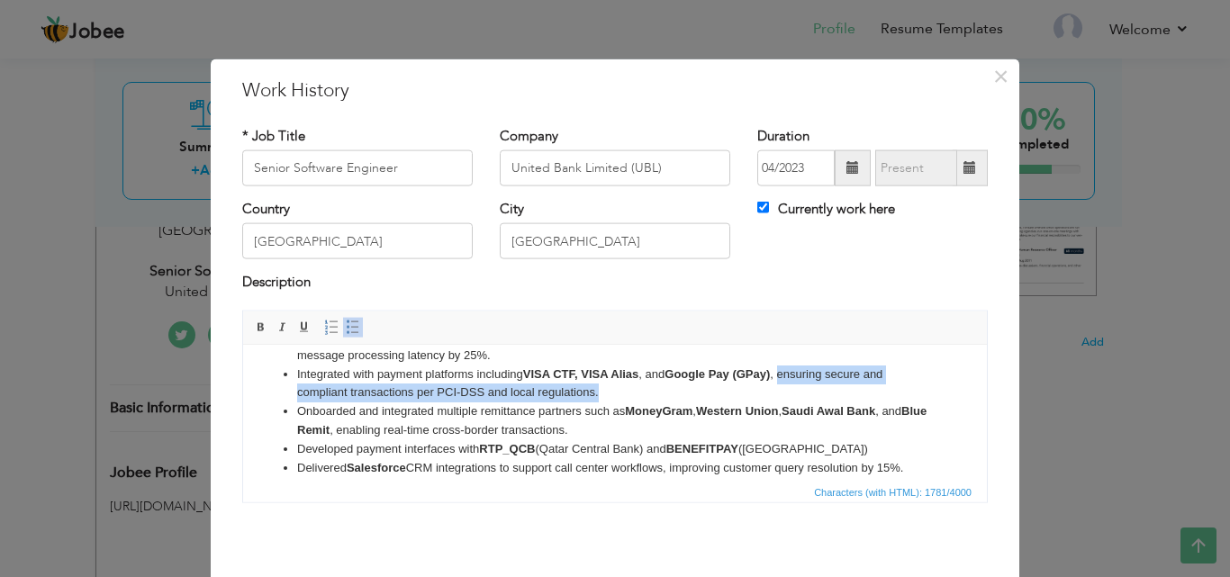
drag, startPoint x: 783, startPoint y: 375, endPoint x: 796, endPoint y: 399, distance: 26.6
click at [796, 399] on li "Integrated with payment platforms including VISA CTF, VISA Alias , and Google P…" at bounding box center [615, 384] width 636 height 38
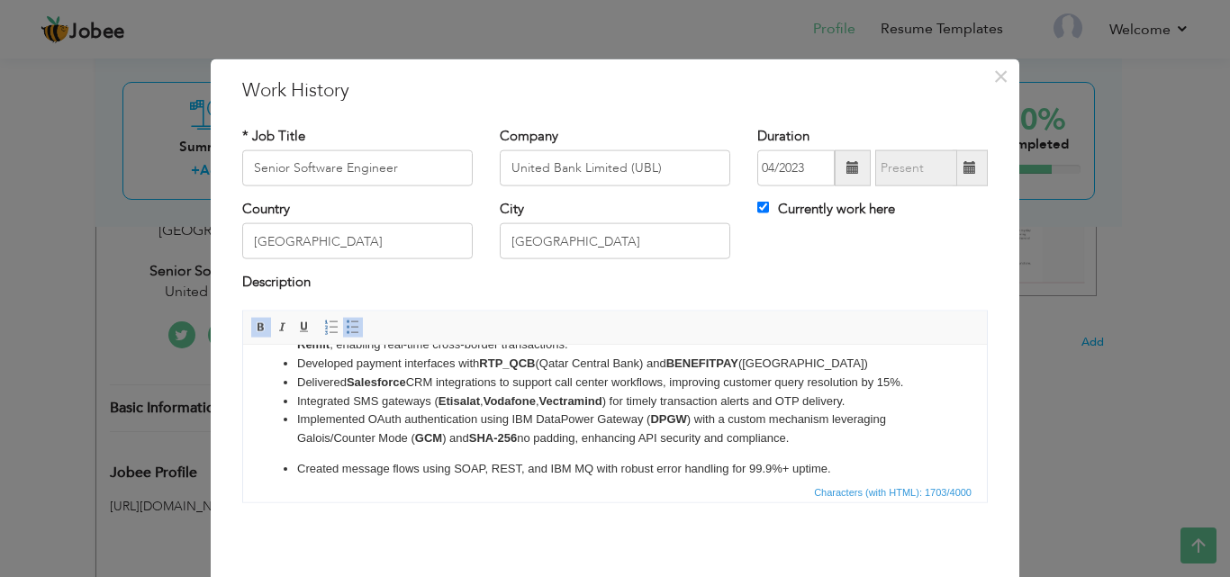
scroll to position [109, 0]
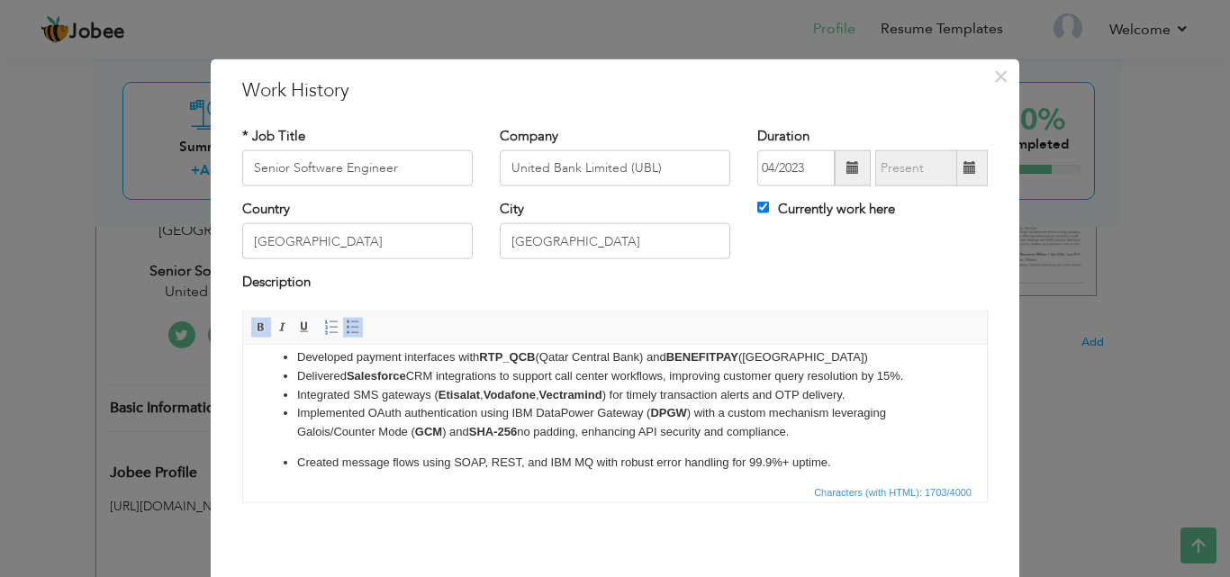
click at [835, 443] on ul "Designed and developed ESB integrations using IBM Integration Bus (IIB) for cor…" at bounding box center [615, 408] width 708 height 309
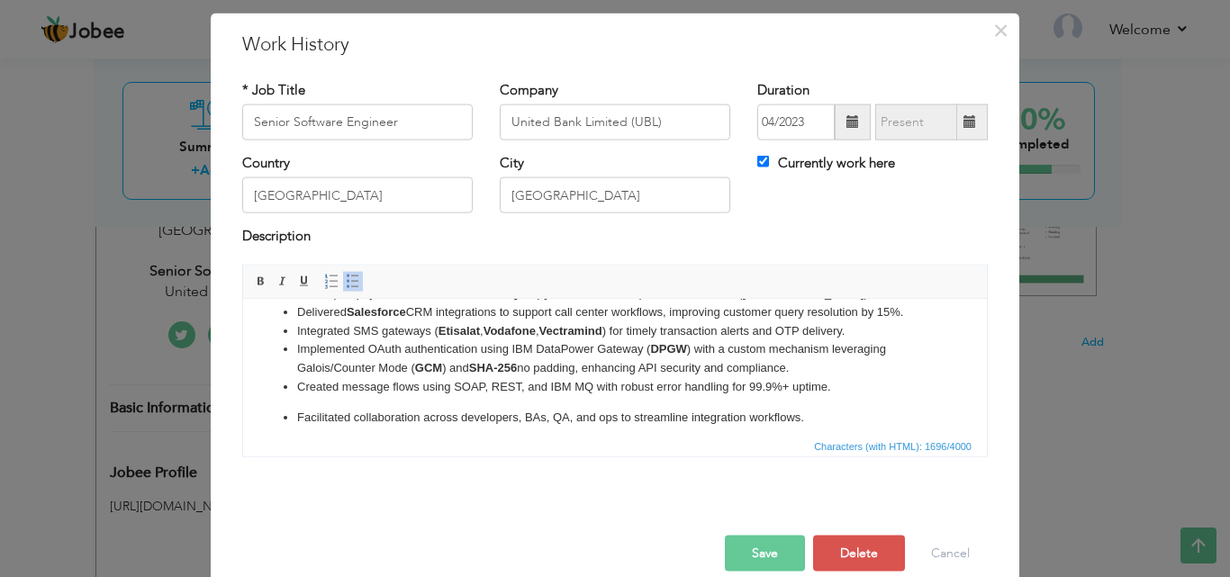
scroll to position [71, 0]
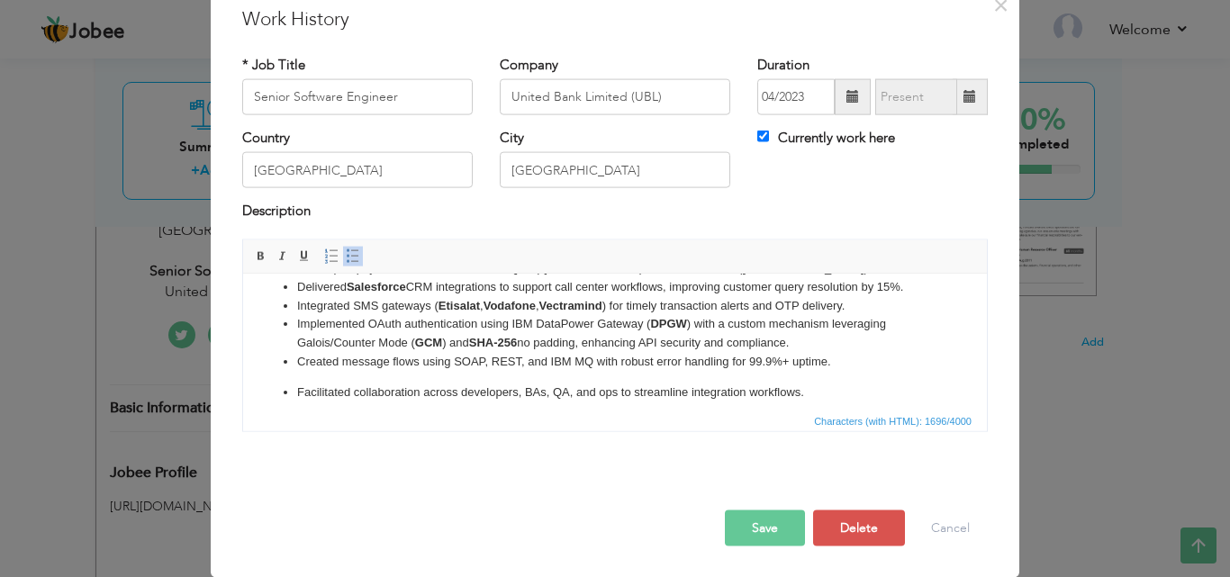
click at [298, 393] on p "Facilitated collaboration across developers, BAs, QA, and ops to streamline int…" at bounding box center [615, 392] width 636 height 19
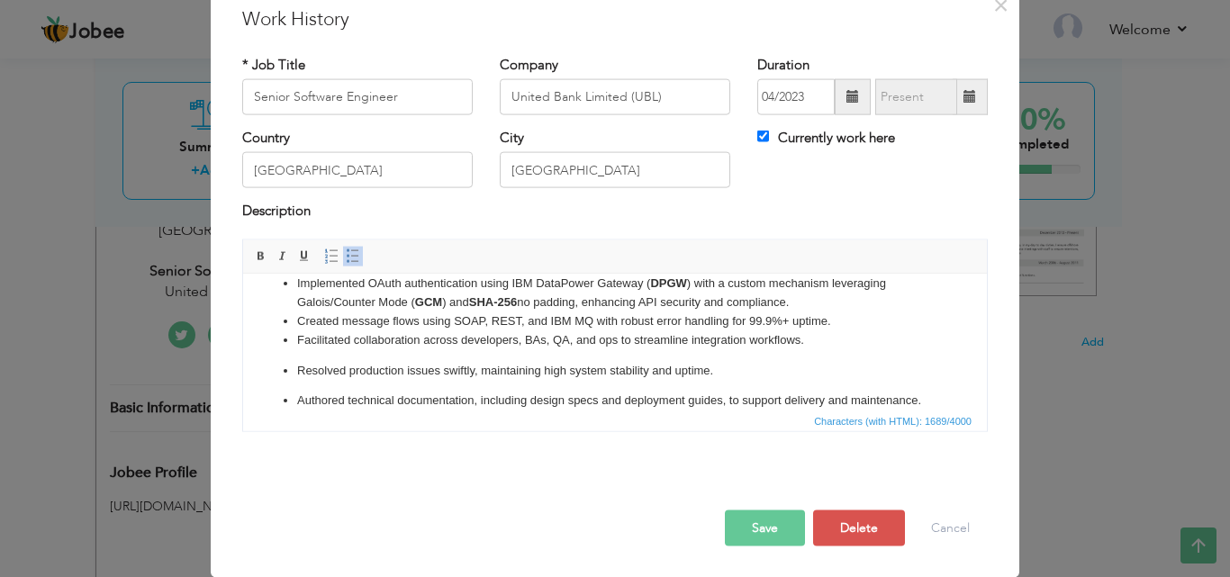
scroll to position [205, 0]
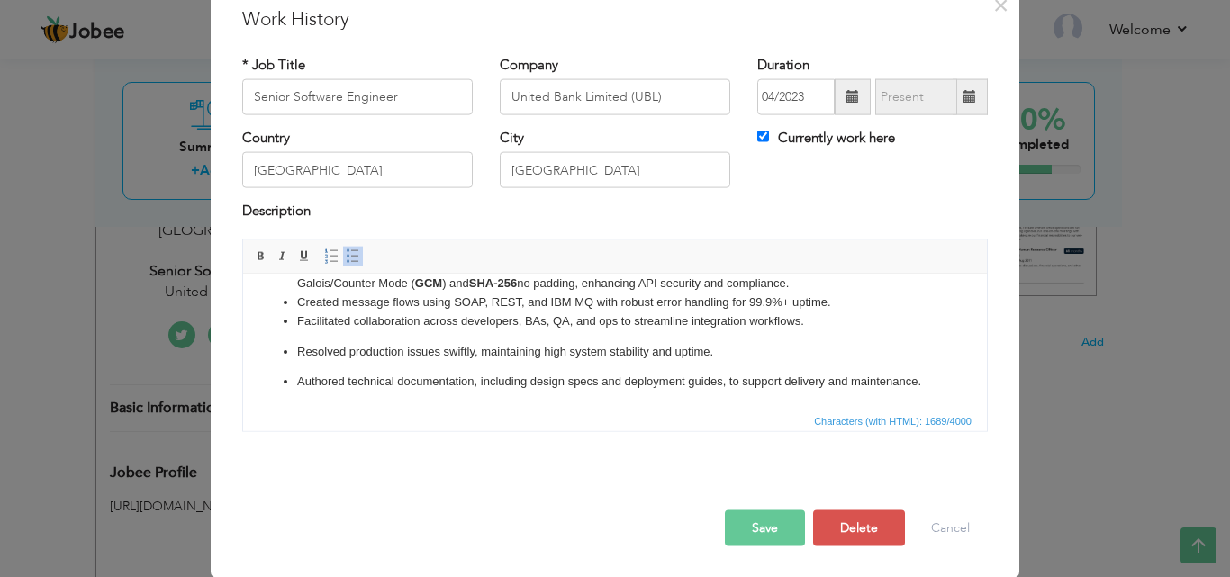
click at [299, 342] on p "Resolved production issues swiftly, maintaining high system stability and uptim…" at bounding box center [615, 351] width 636 height 19
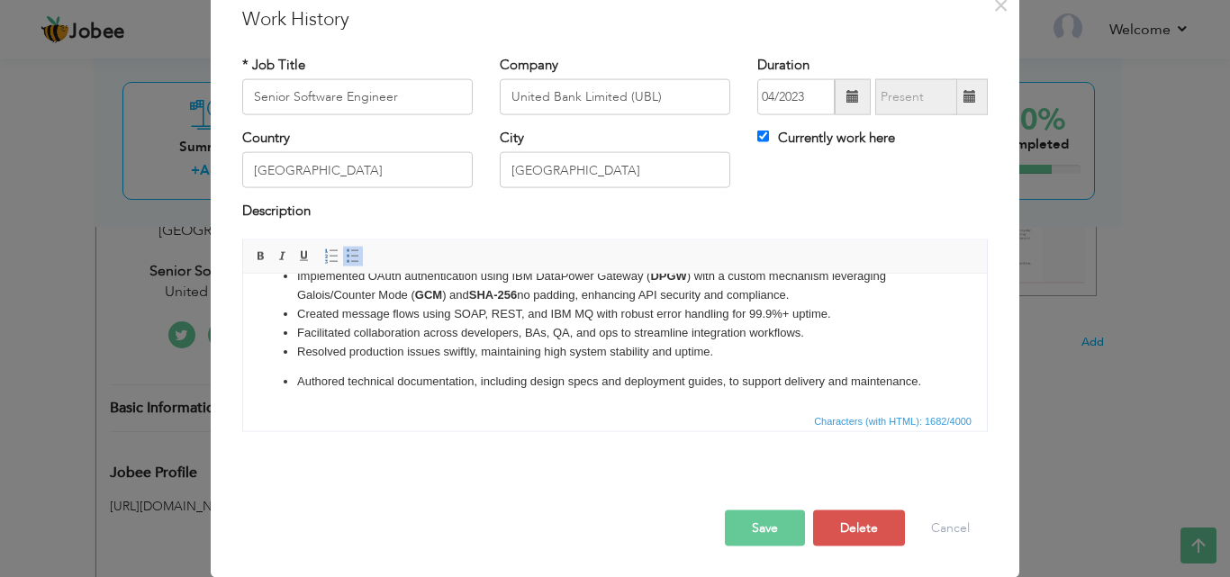
click at [301, 372] on p "Authored technical documentation, including design specs and deployment guides,…" at bounding box center [615, 381] width 636 height 19
click at [297, 372] on p "Authored technical documentation, including design specs and deployment guides,…" at bounding box center [615, 381] width 636 height 19
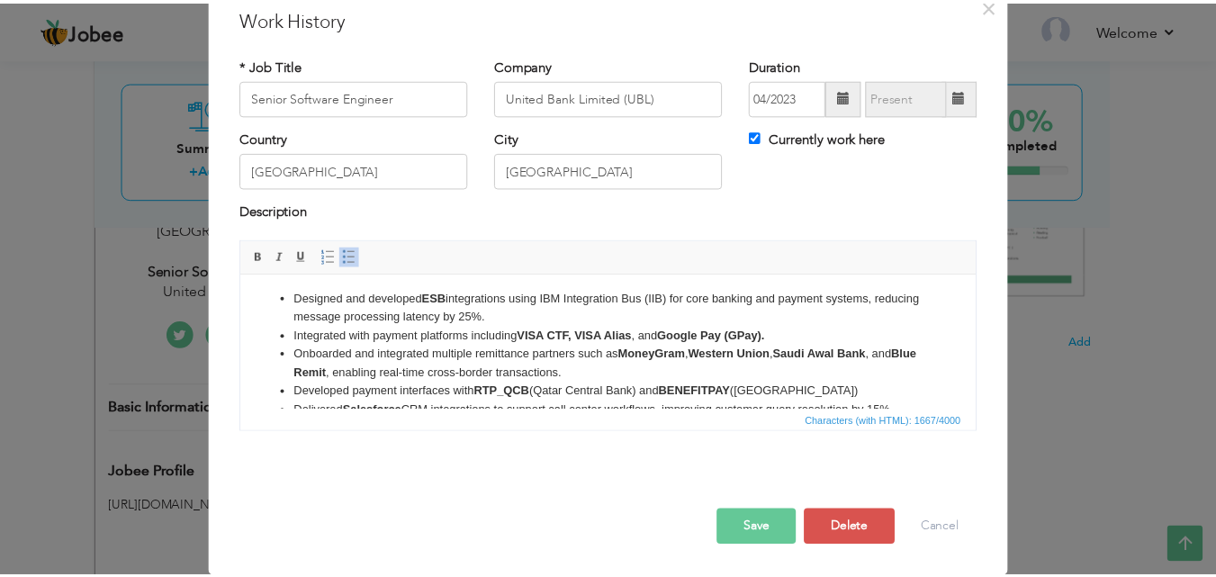
scroll to position [0, 0]
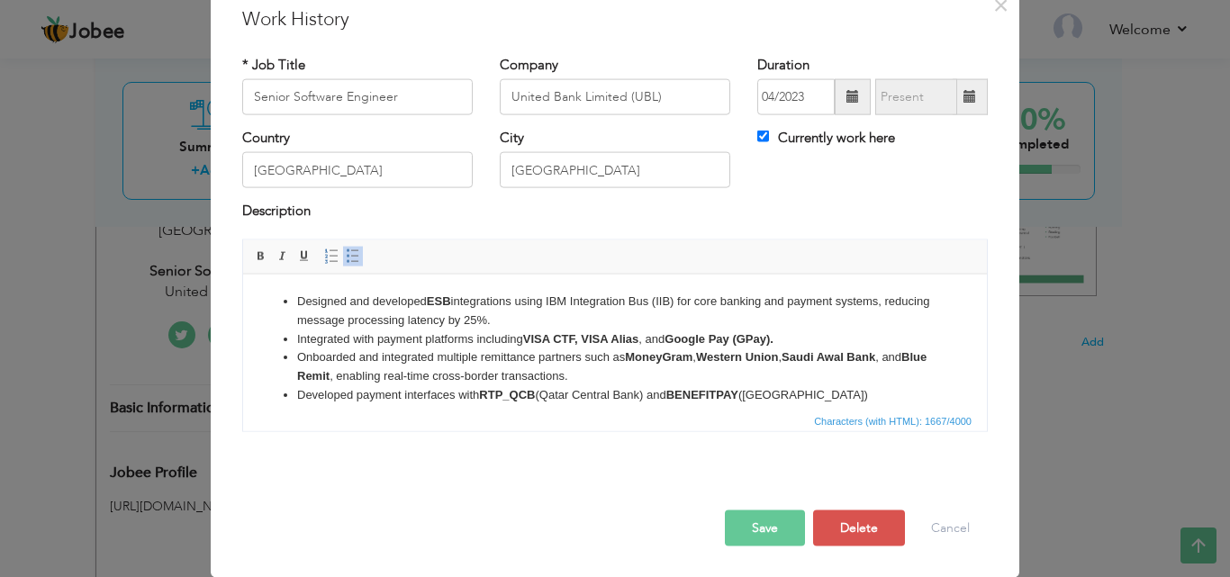
click at [770, 528] on button "Save" at bounding box center [765, 528] width 80 height 36
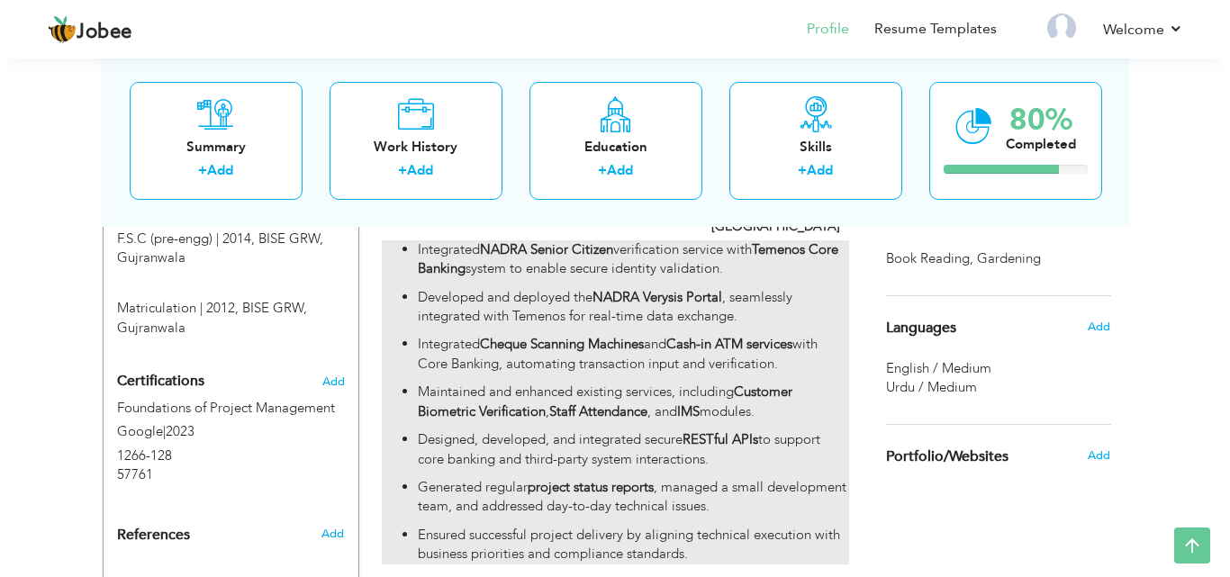
scroll to position [990, 0]
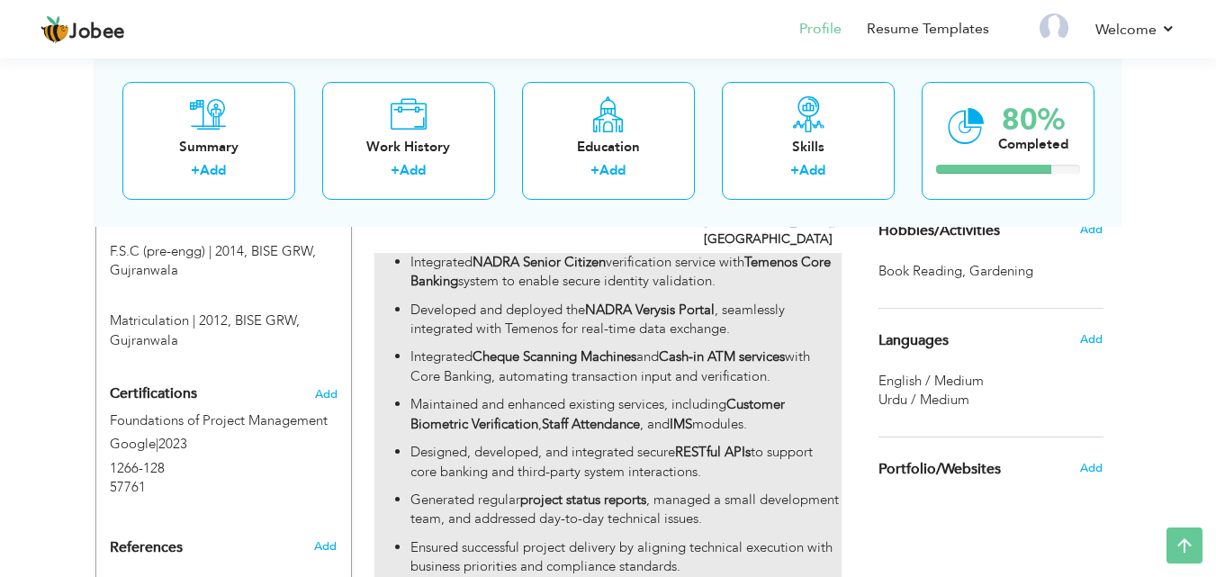
click at [721, 404] on ul "Integrated NADRA Senior Citizen verification service with Temenos Core Banking …" at bounding box center [608, 415] width 466 height 324
type input "System Analyst"
type input "Allied Bank Limited"
type input "10/2021"
type input "04/2023"
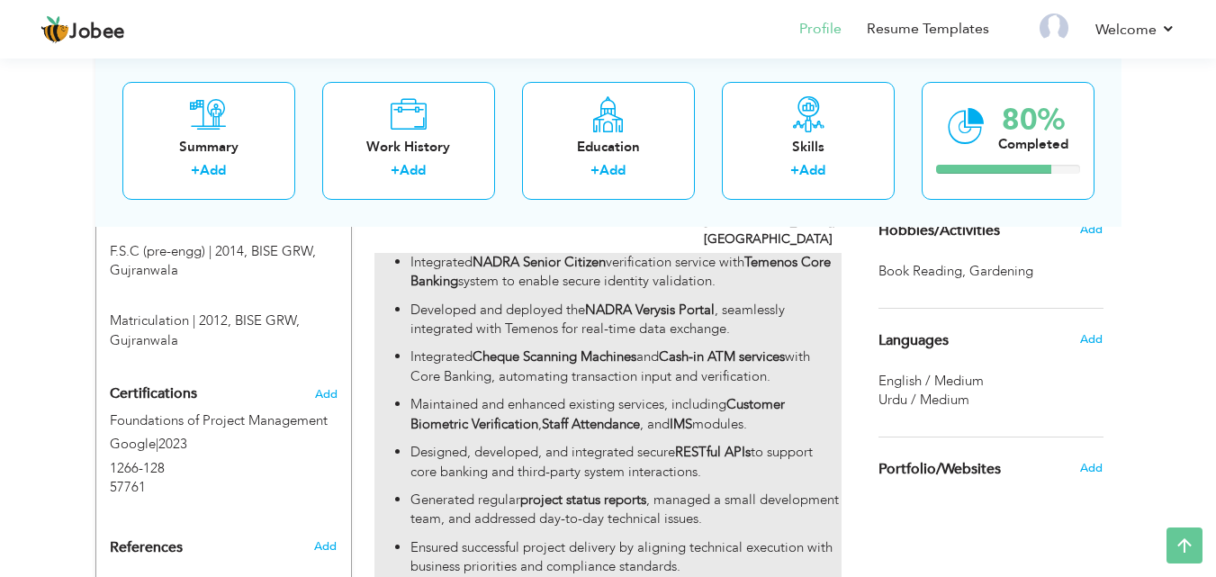
checkbox input "false"
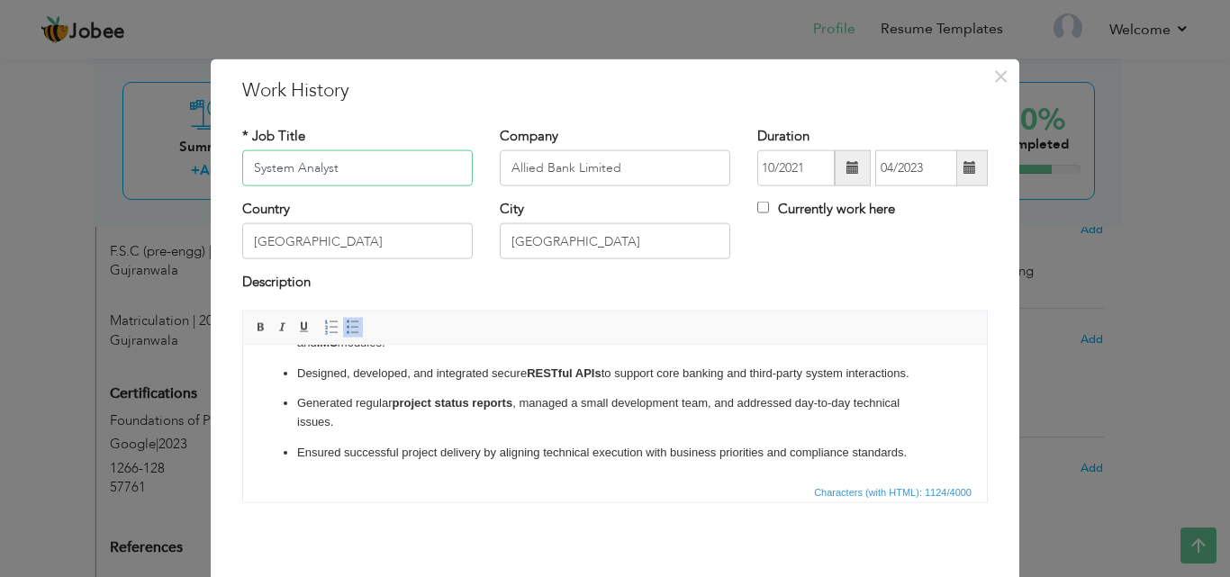
scroll to position [71, 0]
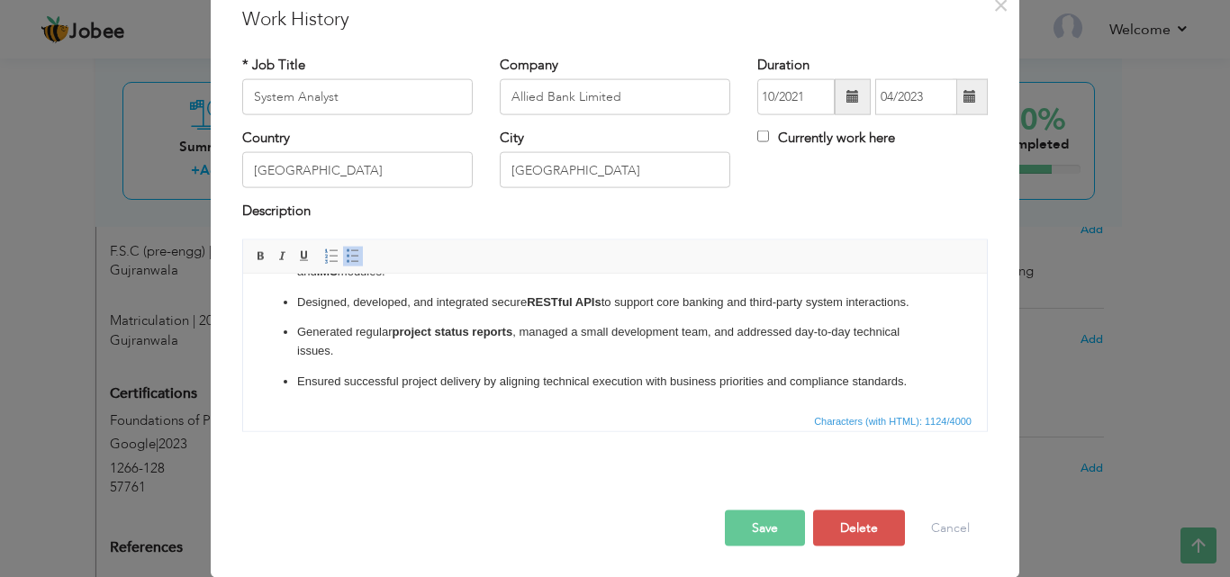
click at [297, 377] on p "Ensured successful project delivery by aligning technical execution with busine…" at bounding box center [615, 381] width 636 height 19
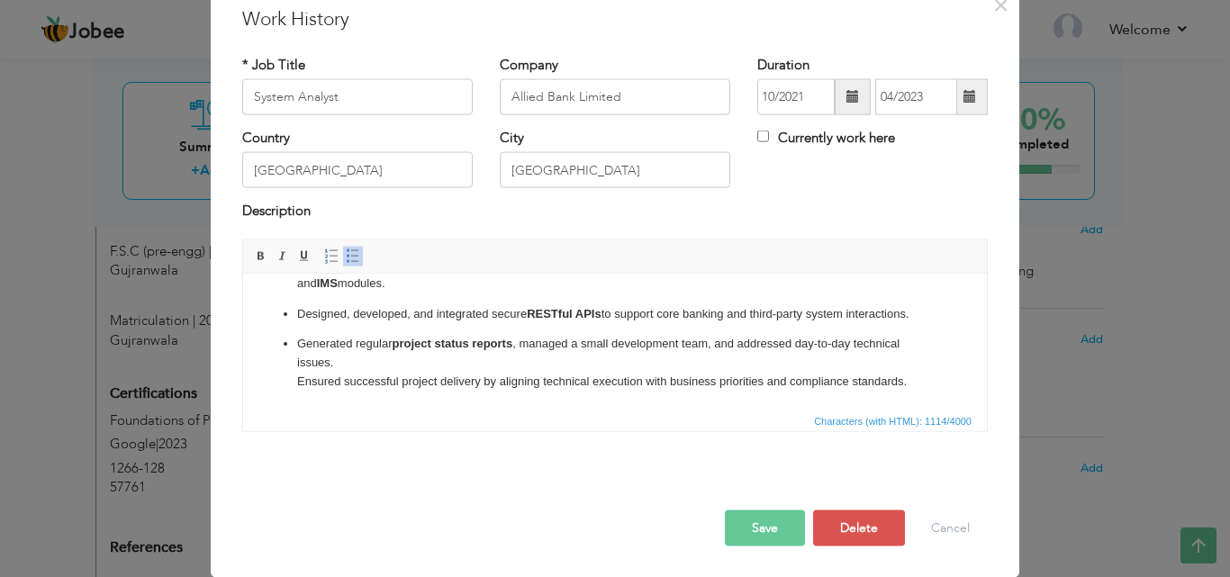
click at [299, 335] on p "Generated regular project status reports , managed a small development team, an…" at bounding box center [615, 362] width 636 height 56
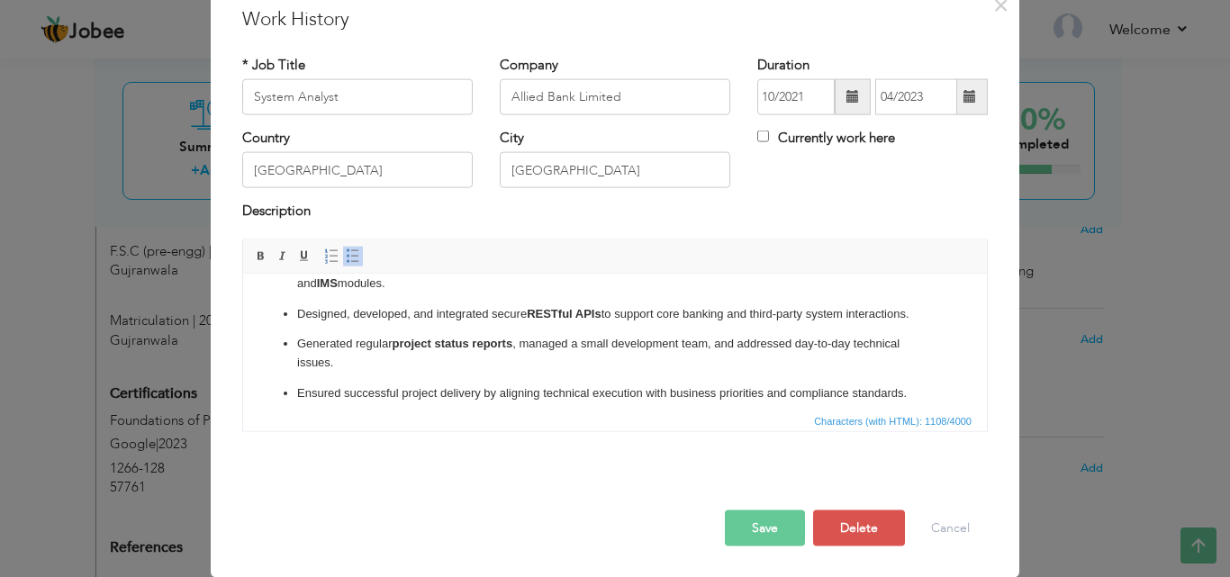
scroll to position [177, 0]
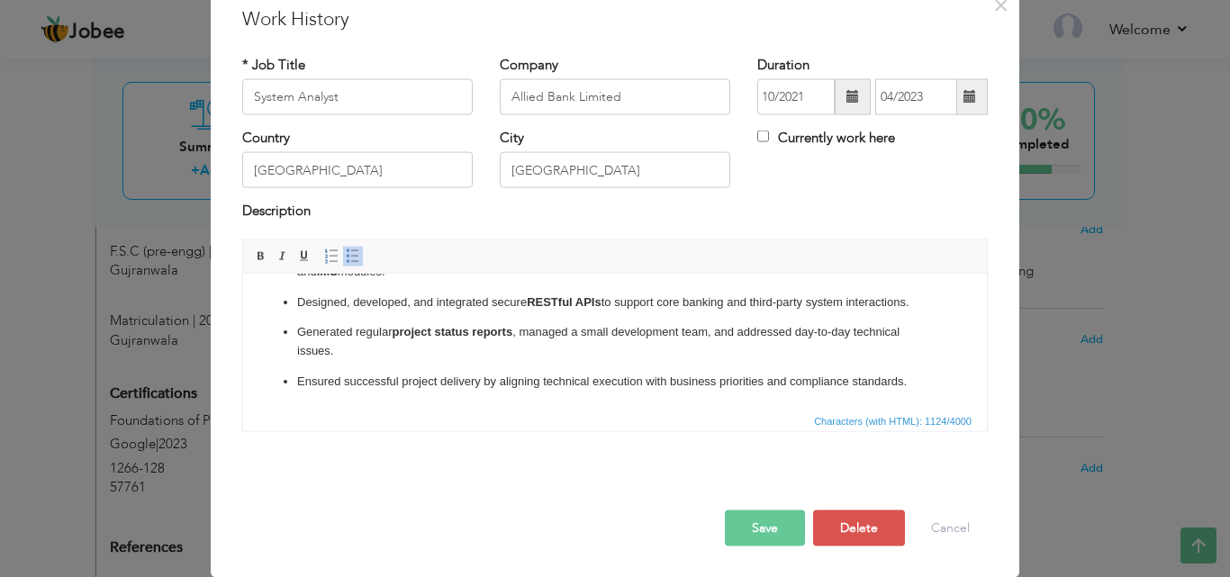
click at [309, 373] on p "Ensured successful project delivery by aligning technical execution with busine…" at bounding box center [615, 381] width 636 height 19
click at [295, 381] on ul "Integrated NADRA Senior Citizen verification service with Temenos Core Banking …" at bounding box center [615, 252] width 708 height 276
click at [778, 528] on button "Save" at bounding box center [765, 528] width 80 height 36
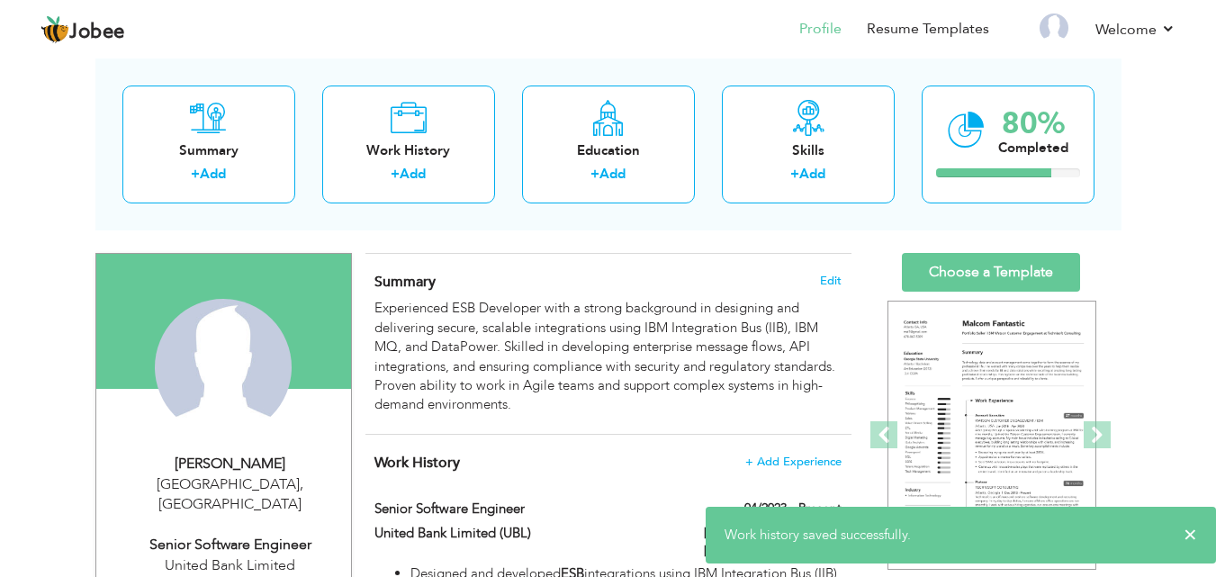
scroll to position [0, 0]
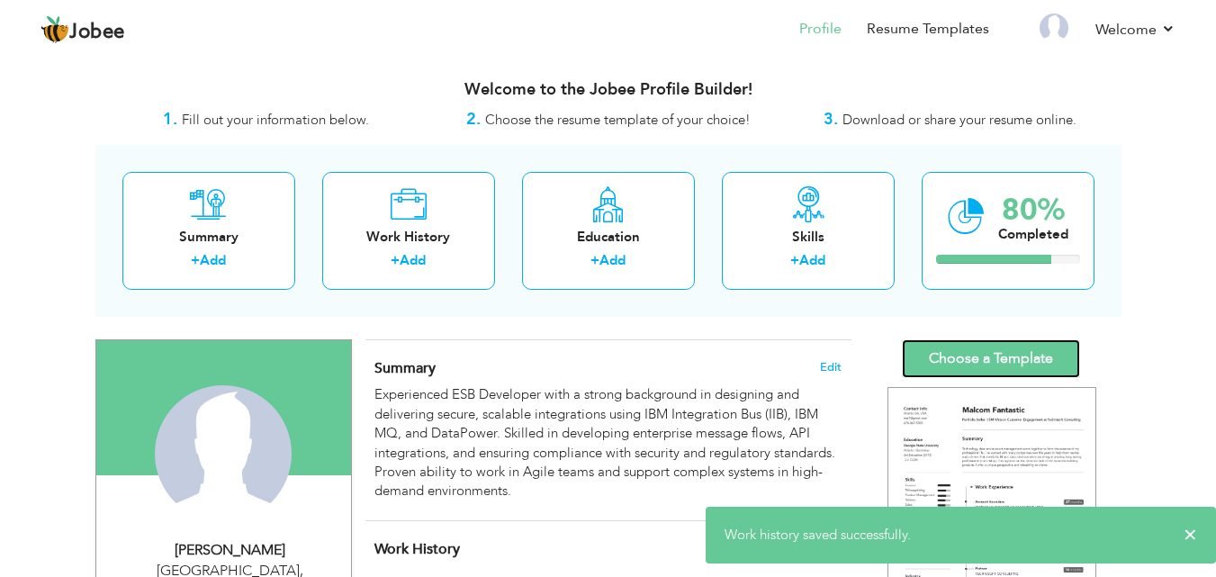
click at [963, 357] on link "Choose a Template" at bounding box center [991, 358] width 178 height 39
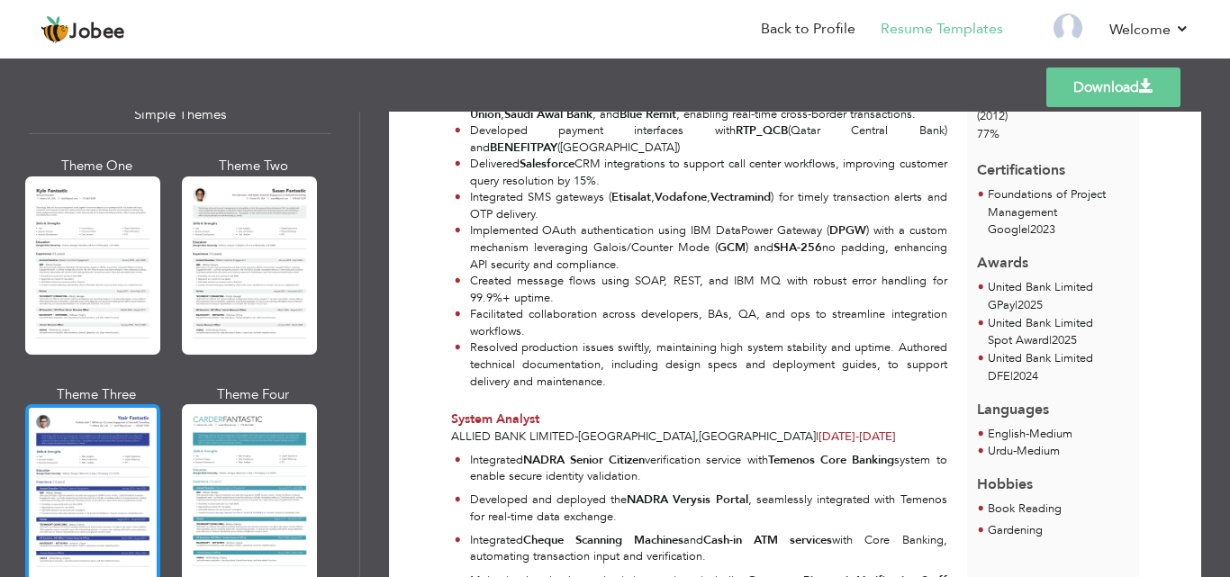
scroll to position [3205, 0]
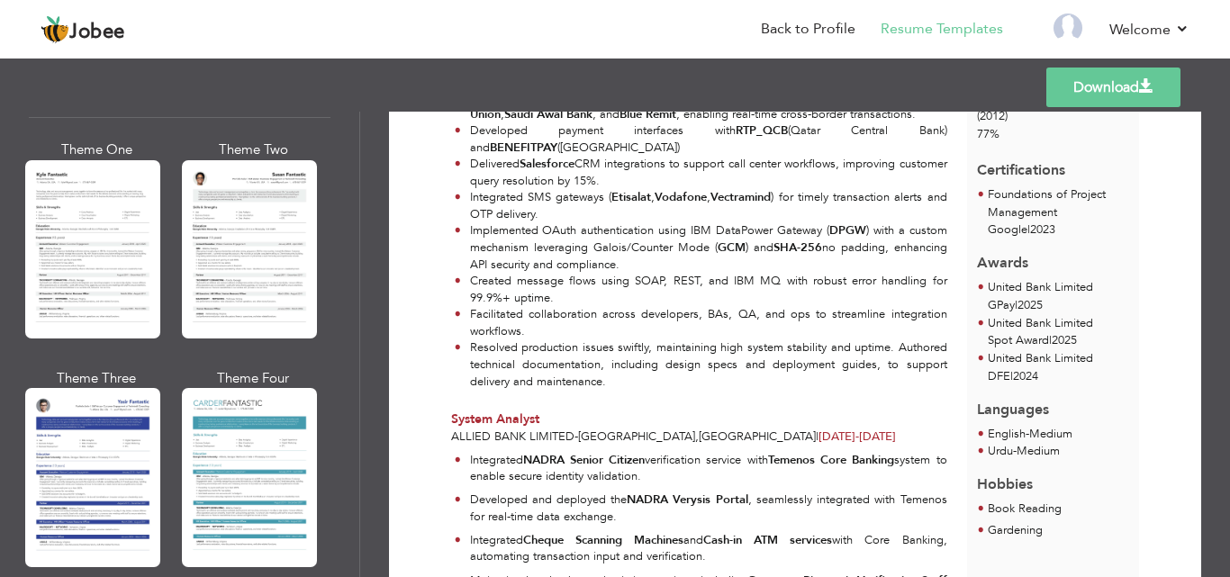
click at [86, 246] on div at bounding box center [92, 249] width 135 height 178
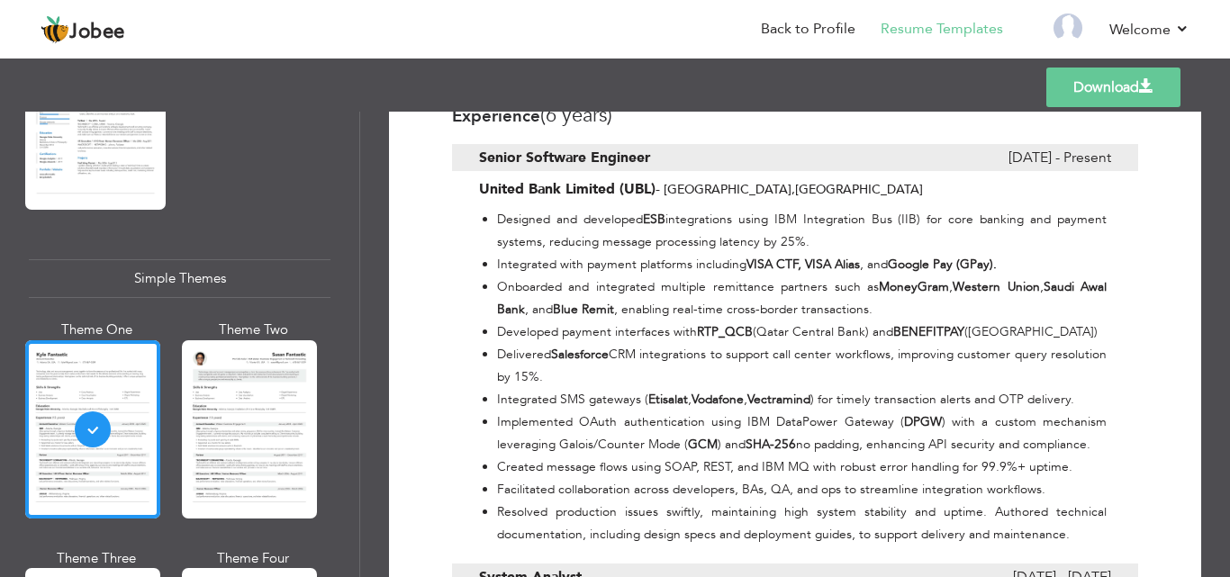
scroll to position [630, 0]
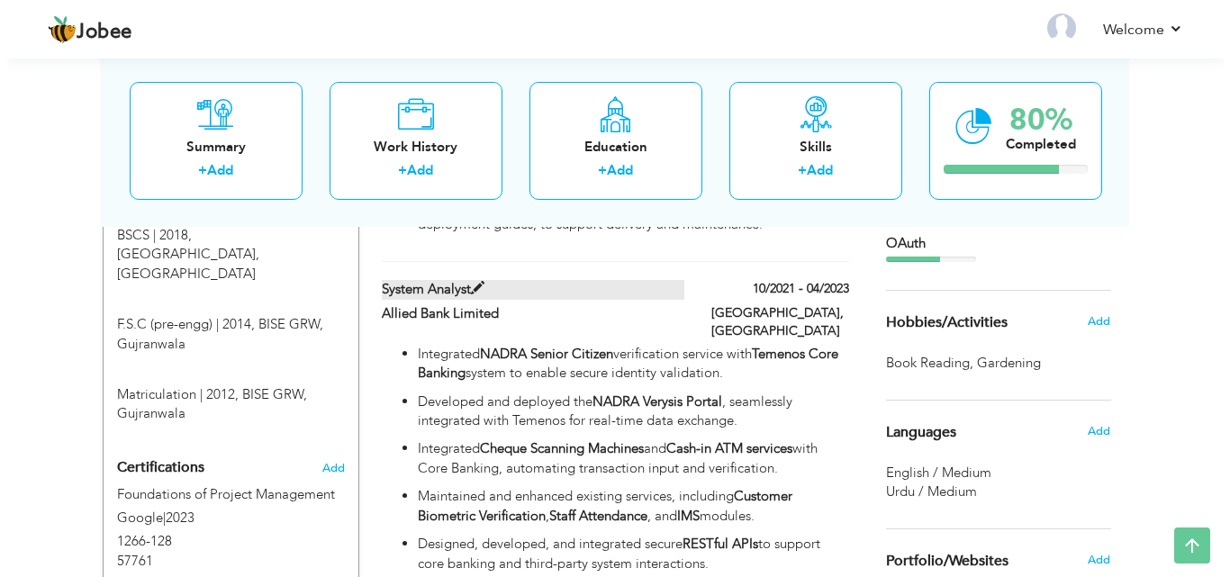
scroll to position [900, 0]
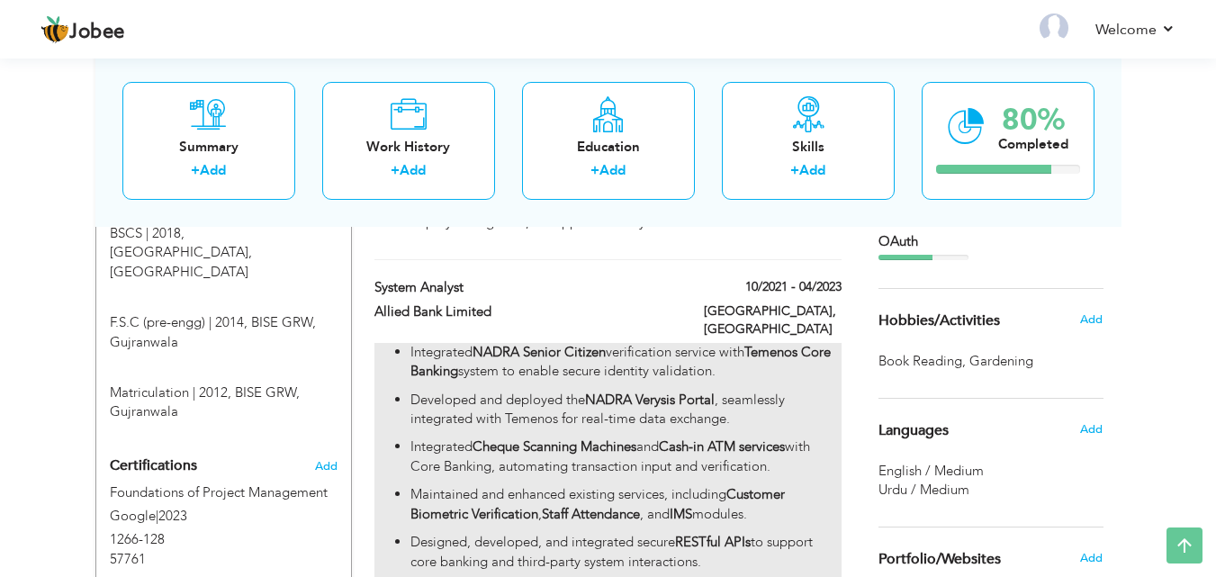
click at [776, 343] on strong "Temenos Core Banking" at bounding box center [621, 361] width 420 height 37
type input "System Analyst"
type input "Allied Bank Limited"
type input "10/2021"
type input "04/2023"
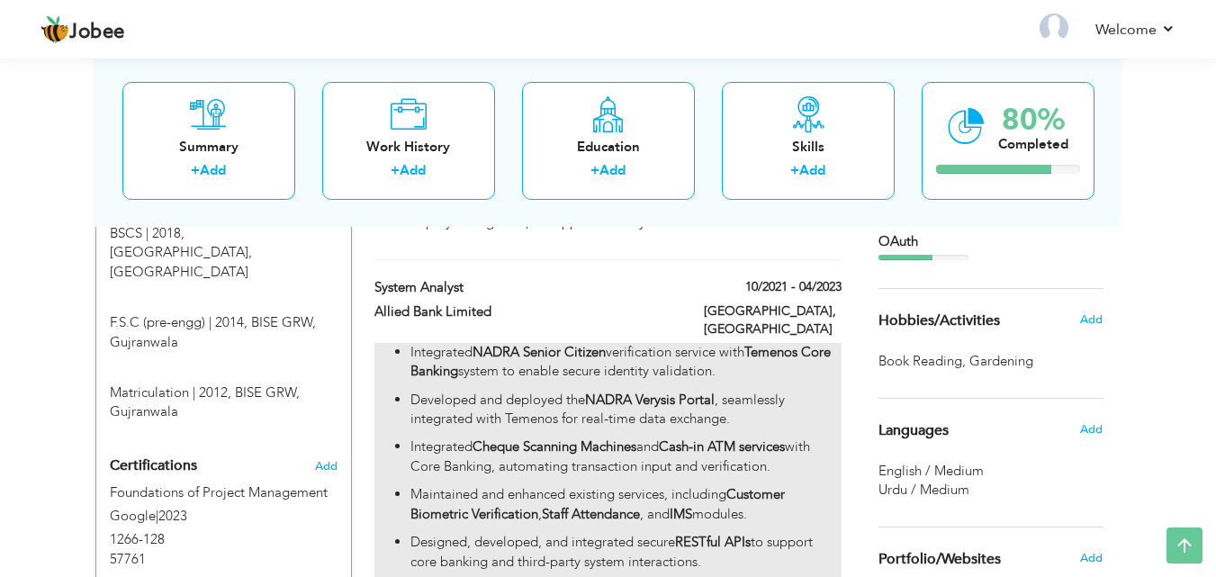
type input "[GEOGRAPHIC_DATA]"
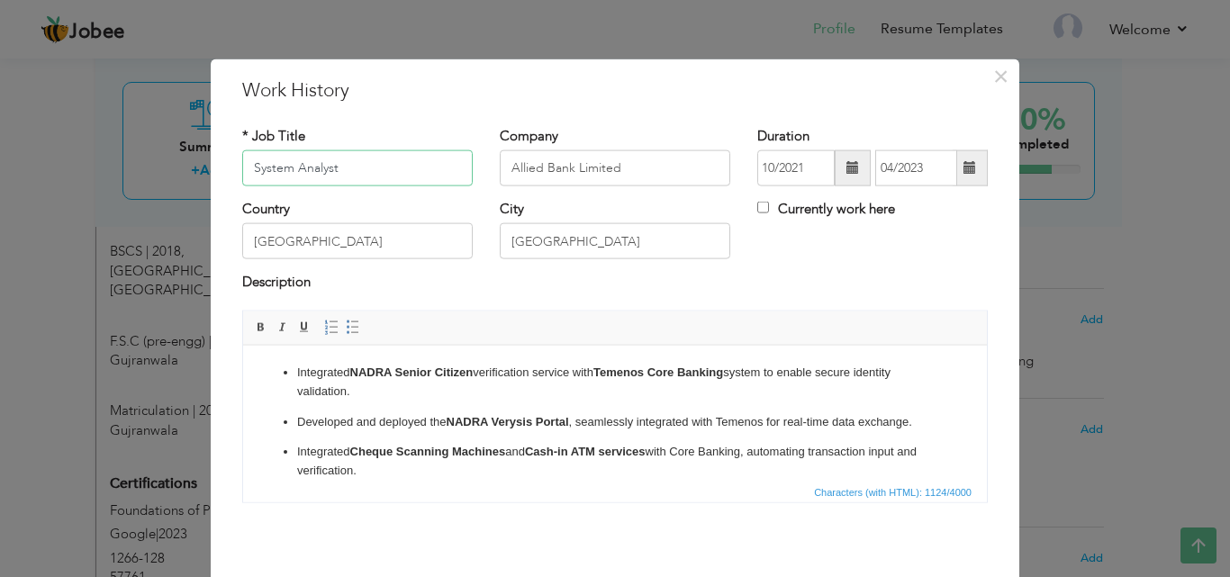
scroll to position [918, 0]
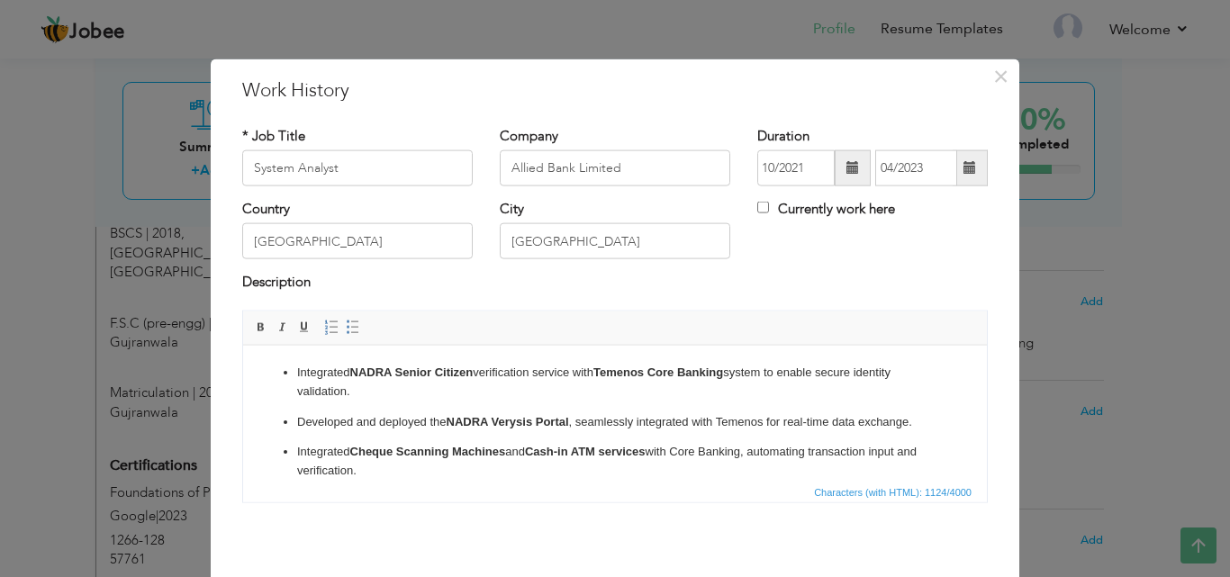
click at [297, 426] on p "Developed and deployed the NADRA Verysis Portal , seamlessly integrated with Te…" at bounding box center [615, 421] width 636 height 19
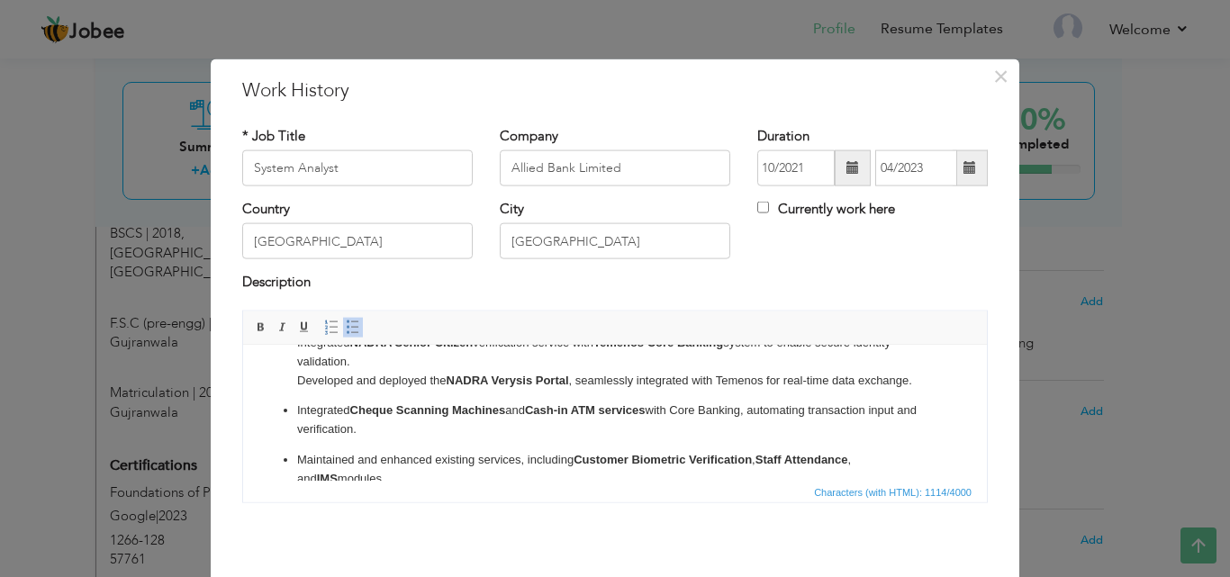
scroll to position [0, 0]
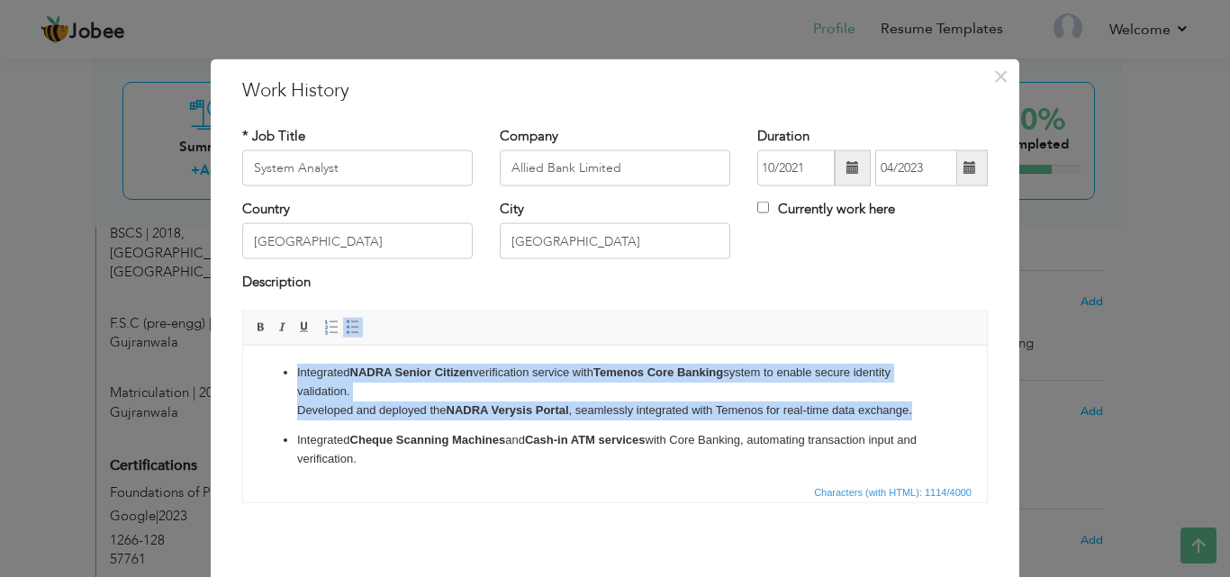
drag, startPoint x: 941, startPoint y: 412, endPoint x: 258, endPoint y: 370, distance: 683.8
click at [258, 370] on html "Integrated NADRA Senior Citizen verification service with Temenos Core Banking …" at bounding box center [615, 495] width 744 height 301
click at [346, 330] on span at bounding box center [353, 327] width 14 height 14
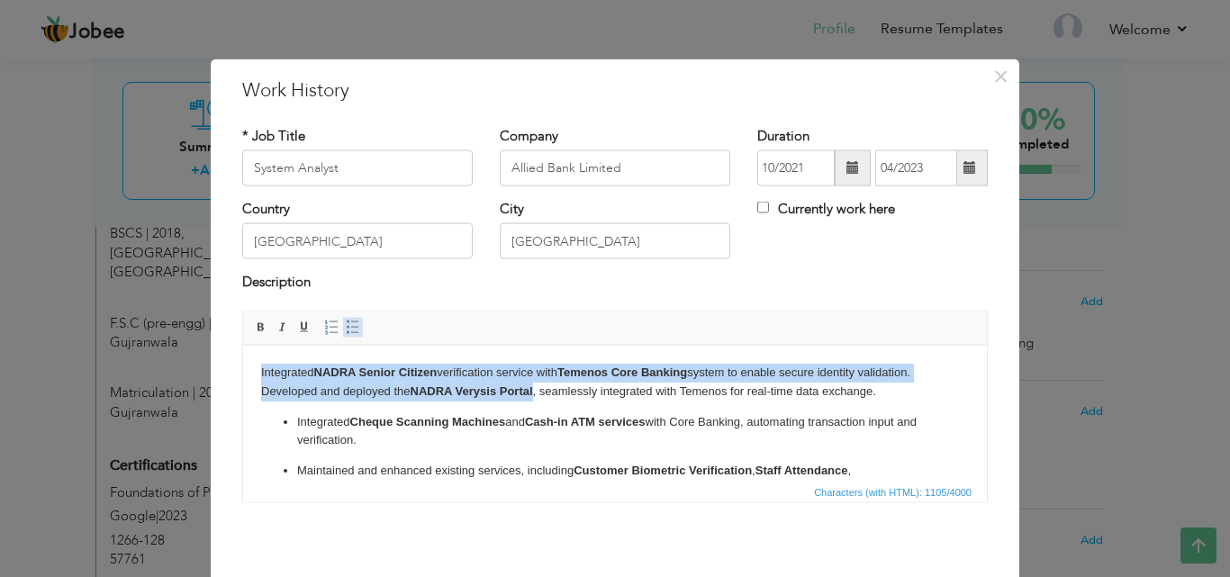
click at [346, 324] on span at bounding box center [353, 327] width 14 height 14
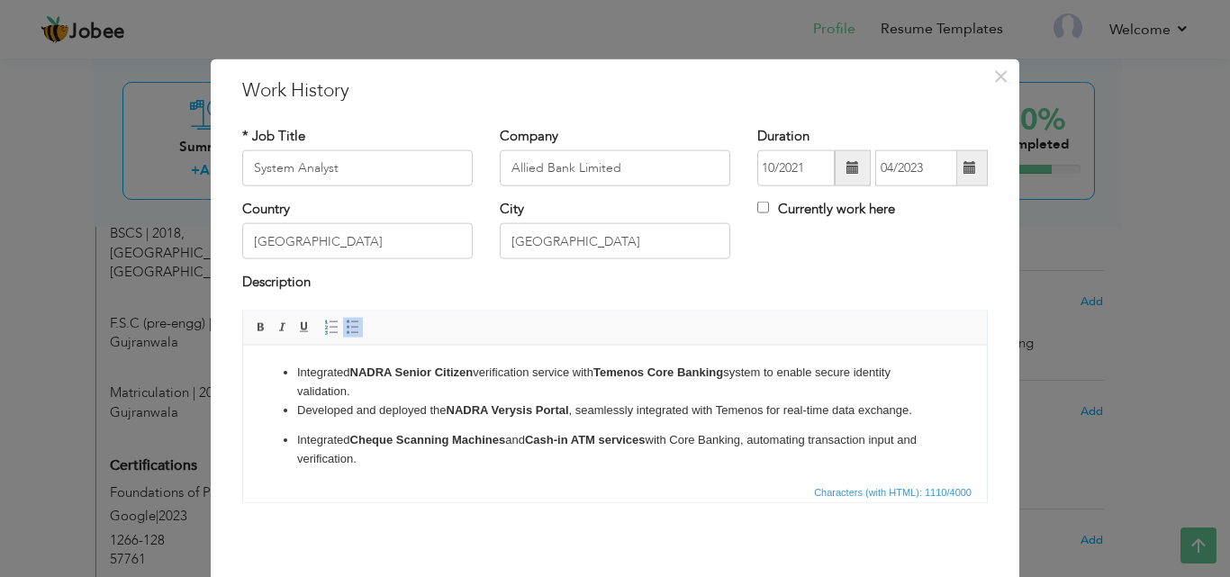
click at [375, 382] on li "Integrated NADRA Senior Citizen verification service with Temenos Core Banking …" at bounding box center [615, 382] width 636 height 38
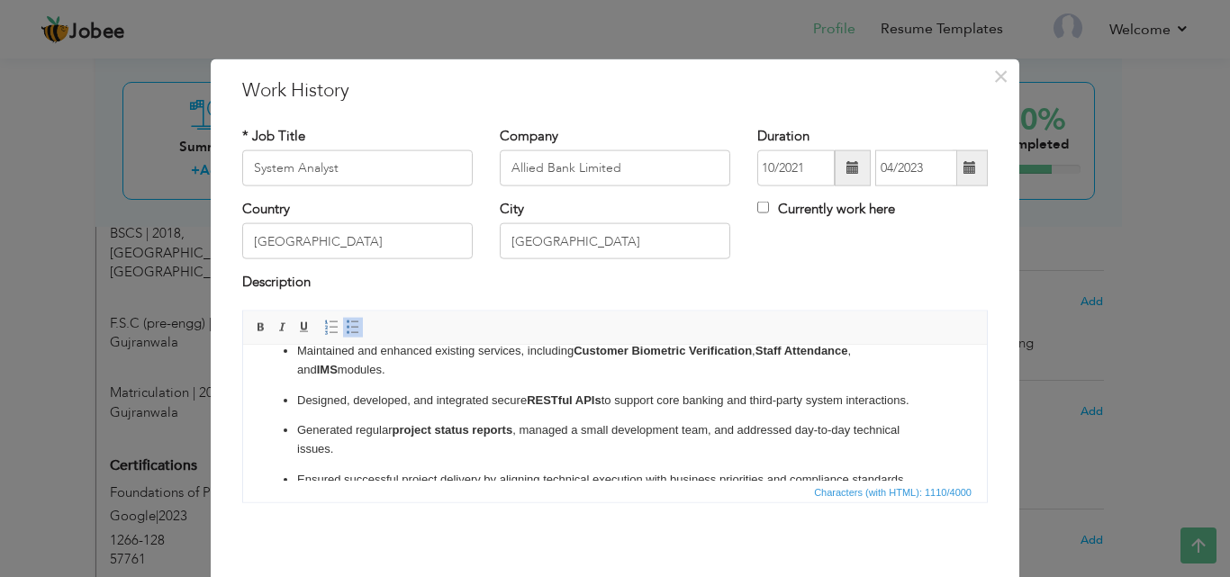
scroll to position [166, 0]
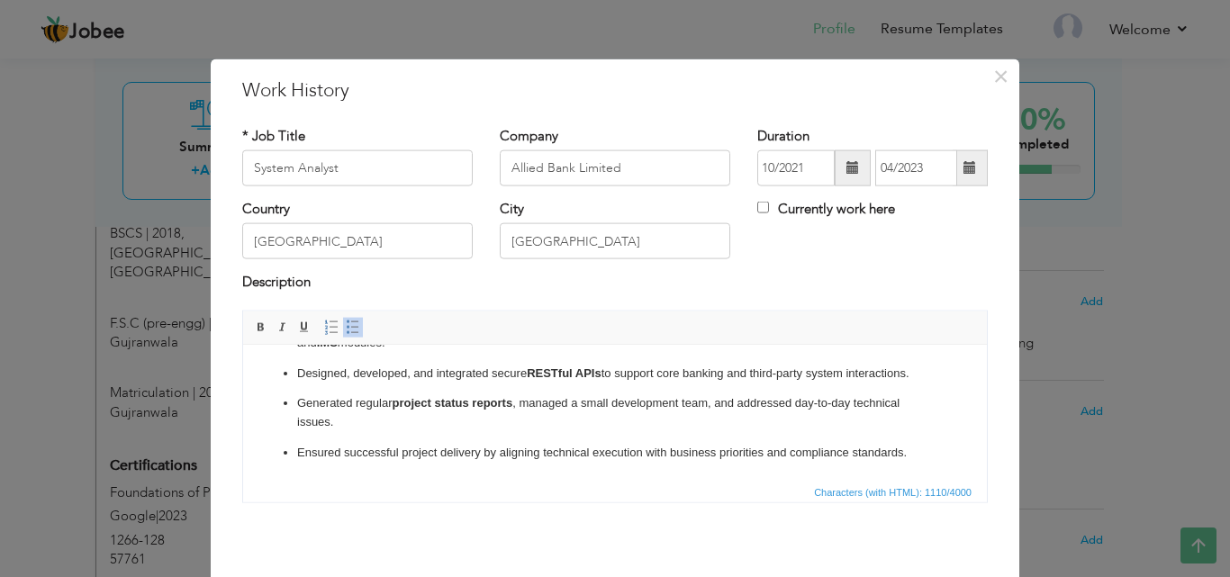
click at [352, 393] on p "Generated regular project status reports , managed a small development team, an…" at bounding box center [615, 412] width 636 height 38
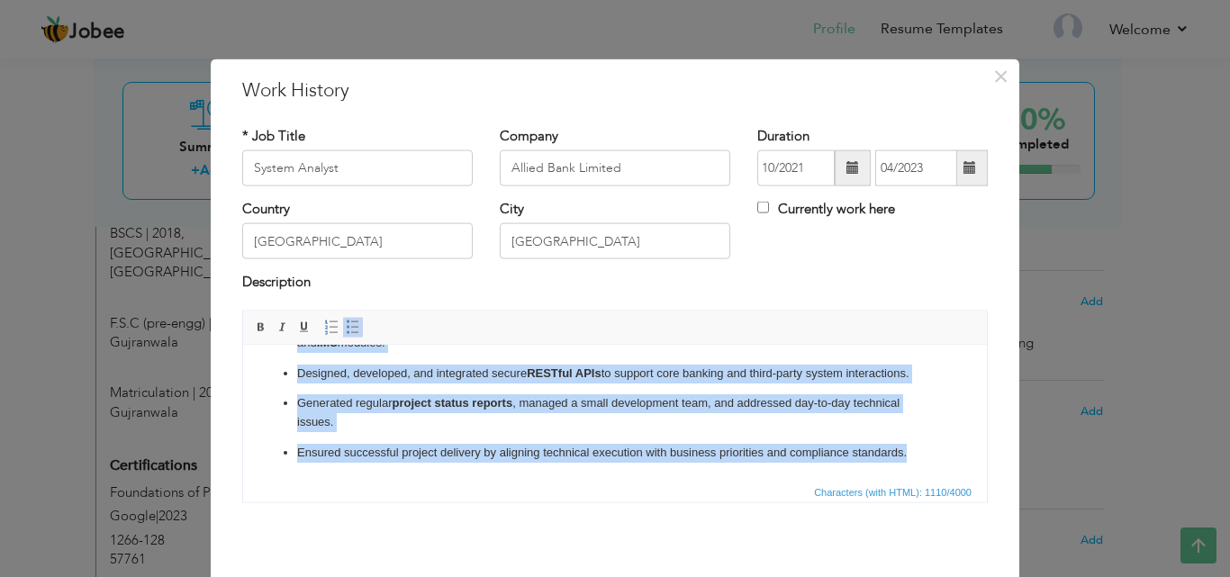
click at [347, 329] on span at bounding box center [353, 327] width 14 height 14
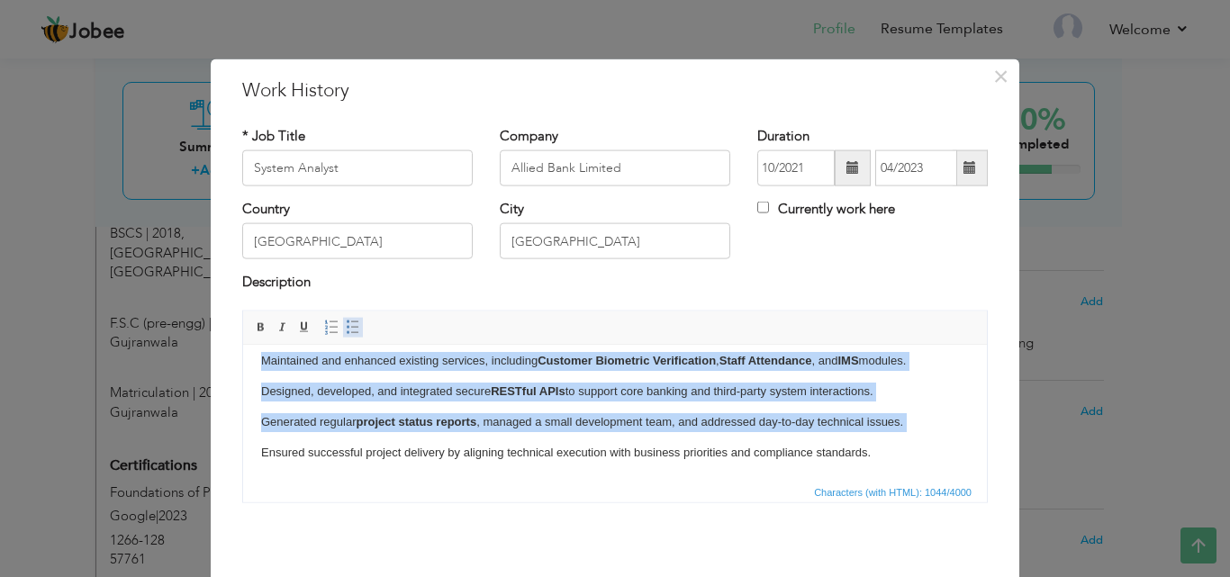
click at [347, 328] on span at bounding box center [353, 327] width 14 height 14
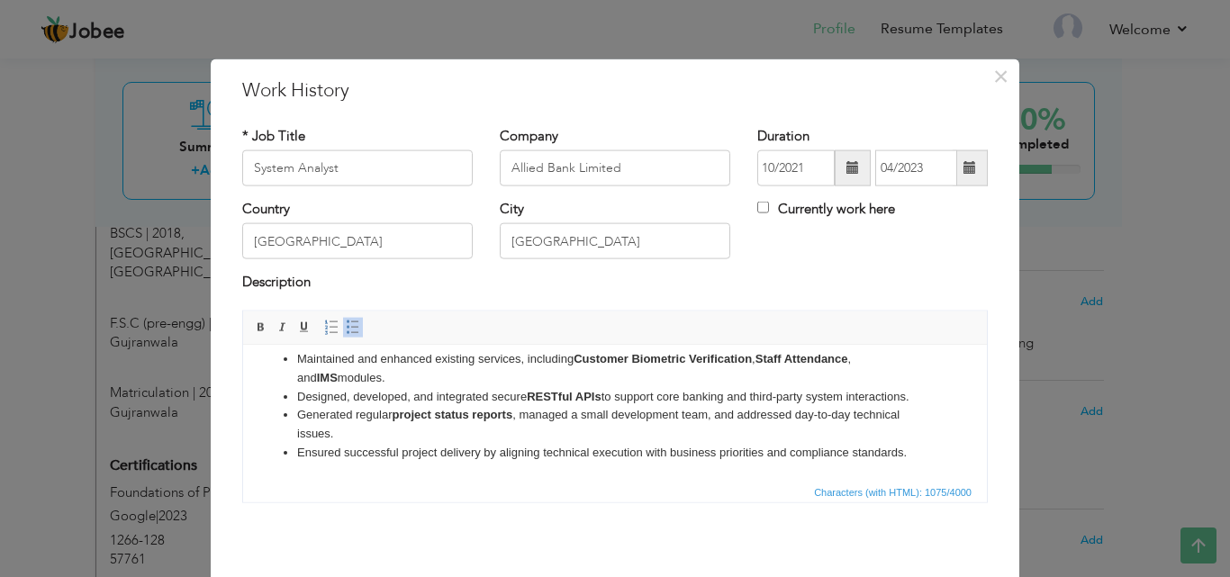
click at [425, 374] on li "Maintained and enhanced existing services, including Customer Biometric Verific…" at bounding box center [615, 368] width 636 height 38
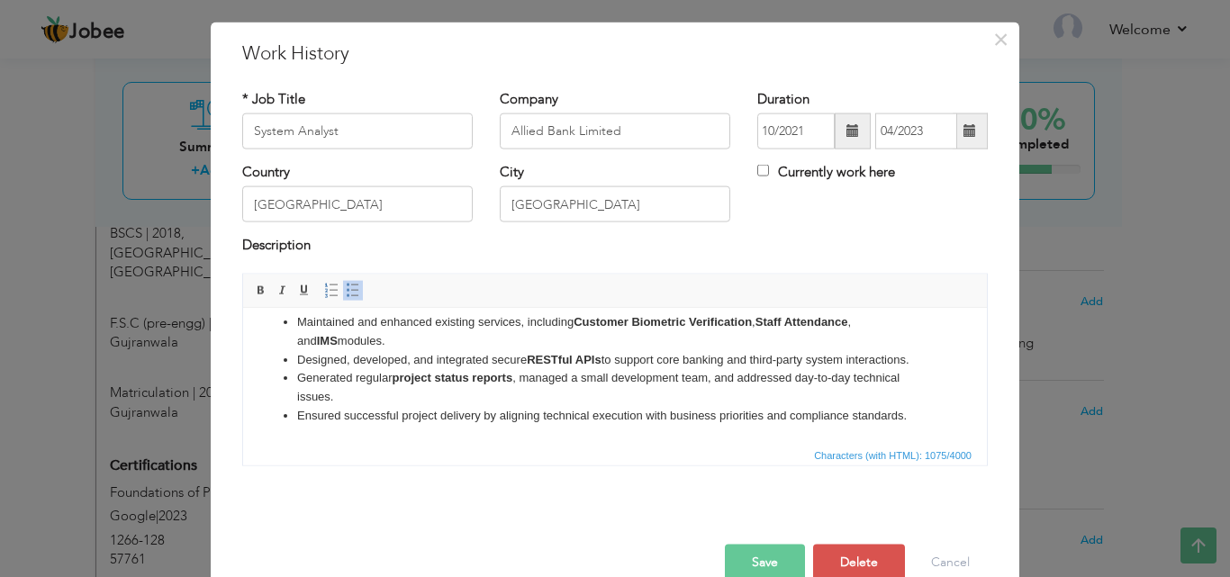
scroll to position [71, 0]
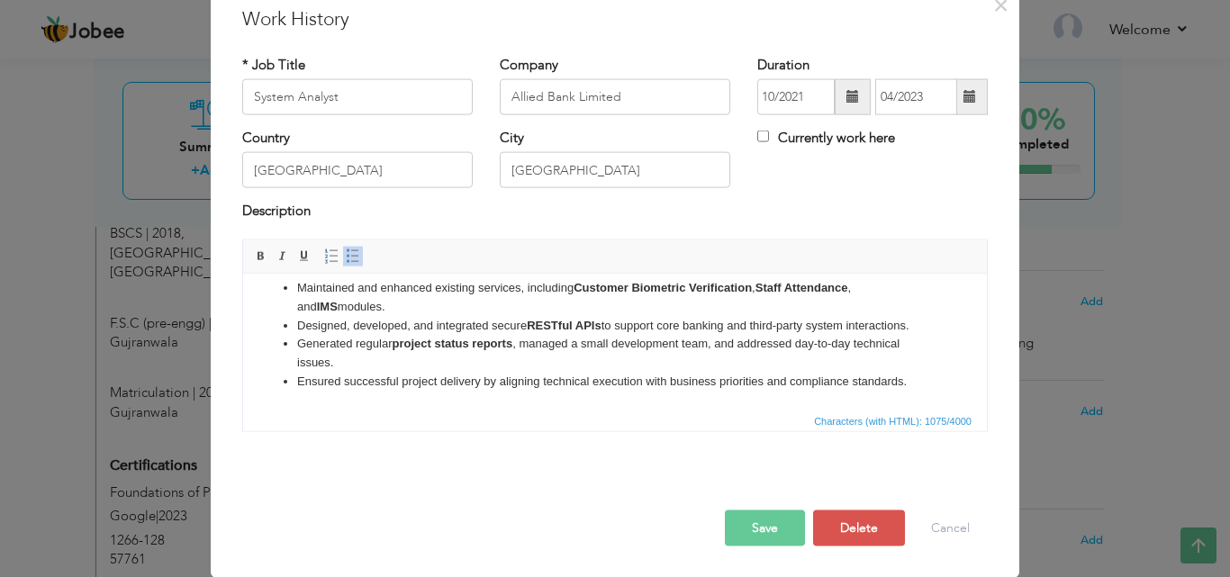
click at [762, 529] on button "Save" at bounding box center [765, 528] width 80 height 36
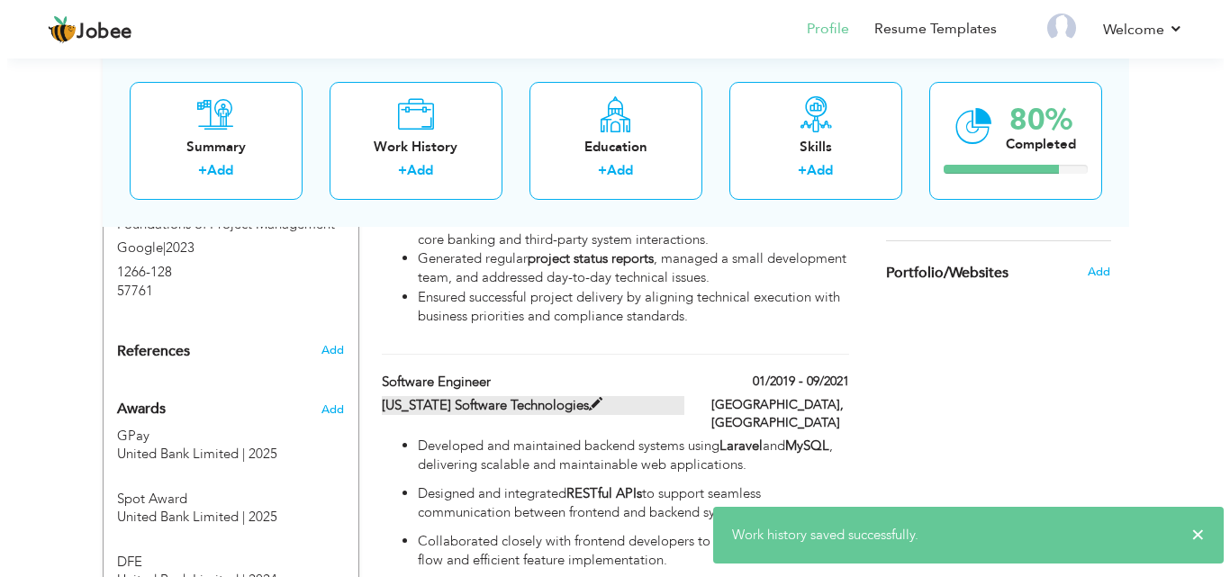
scroll to position [1188, 0]
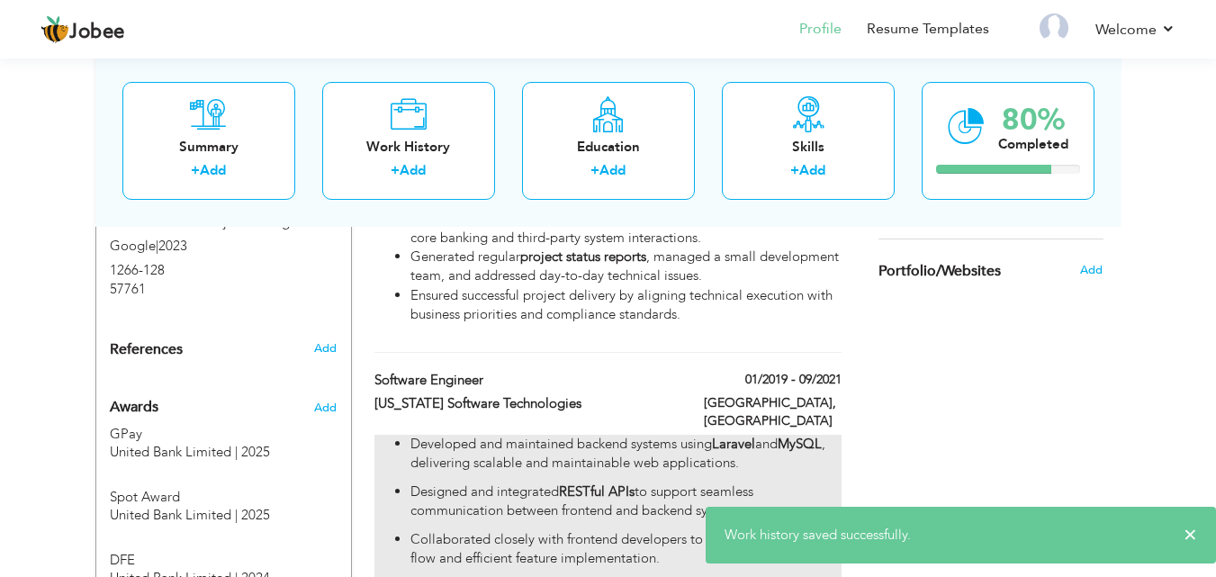
click at [794, 435] on strong "MySQL" at bounding box center [800, 444] width 44 height 18
type input "Software Engineer"
type input "[US_STATE] Software Technologies"
type input "01/2019"
type input "09/2021"
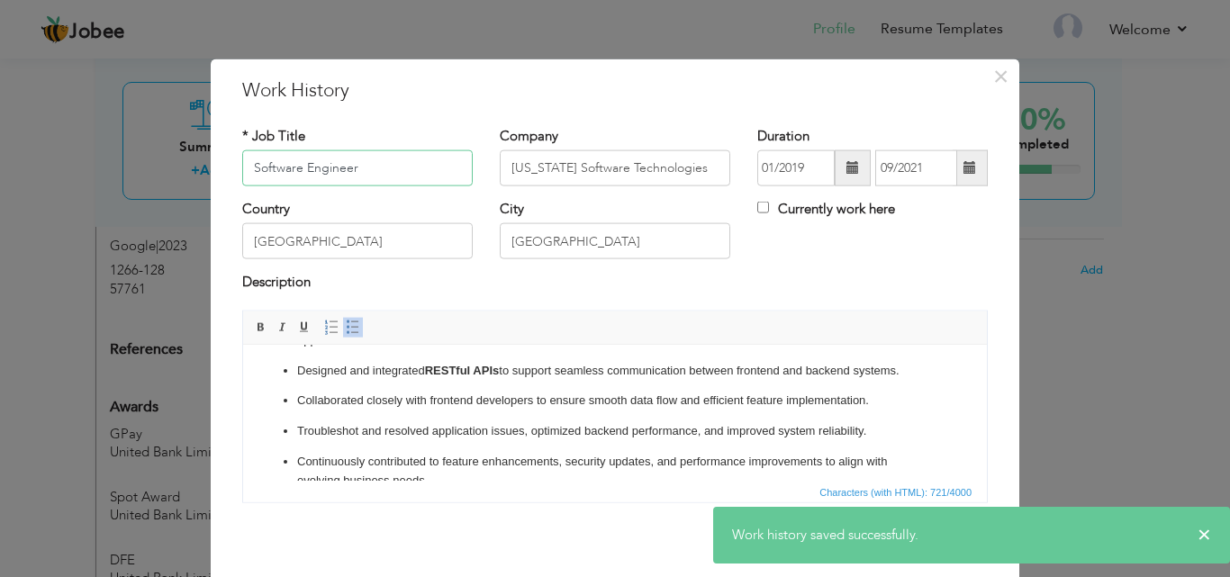
scroll to position [79, 0]
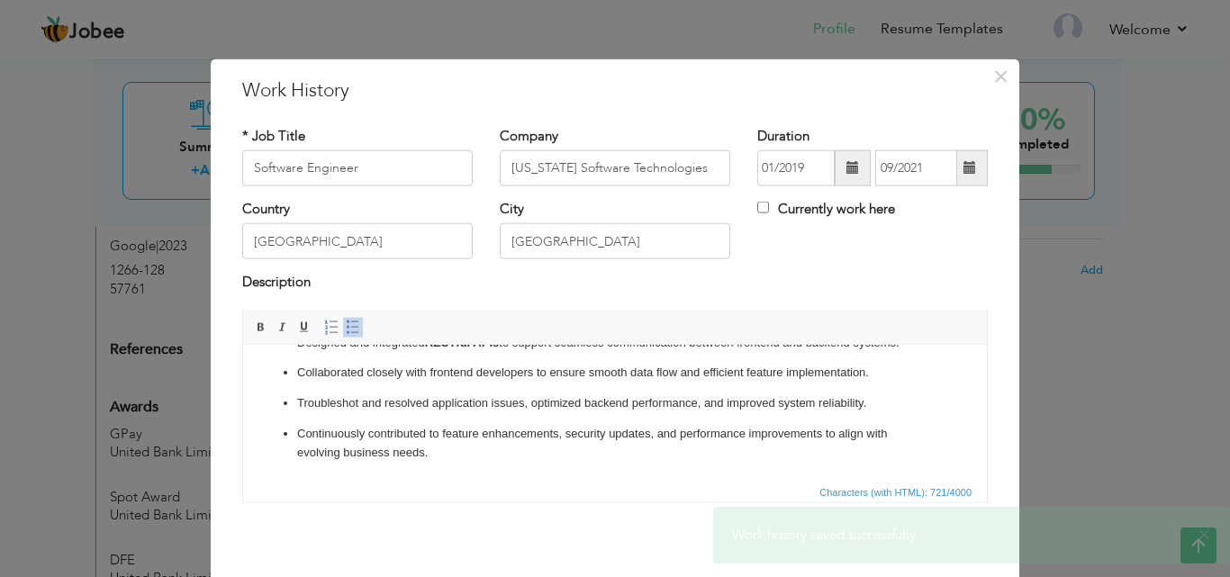
click at [684, 401] on p "Troubleshot and resolved application issues, optimized backend performance, and…" at bounding box center [615, 402] width 636 height 19
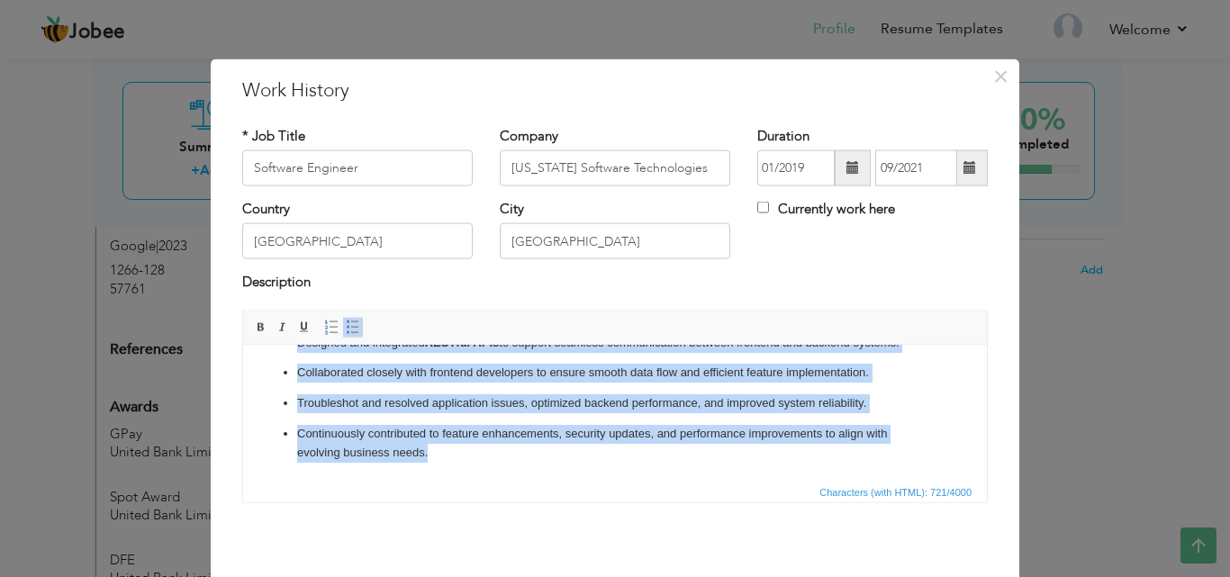
click at [350, 329] on span at bounding box center [353, 327] width 14 height 14
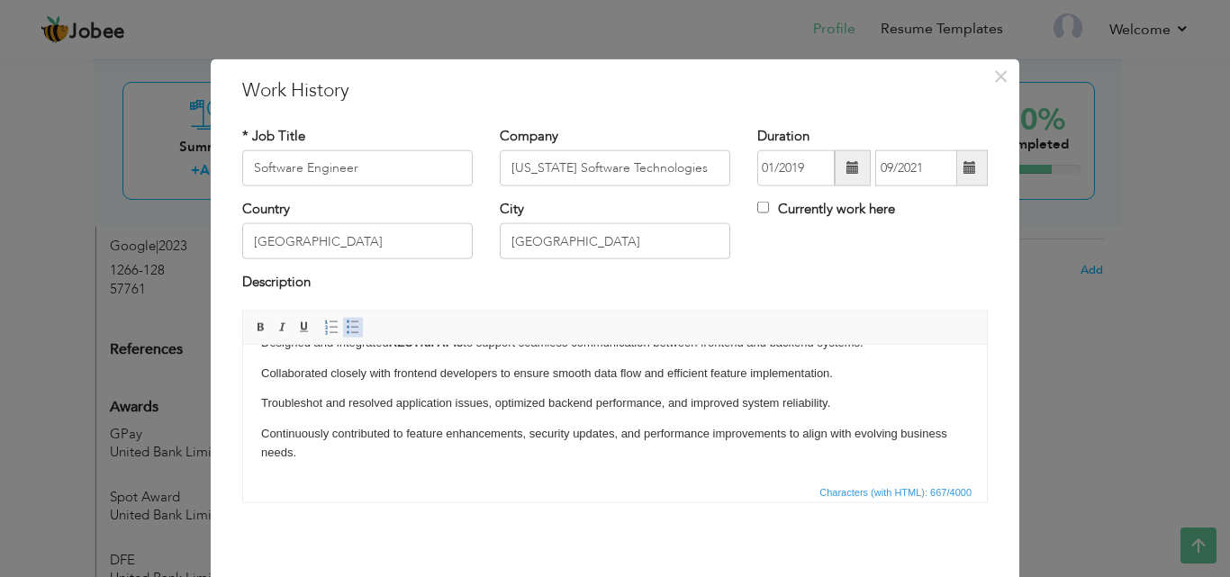
click at [348, 325] on span at bounding box center [353, 327] width 14 height 14
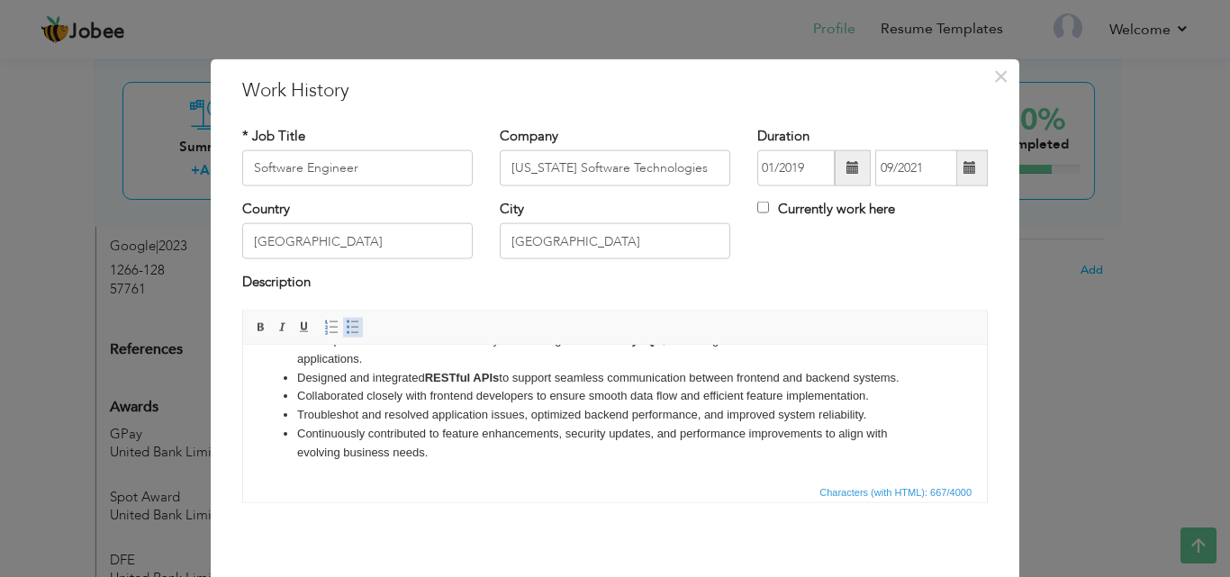
scroll to position [32, 0]
click at [603, 386] on li "Collaborated closely with frontend developers to ensure smooth data flow and ef…" at bounding box center [615, 395] width 636 height 19
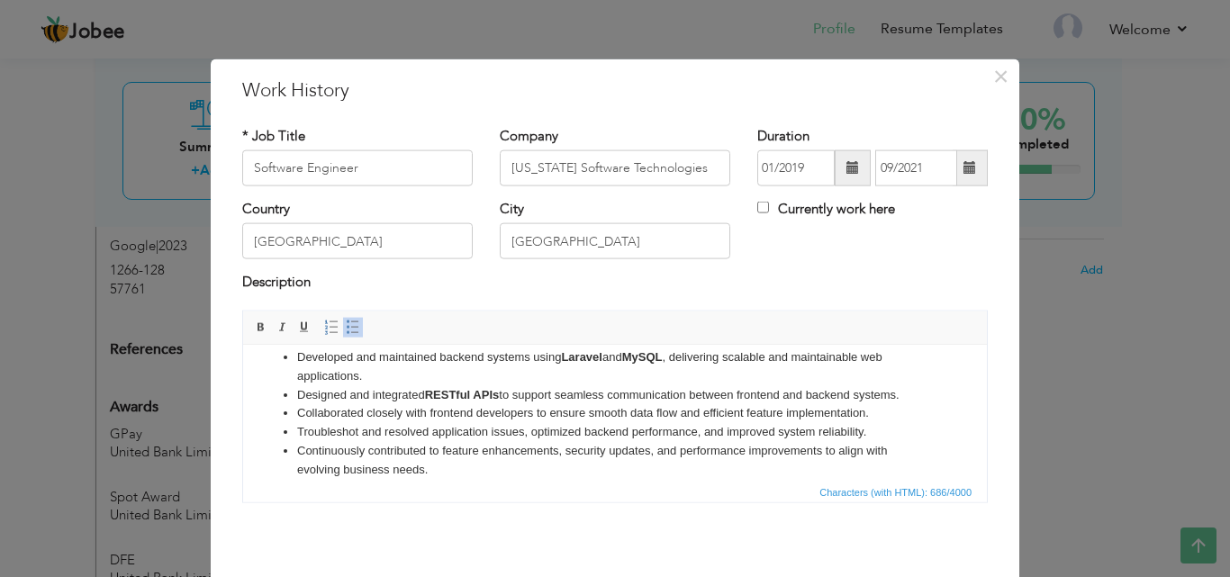
scroll to position [0, 0]
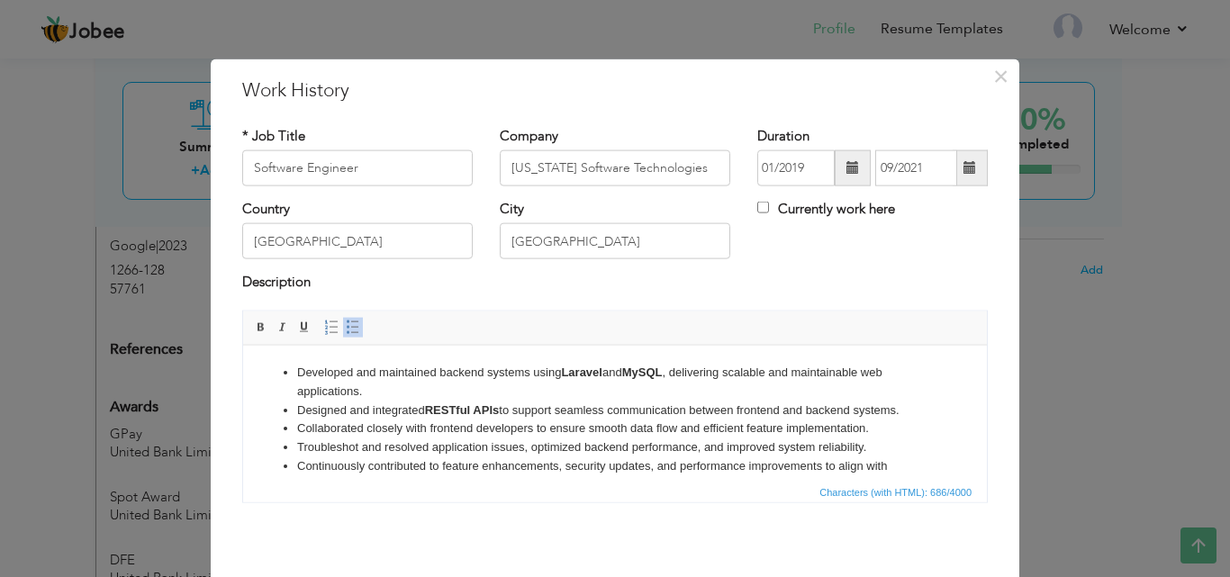
click at [825, 371] on li "Developed and maintained backend systems using Laravel and MySQL , delivering s…" at bounding box center [615, 382] width 636 height 38
click at [825, 372] on li "Developed and maintained backend systems using Laravel and MySQL , delivering s…" at bounding box center [615, 382] width 636 height 38
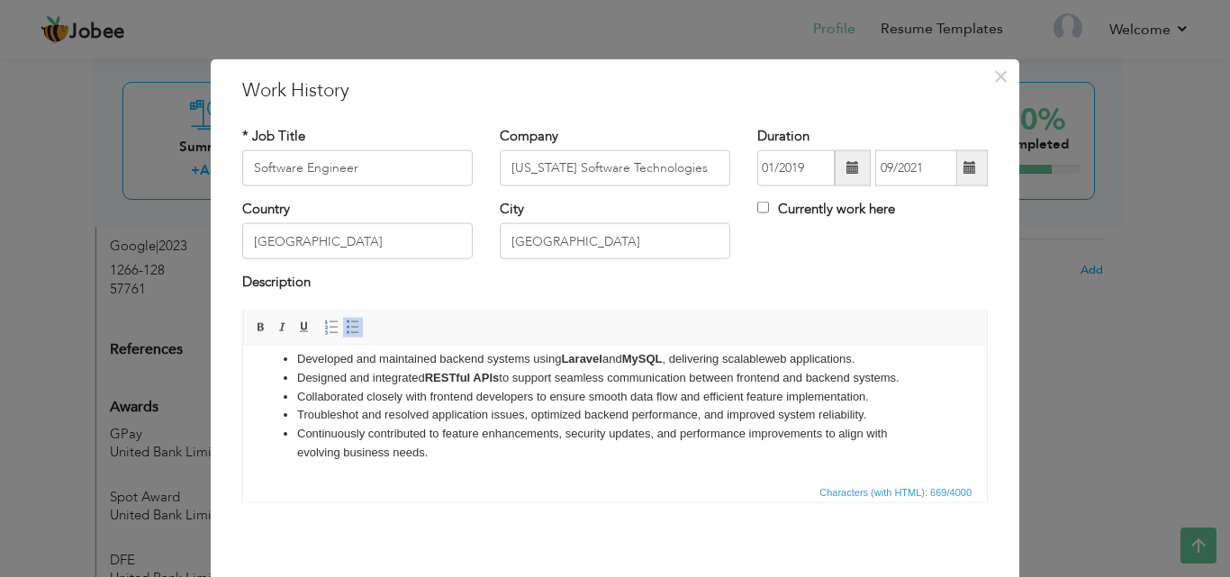
scroll to position [71, 0]
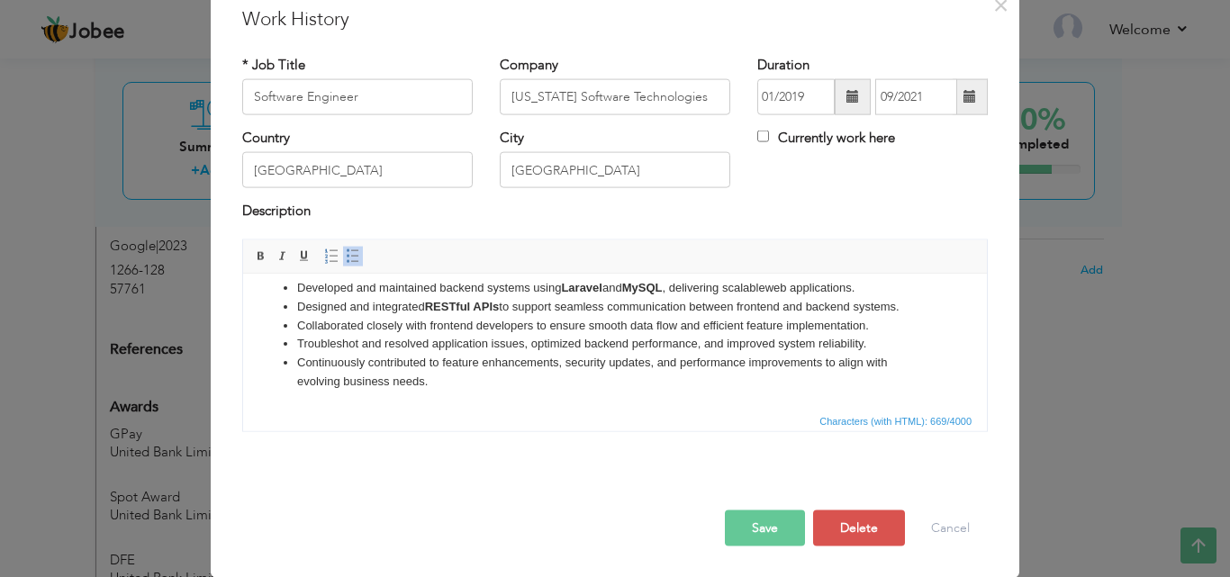
click at [763, 520] on button "Save" at bounding box center [765, 528] width 80 height 36
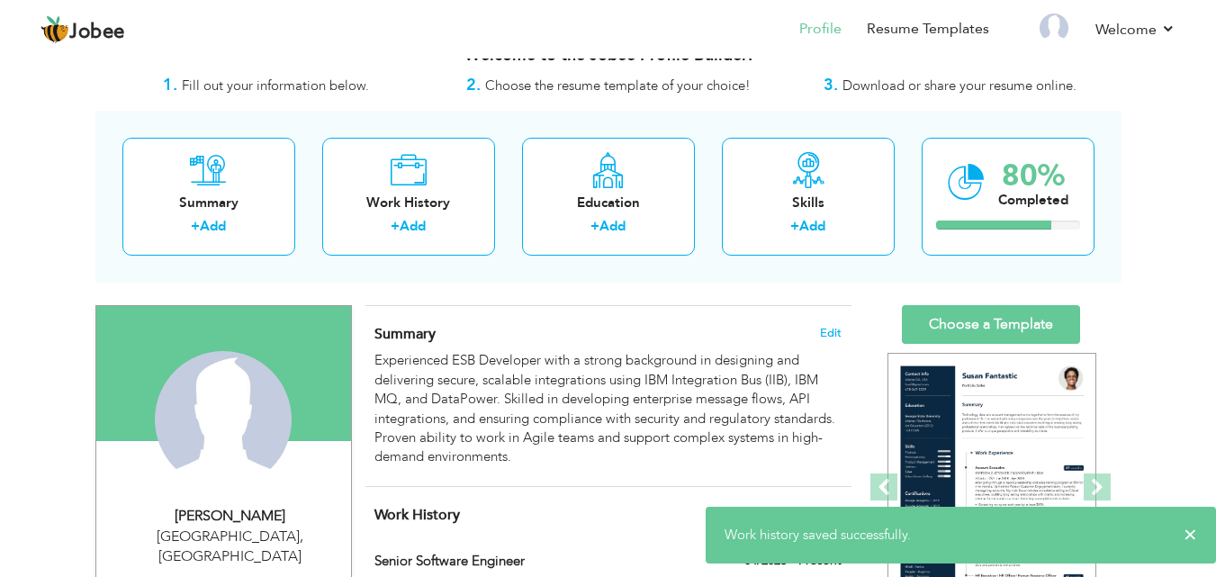
scroll to position [0, 0]
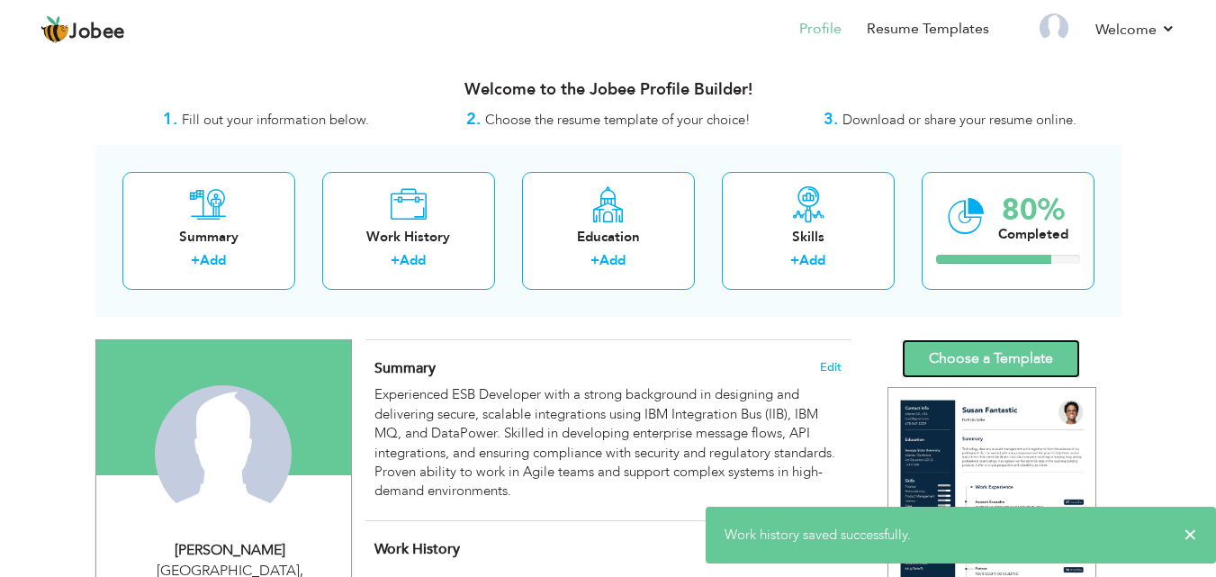
click at [991, 340] on link "Choose a Template" at bounding box center [991, 358] width 178 height 39
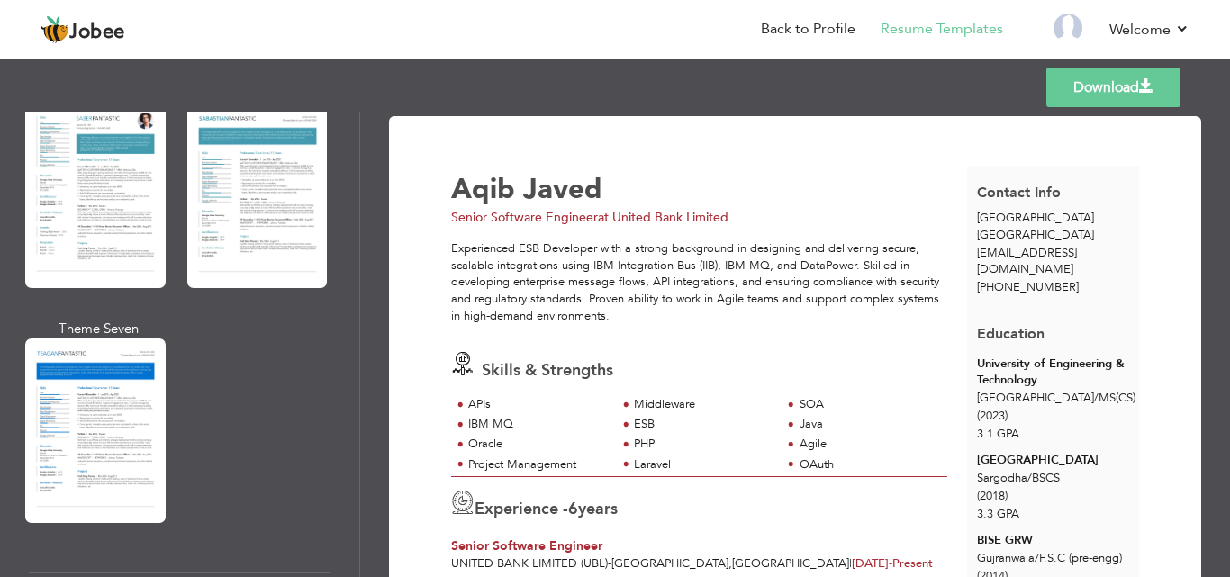
scroll to position [3205, 0]
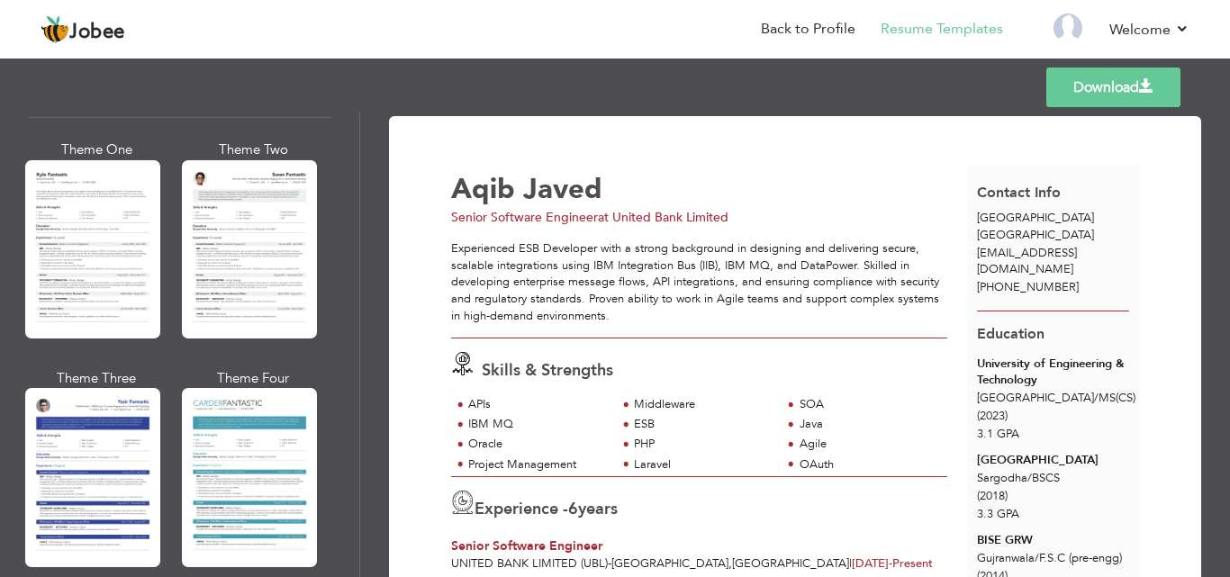
click at [90, 258] on div at bounding box center [92, 249] width 135 height 178
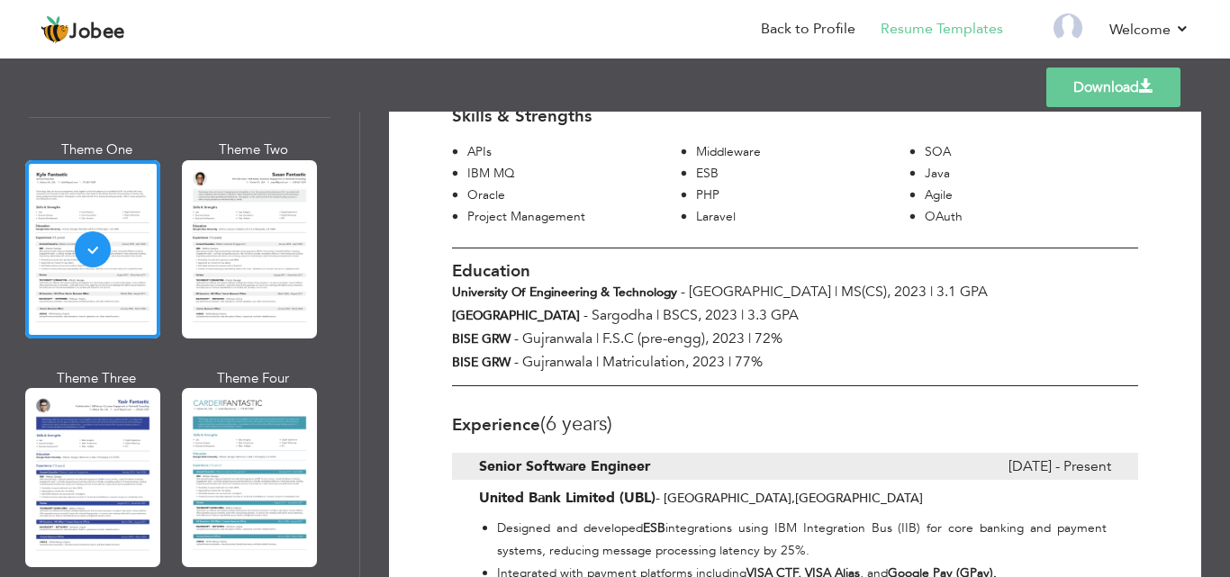
scroll to position [0, 0]
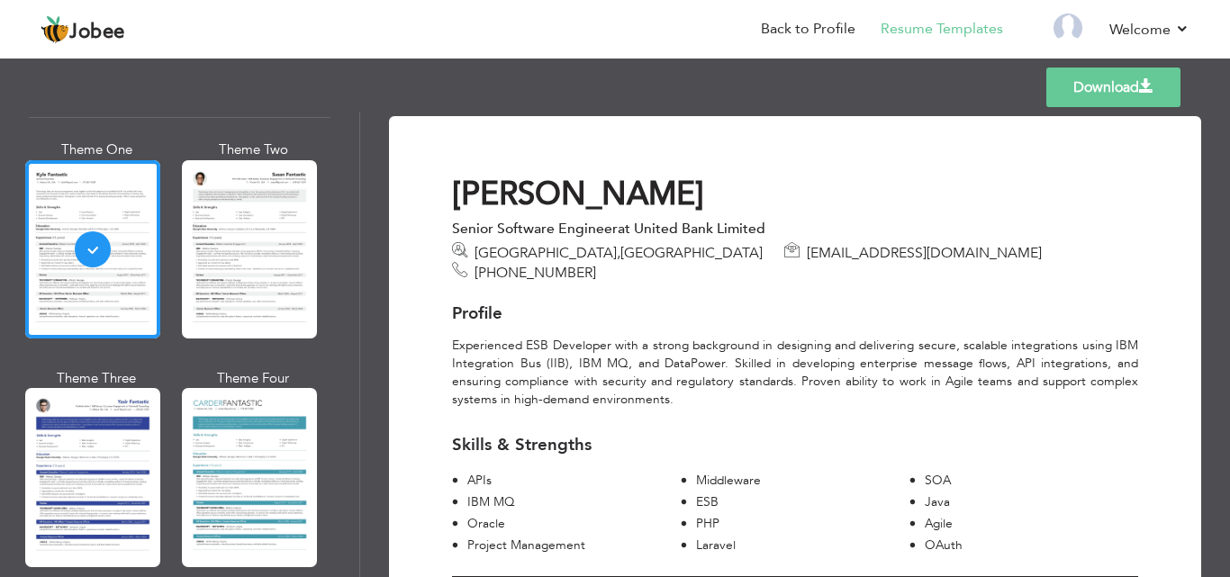
click at [1124, 95] on link "Download" at bounding box center [1113, 88] width 134 height 40
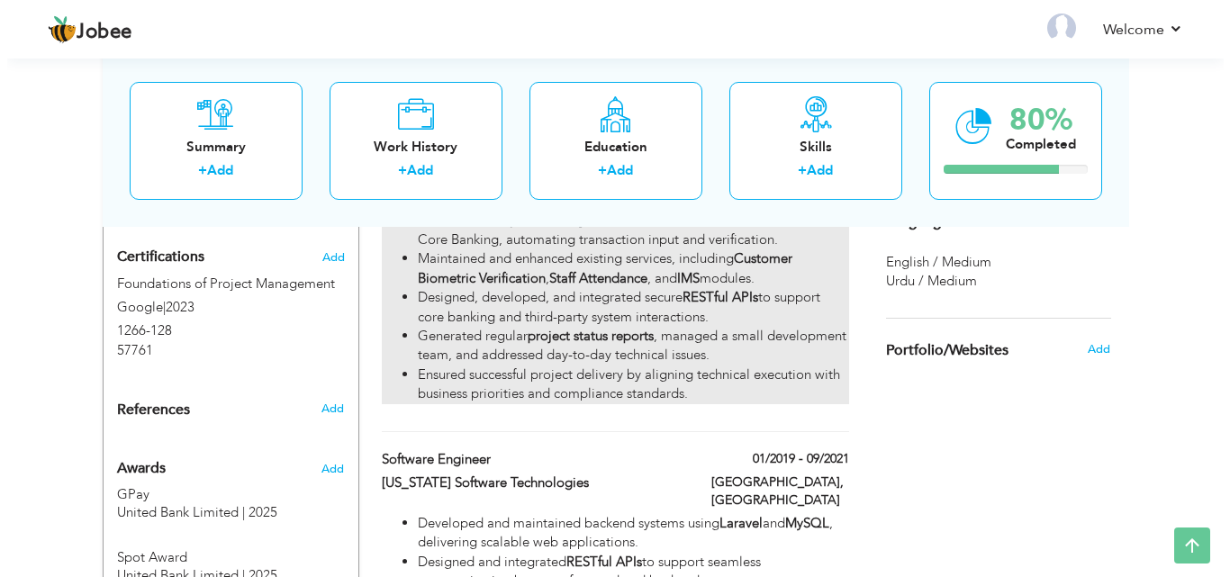
scroll to position [1170, 0]
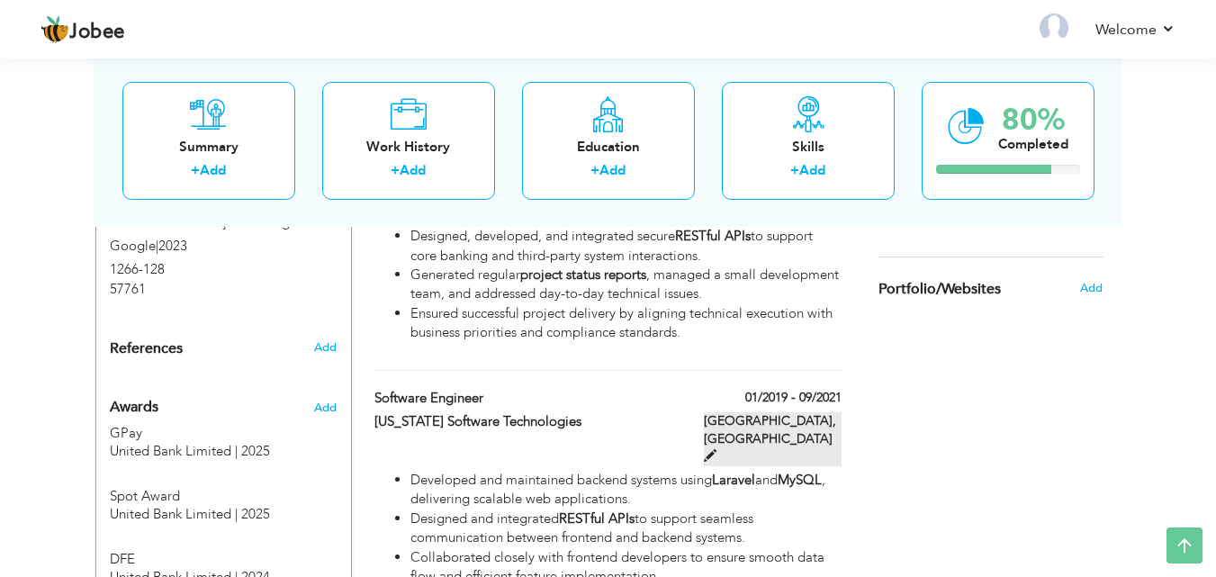
click at [717, 449] on span at bounding box center [710, 455] width 13 height 13
type input "Software Engineer"
type input "[US_STATE] Software Technologies"
type input "01/2019"
type input "09/2021"
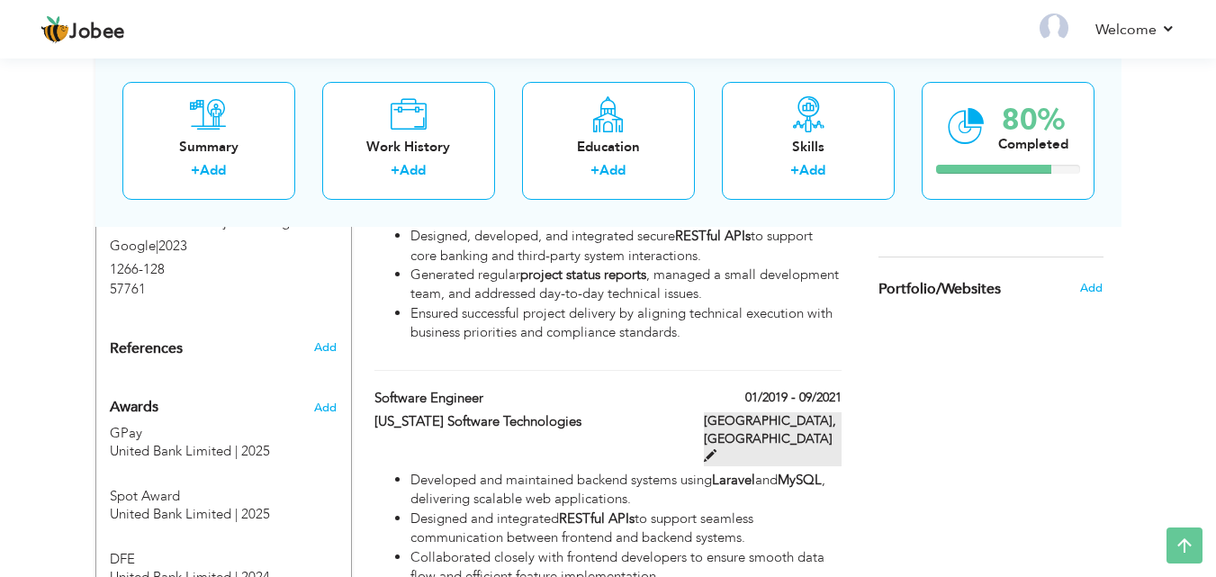
type input "[GEOGRAPHIC_DATA]"
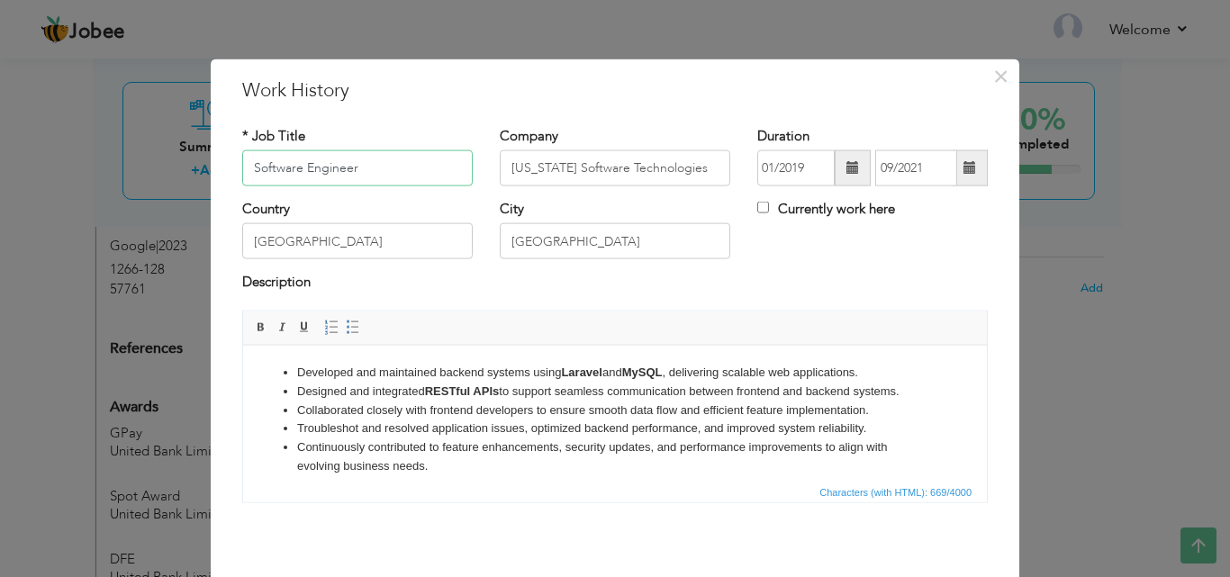
scroll to position [14, 0]
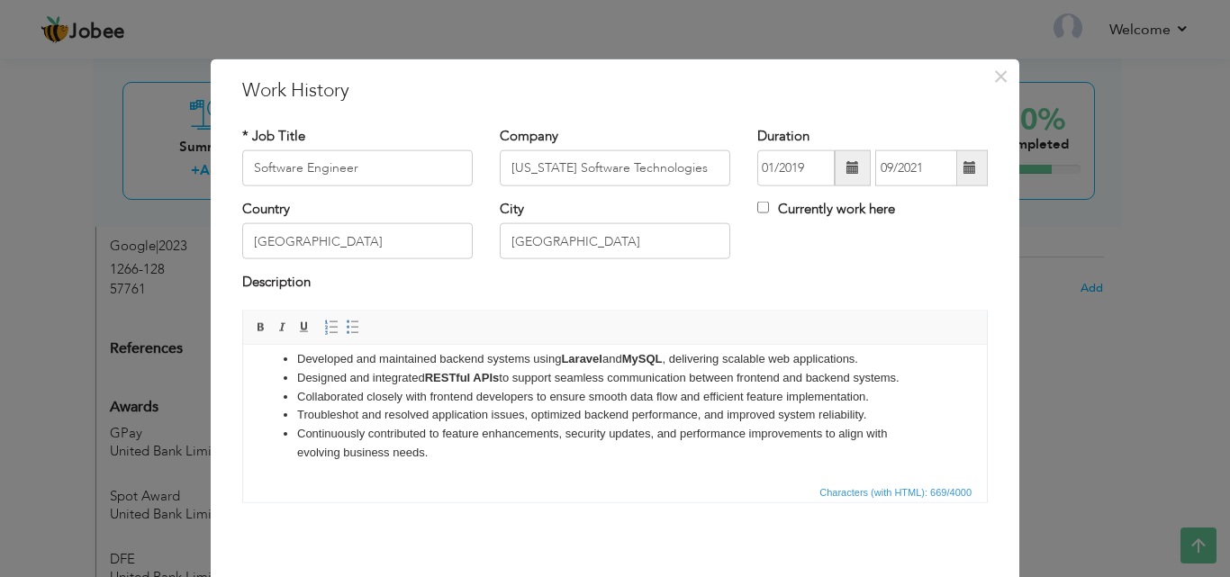
click at [693, 450] on li "Continuously contributed to feature enhancements, security updates, and perform…" at bounding box center [615, 443] width 636 height 38
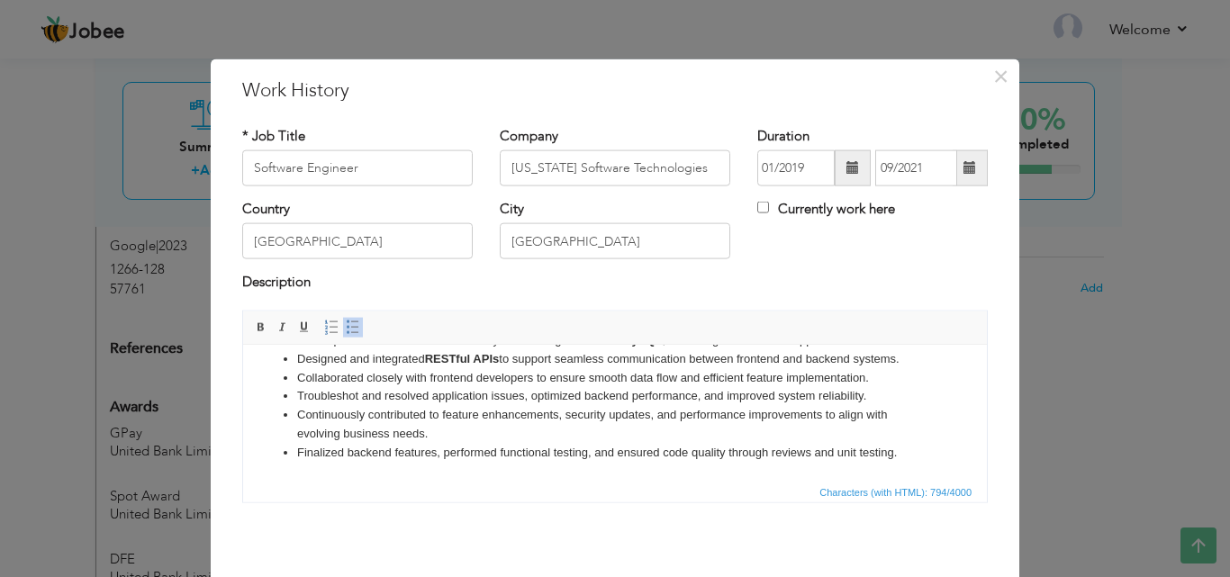
scroll to position [71, 0]
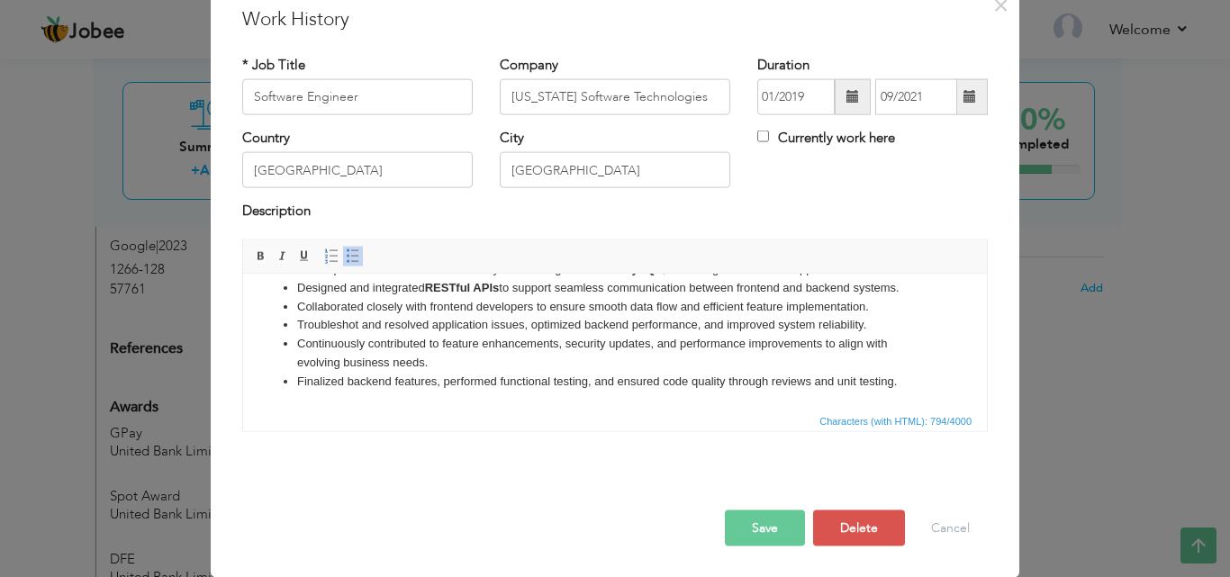
click at [774, 526] on button "Save" at bounding box center [765, 528] width 80 height 36
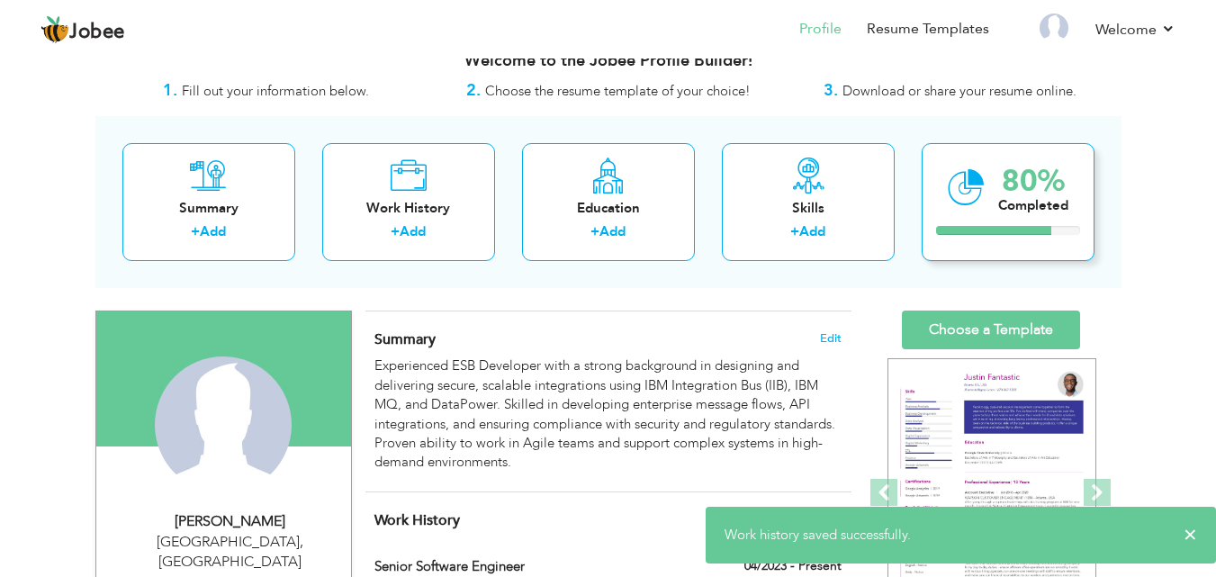
scroll to position [0, 0]
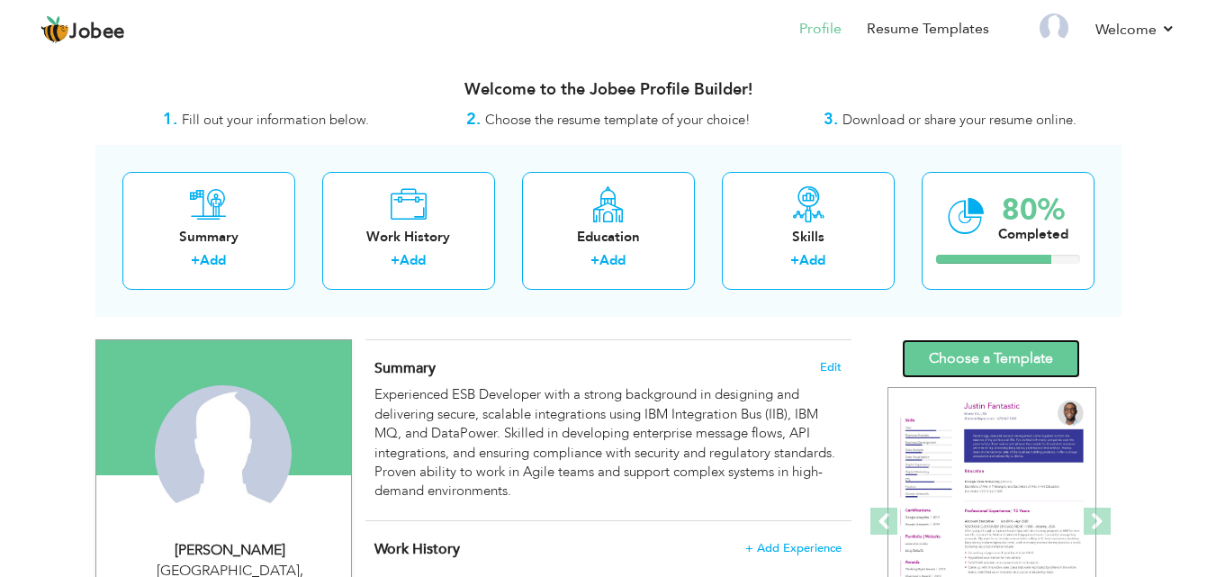
click at [978, 356] on link "Choose a Template" at bounding box center [991, 358] width 178 height 39
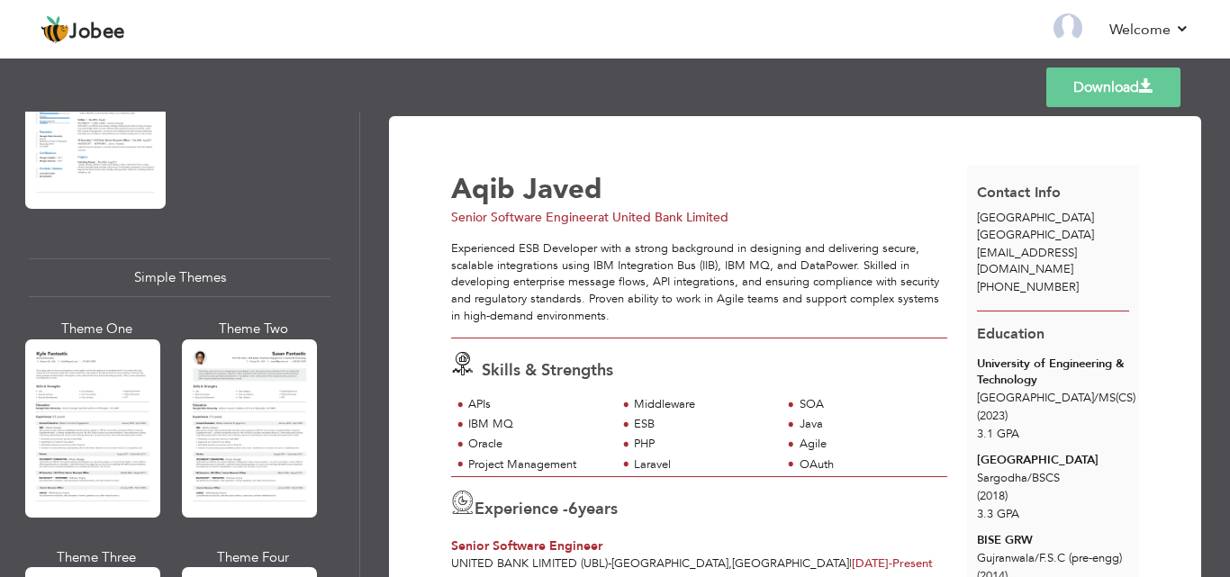
scroll to position [3025, 0]
click at [111, 340] on div at bounding box center [92, 429] width 135 height 178
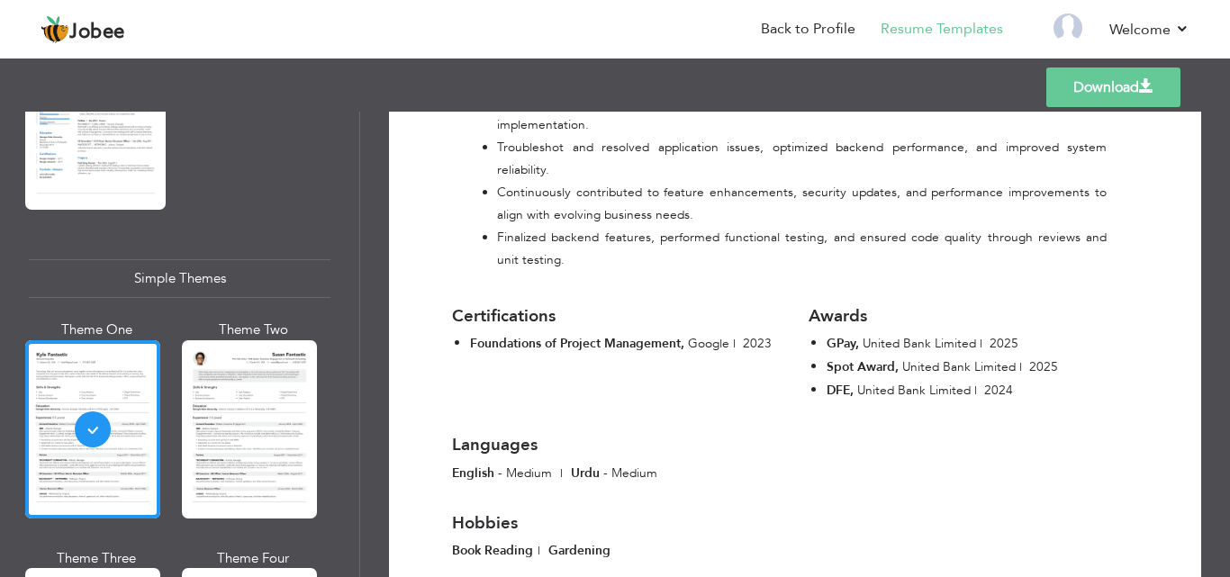
scroll to position [1634, 0]
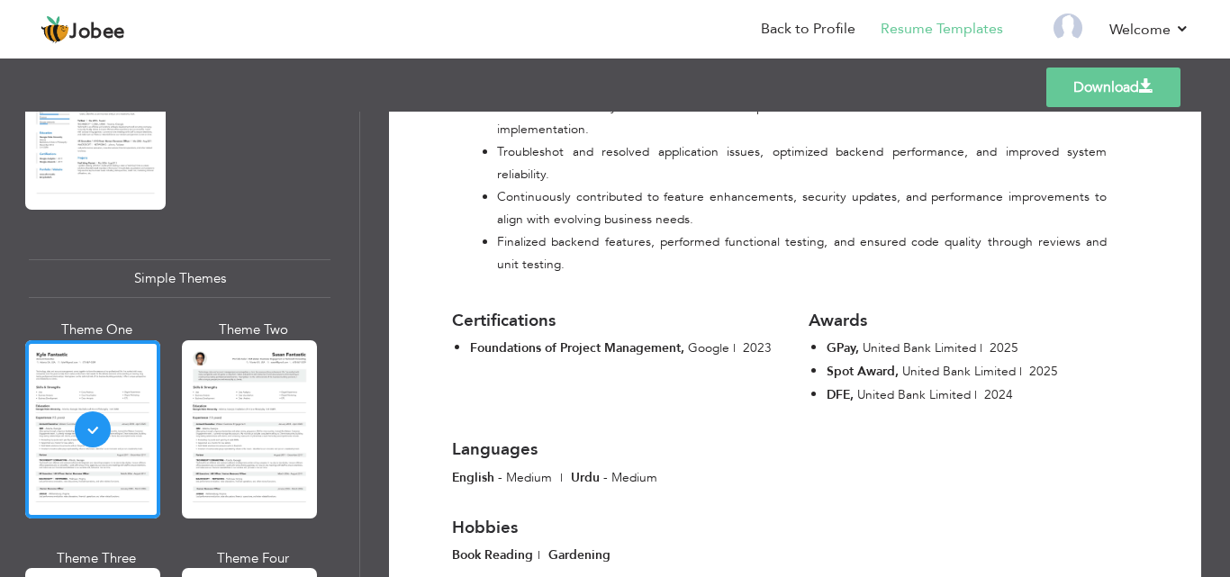
click at [1100, 83] on link "Download" at bounding box center [1113, 88] width 134 height 40
